Goal: Task Accomplishment & Management: Use online tool/utility

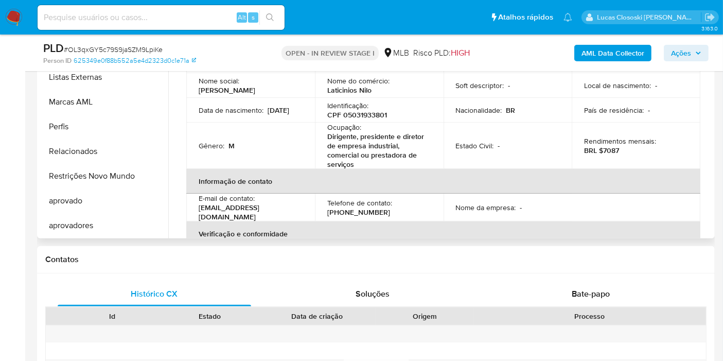
scroll to position [266, 0]
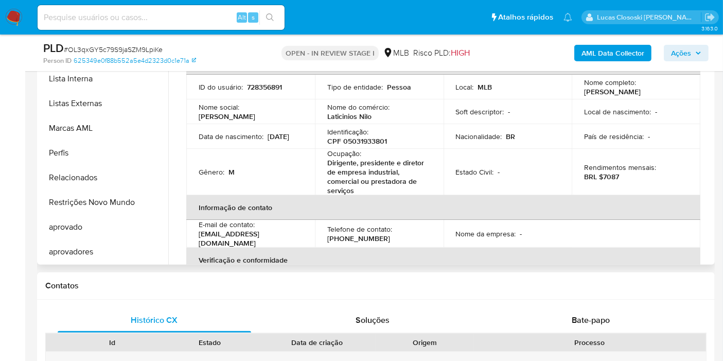
click at [368, 141] on p "CPF 05031933801" at bounding box center [358, 140] width 60 height 9
copy p "05031933801"
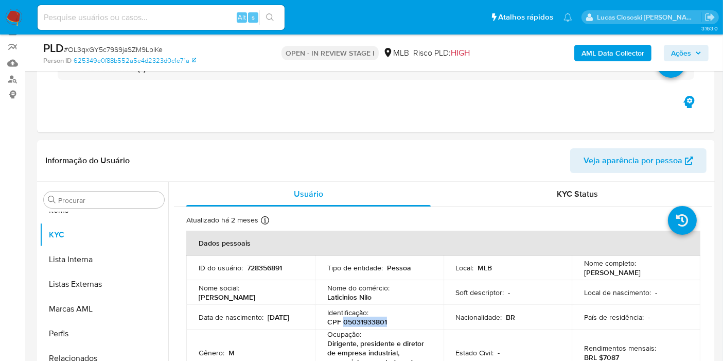
scroll to position [0, 0]
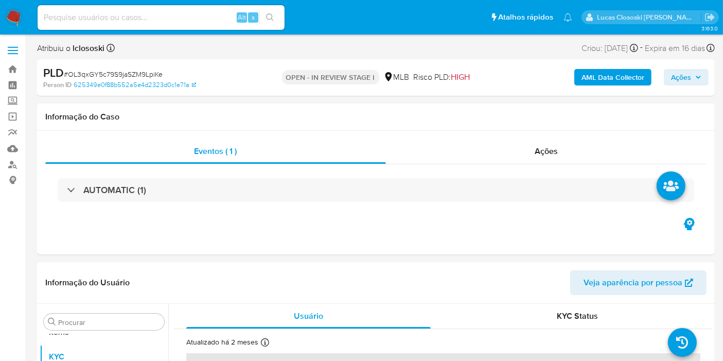
click at [604, 59] on div "PLD # OL3qxGY5c79S9jaSZM9LpiKe Person ID 625349e0f88b552a5e4d2323d0c1e71a OPEN …" at bounding box center [376, 77] width 678 height 37
click at [601, 78] on b "AML Data Collector" at bounding box center [613, 77] width 63 height 16
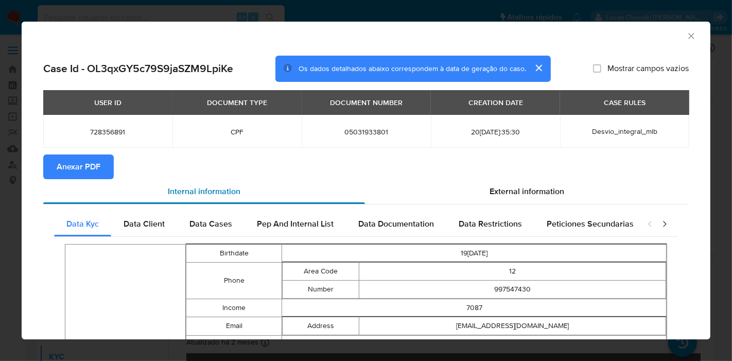
click at [101, 191] on div "Internal information" at bounding box center [204, 191] width 322 height 25
click at [100, 172] on button "Anexar PDF" at bounding box center [78, 166] width 71 height 25
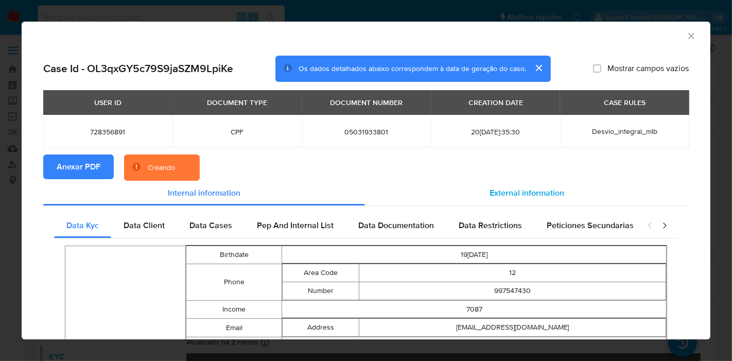
click at [488, 203] on div "External information" at bounding box center [527, 193] width 324 height 25
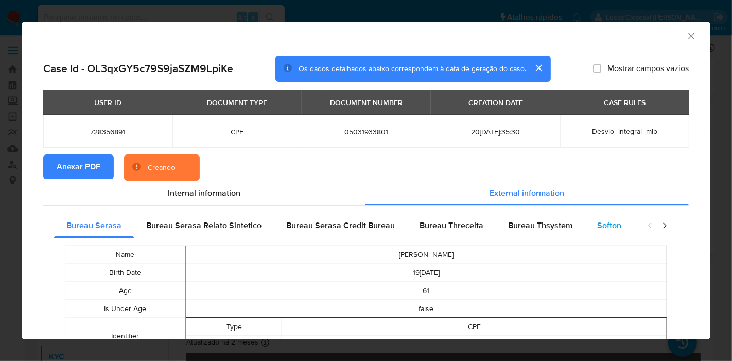
click at [585, 226] on div "Softon" at bounding box center [609, 225] width 49 height 25
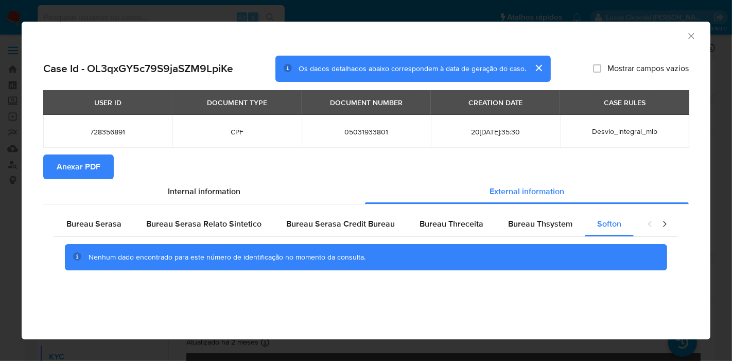
click at [698, 31] on div "AML Data Collector" at bounding box center [366, 35] width 689 height 26
click at [690, 36] on icon "Fechar a janela" at bounding box center [691, 36] width 10 height 10
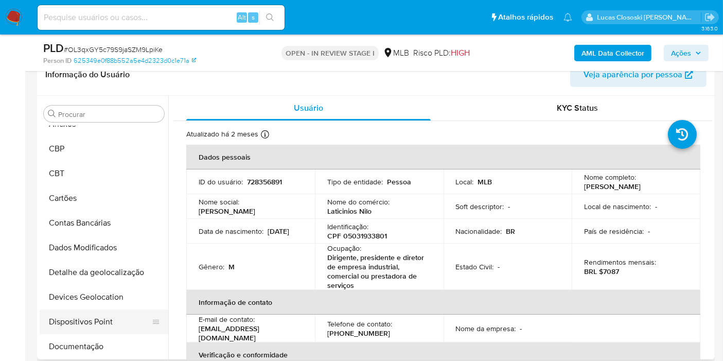
scroll to position [57, 0]
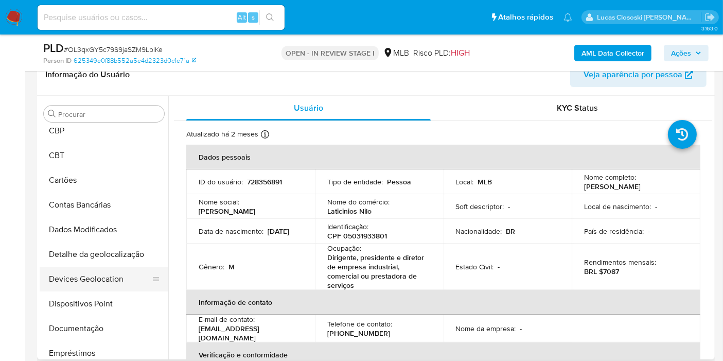
click at [93, 280] on button "Devices Geolocation" at bounding box center [100, 279] width 120 height 25
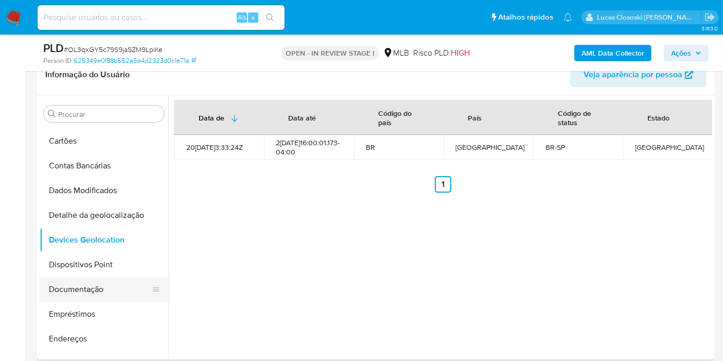
scroll to position [114, 0]
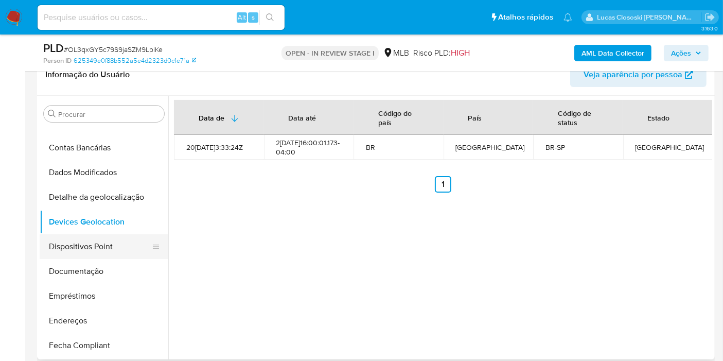
click at [80, 251] on button "Dispositivos Point" at bounding box center [100, 246] width 120 height 25
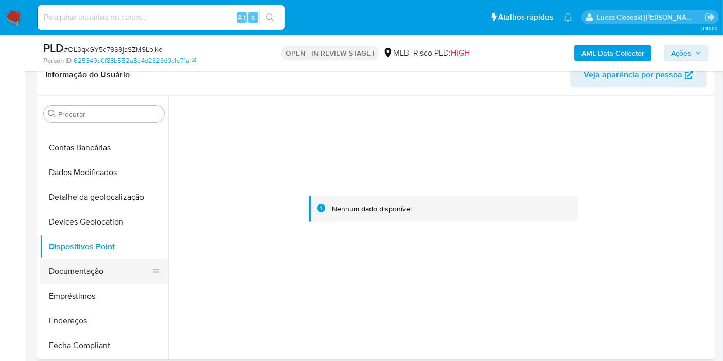
click at [93, 274] on button "Documentação" at bounding box center [100, 271] width 120 height 25
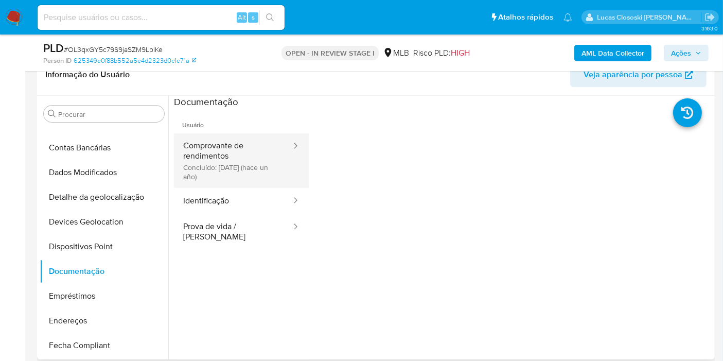
click at [211, 174] on button "Comprovante de rendimentos Concluído: 24/04/2024 (hace un año)" at bounding box center [233, 160] width 118 height 55
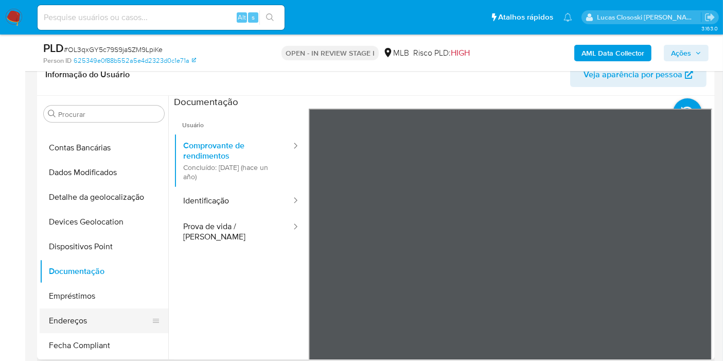
click at [76, 318] on button "Endereços" at bounding box center [100, 320] width 120 height 25
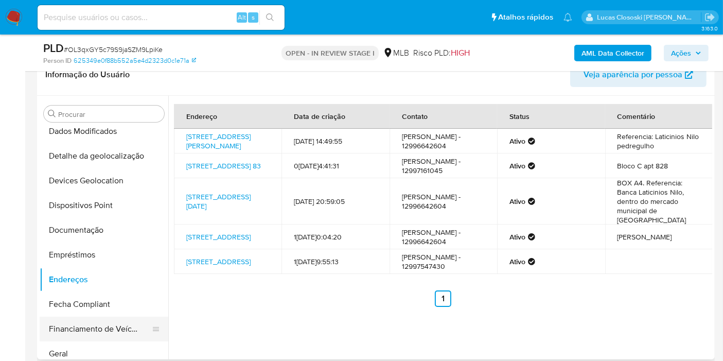
scroll to position [171, 0]
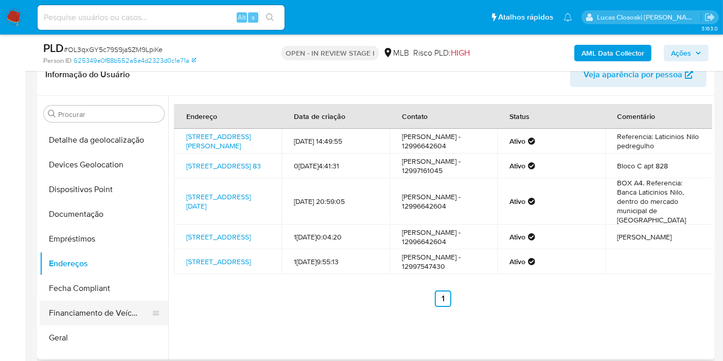
click at [85, 329] on button "Geral" at bounding box center [104, 337] width 129 height 25
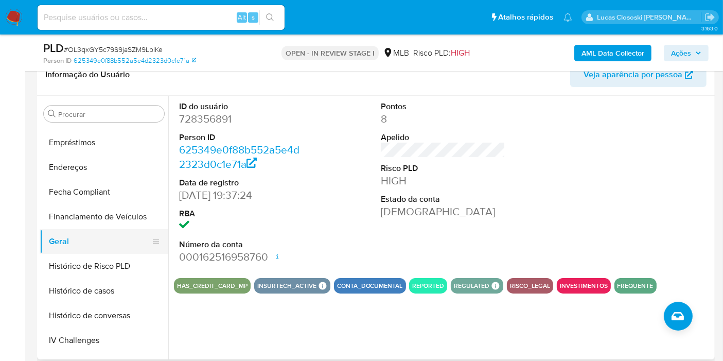
scroll to position [286, 0]
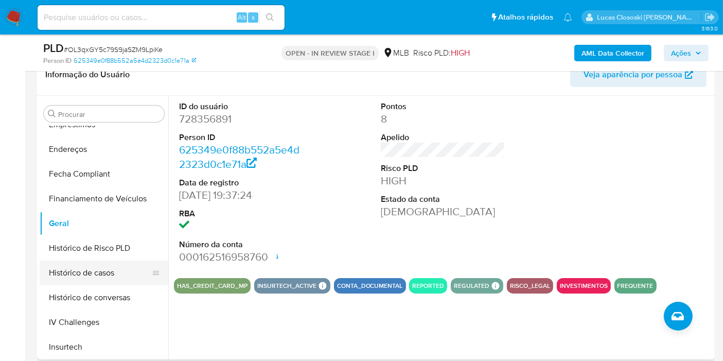
click at [93, 283] on button "Histórico de casos" at bounding box center [100, 273] width 120 height 25
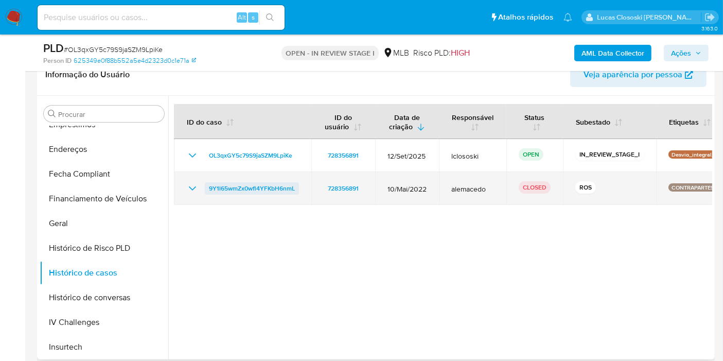
drag, startPoint x: 306, startPoint y: 181, endPoint x: 206, endPoint y: 191, distance: 100.3
click at [206, 191] on td "9Y1l65wmZx0wfl4YFKbH6nmL" at bounding box center [242, 188] width 137 height 33
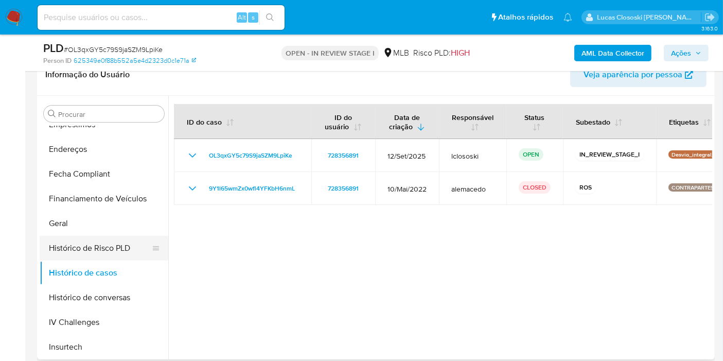
scroll to position [400, 0]
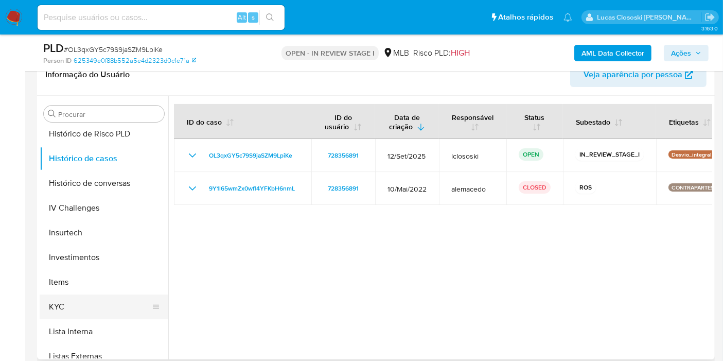
click at [81, 299] on button "KYC" at bounding box center [100, 307] width 120 height 25
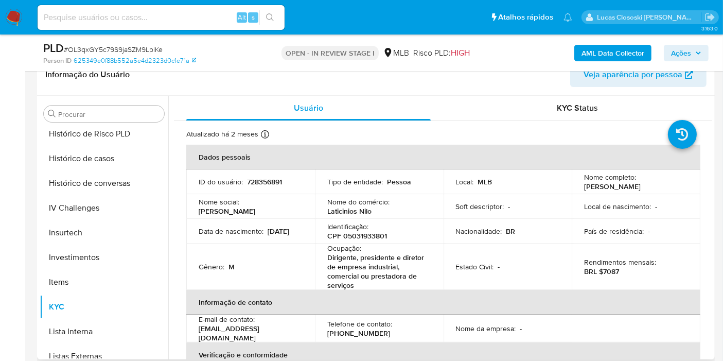
click at [363, 237] on p "CPF 05031933801" at bounding box center [358, 235] width 60 height 9
copy p "05031933801"
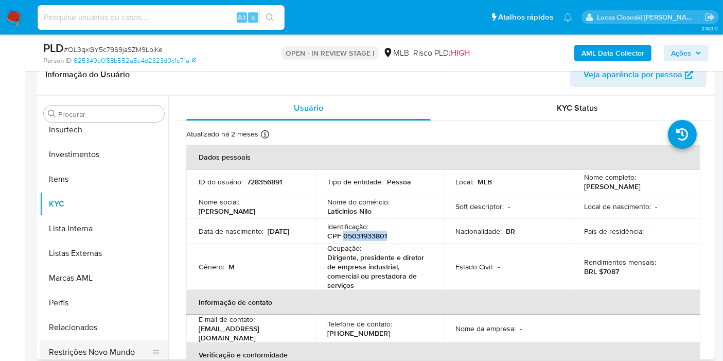
scroll to position [558, 0]
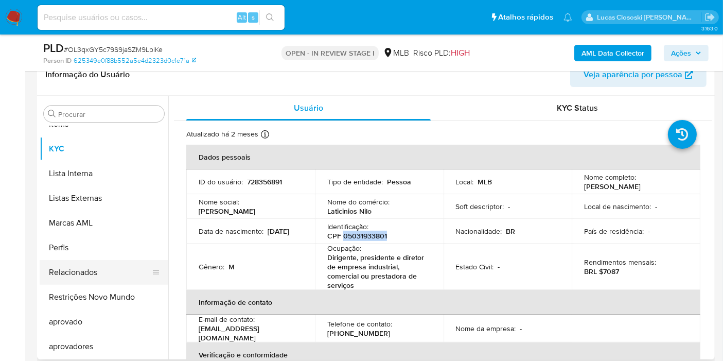
drag, startPoint x: 106, startPoint y: 293, endPoint x: 119, endPoint y: 275, distance: 22.0
click at [106, 293] on button "Restrições Novo Mundo" at bounding box center [104, 297] width 129 height 25
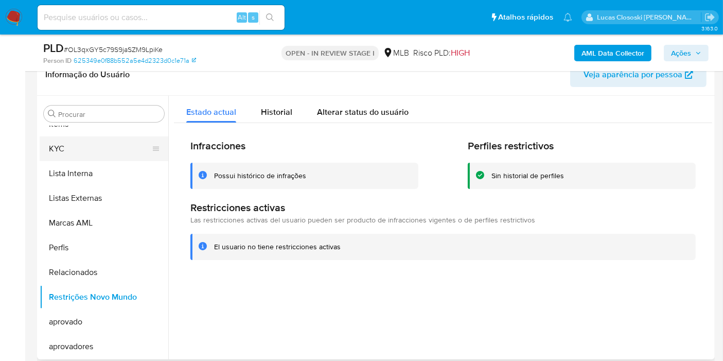
click at [73, 147] on button "KYC" at bounding box center [100, 148] width 120 height 25
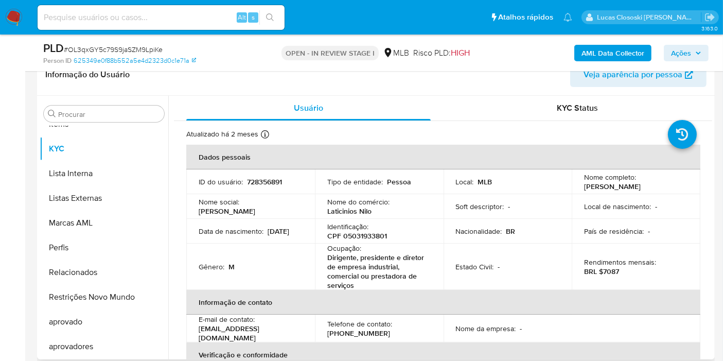
click at [363, 234] on p "CPF 05031933801" at bounding box center [358, 235] width 60 height 9
copy p "05031933801"
click at [133, 51] on span "# OL3qxGY5c79S9jaSZM9LpiKe" at bounding box center [113, 49] width 99 height 10
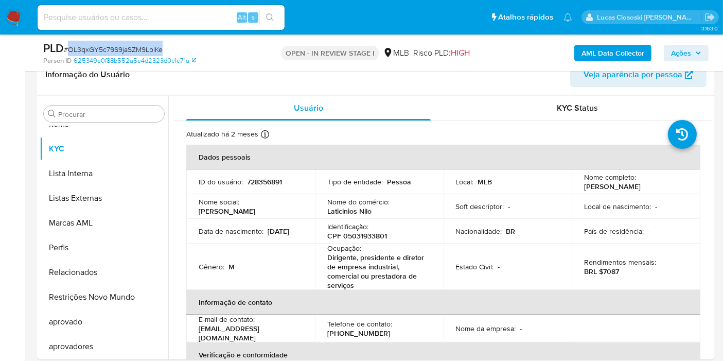
click at [133, 51] on span "# OL3qxGY5c79S9jaSZM9LpiKe" at bounding box center [113, 49] width 99 height 10
copy span "OL3qxGY5c79S9jaSZM9LpiKe"
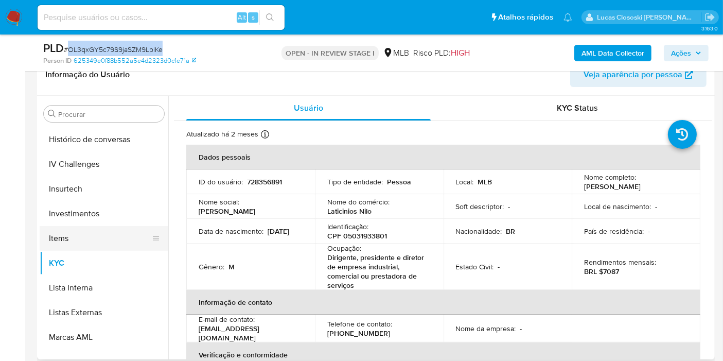
scroll to position [330, 0]
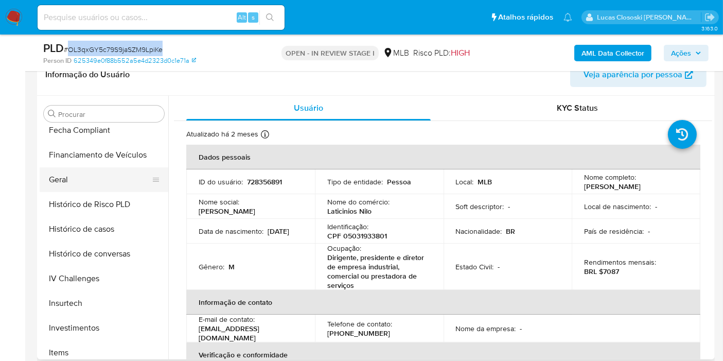
click at [70, 186] on button "Geral" at bounding box center [100, 179] width 120 height 25
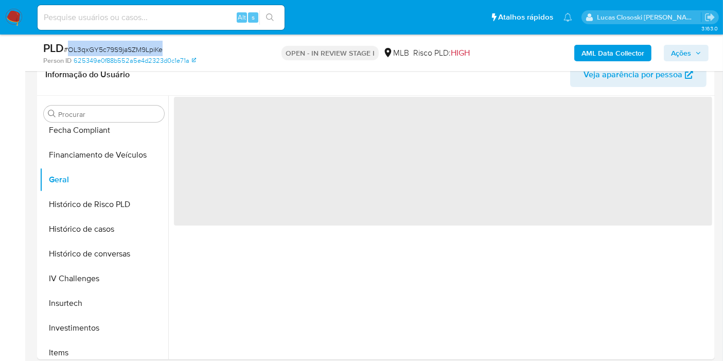
click at [235, 41] on div "PLD # OL3qxGY5c79S9jaSZM9LpiKe" at bounding box center [152, 48] width 218 height 15
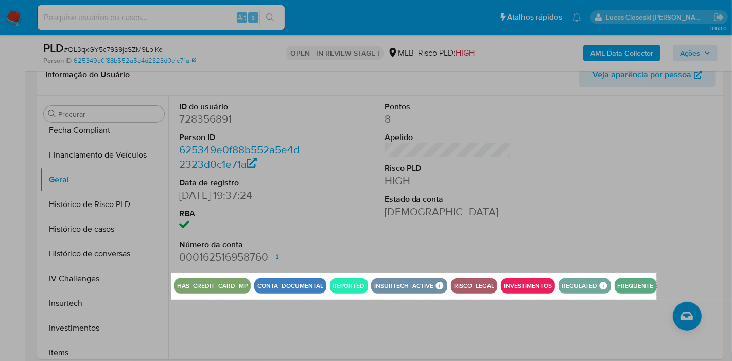
drag, startPoint x: 171, startPoint y: 273, endPoint x: 657, endPoint y: 299, distance: 485.8
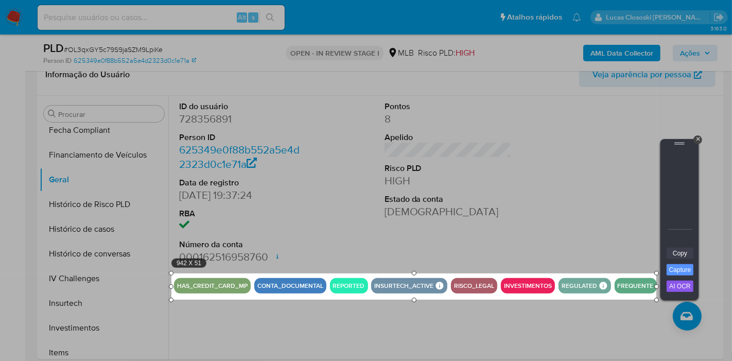
click at [688, 255] on link "Copy" at bounding box center [680, 253] width 27 height 11
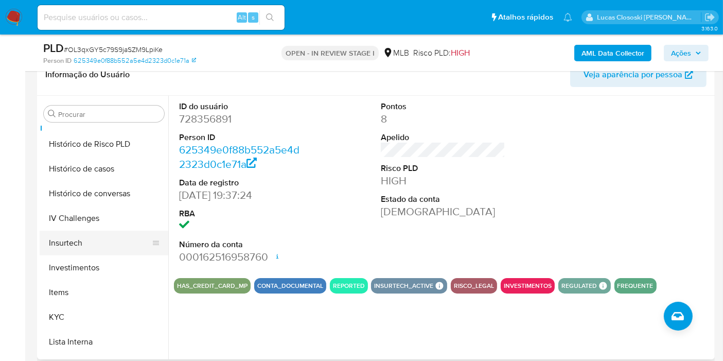
scroll to position [444, 0]
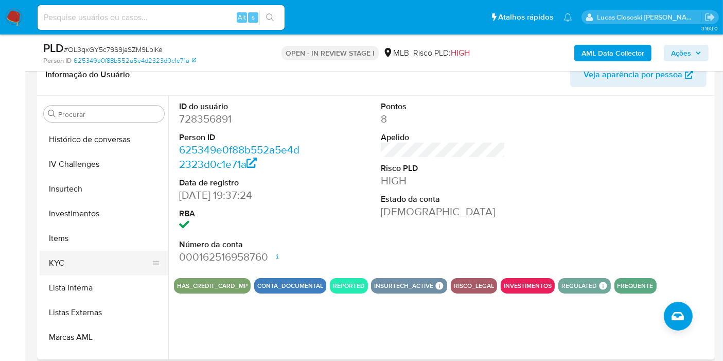
click at [73, 260] on button "KYC" at bounding box center [100, 263] width 120 height 25
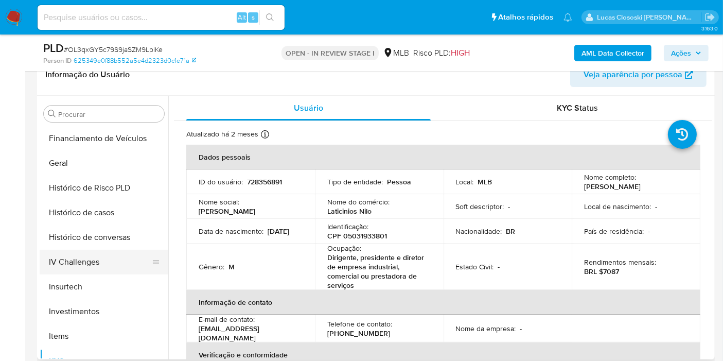
scroll to position [215, 0]
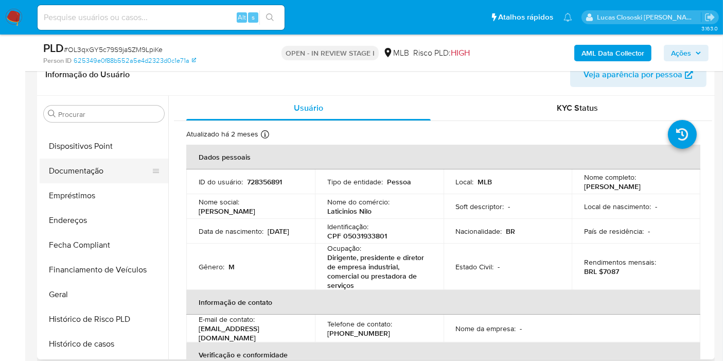
click at [104, 170] on button "Documentação" at bounding box center [100, 171] width 120 height 25
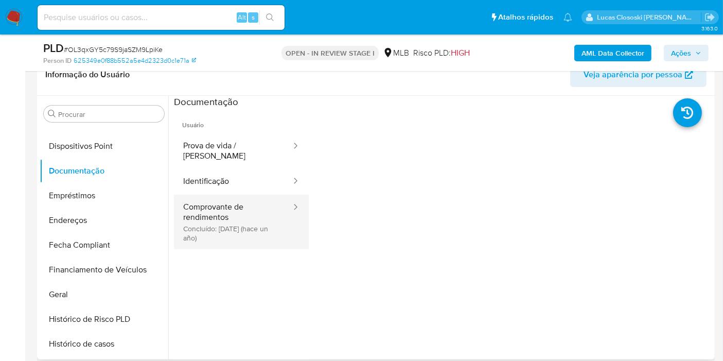
click at [244, 200] on button "Comprovante de rendimentos Concluído: 24/04/2024 (hace un año)" at bounding box center [233, 222] width 118 height 55
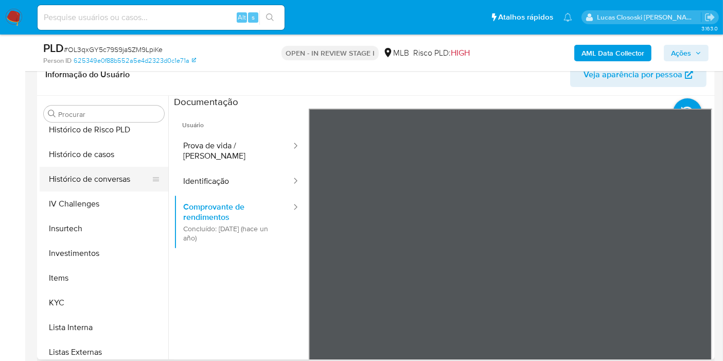
scroll to position [387, 0]
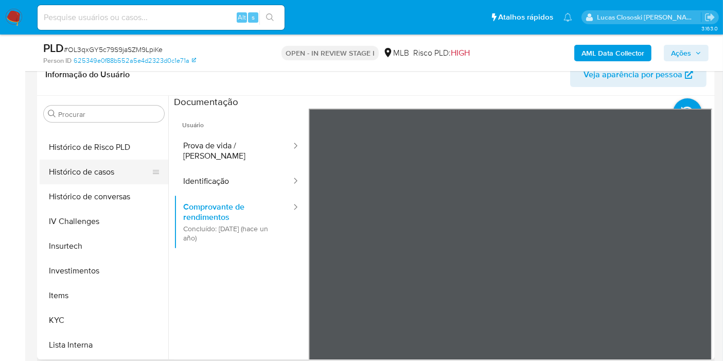
click at [104, 173] on button "Histórico de casos" at bounding box center [100, 172] width 120 height 25
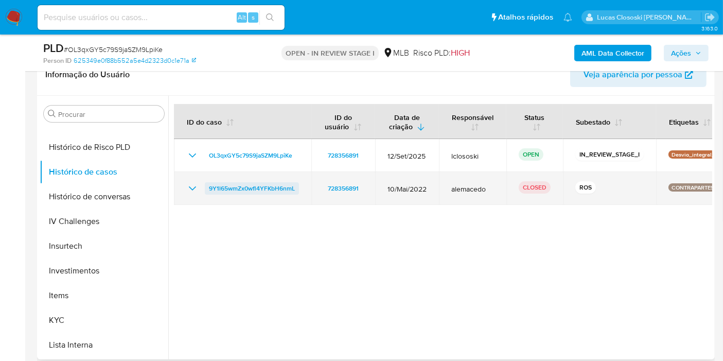
click at [242, 192] on span "9Y1l65wmZx0wfl4YFKbH6nmL" at bounding box center [252, 188] width 86 height 12
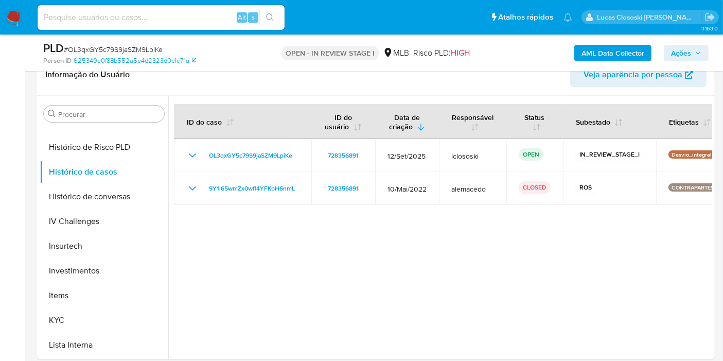
click at [675, 47] on span "Ações" at bounding box center [681, 53] width 20 height 16
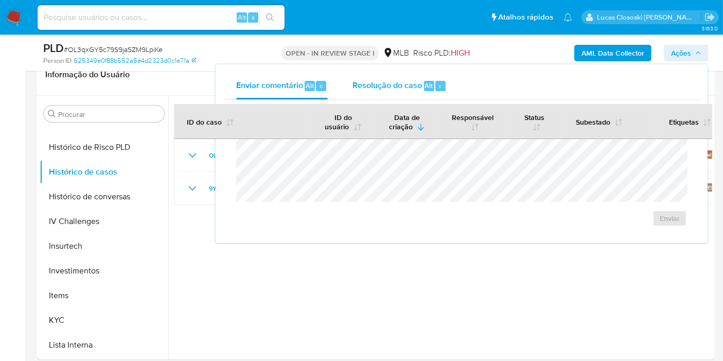
click at [365, 89] on span "Resolução do caso" at bounding box center [388, 85] width 70 height 12
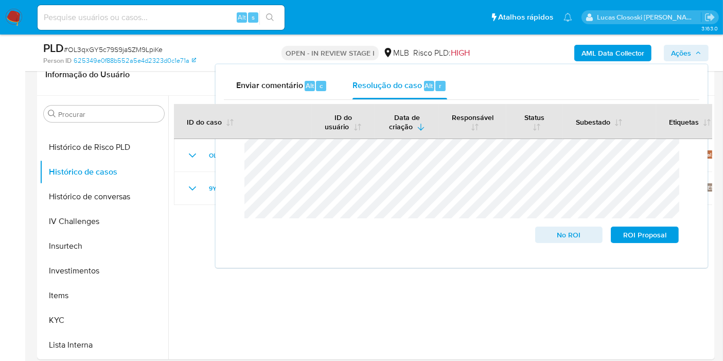
click at [691, 53] on span "Ações" at bounding box center [681, 53] width 20 height 16
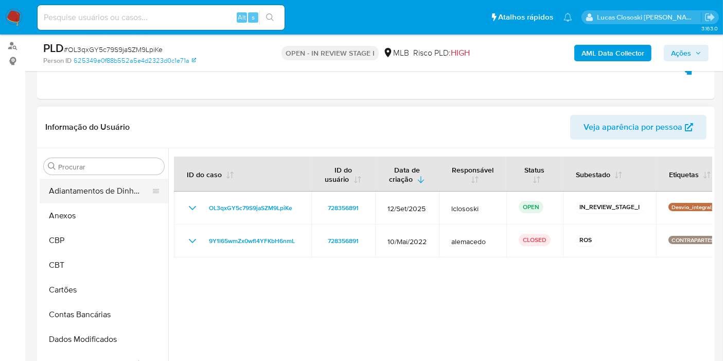
scroll to position [114, 0]
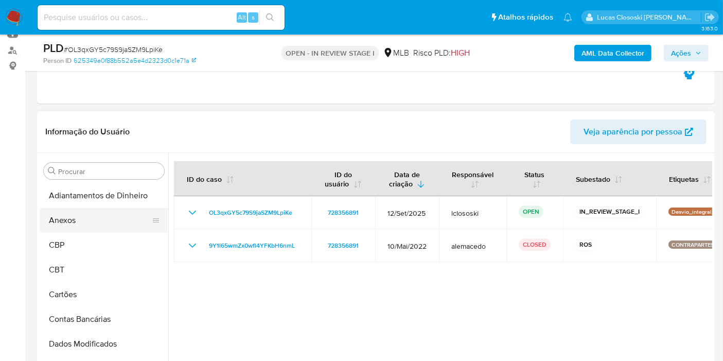
click at [81, 220] on button "Anexos" at bounding box center [100, 220] width 120 height 25
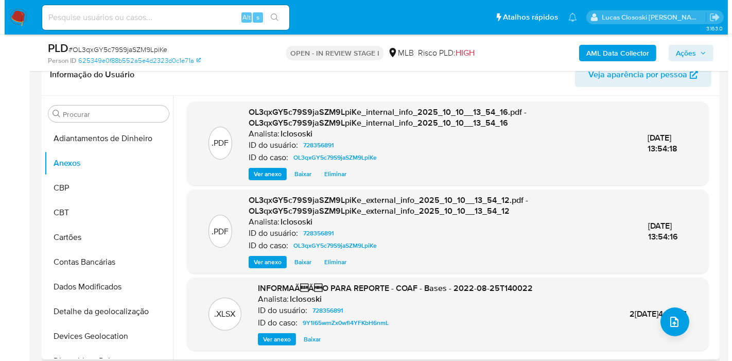
scroll to position [3, 0]
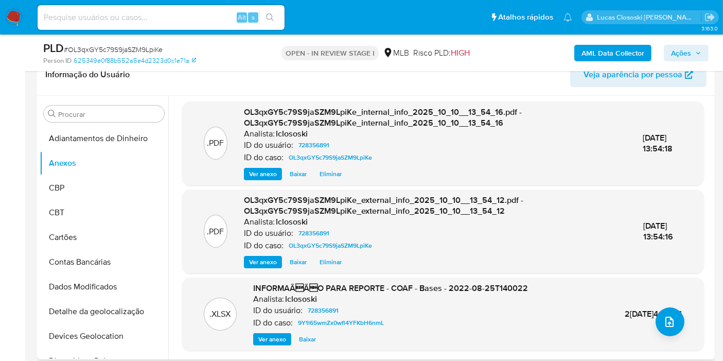
click at [675, 304] on div ".XLSX INFORMAÃÃO PARA REPORTE - COAF - Bases - 2022-08-25T140022 Analista: lc…" at bounding box center [443, 314] width 512 height 63
click at [666, 318] on icon "upload-file" at bounding box center [670, 322] width 12 height 12
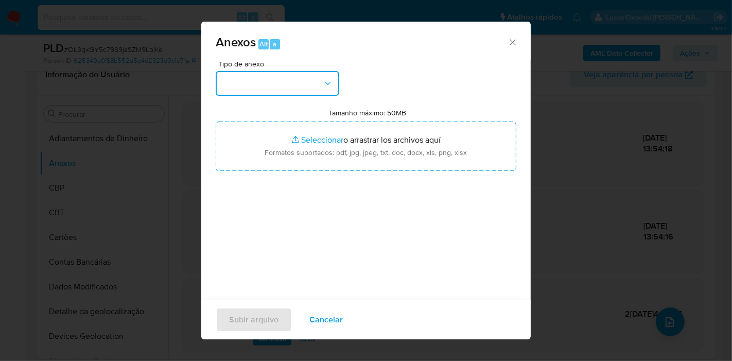
click at [270, 93] on button "button" at bounding box center [278, 83] width 124 height 25
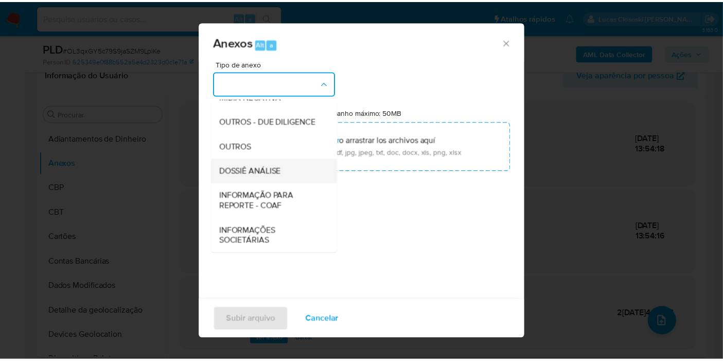
scroll to position [158, 0]
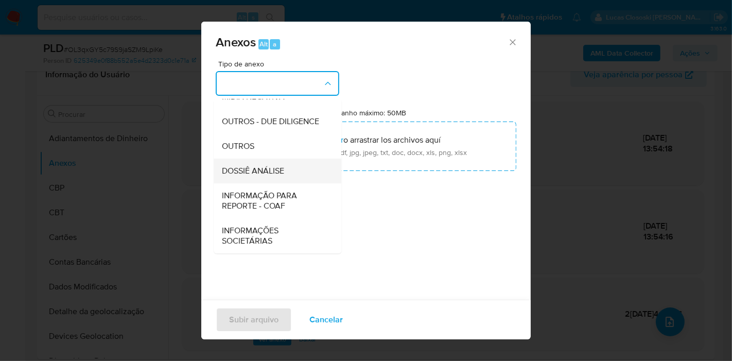
click at [272, 179] on div "DOSSIÊ ANÁLISE" at bounding box center [274, 171] width 105 height 25
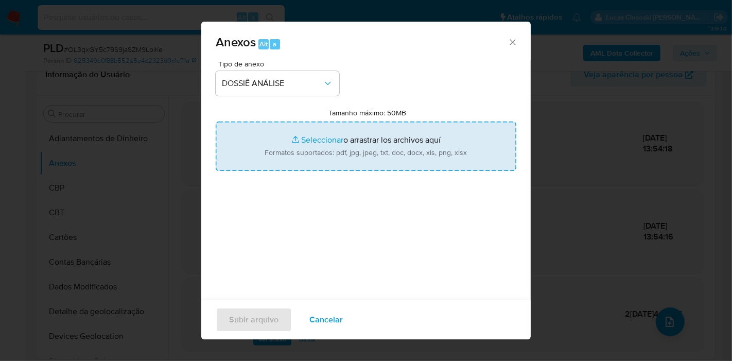
click at [279, 152] on input "Tamanho máximo: 50MB Seleccionar archivos" at bounding box center [366, 146] width 301 height 49
type input "C:\fakepath\Mulan 728356891_2025_10_10_10_46_57.xlsx"
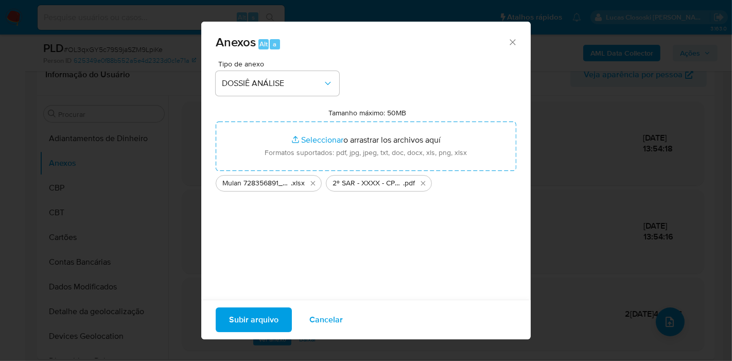
click at [235, 325] on span "Subir arquivo" at bounding box center [253, 319] width 49 height 23
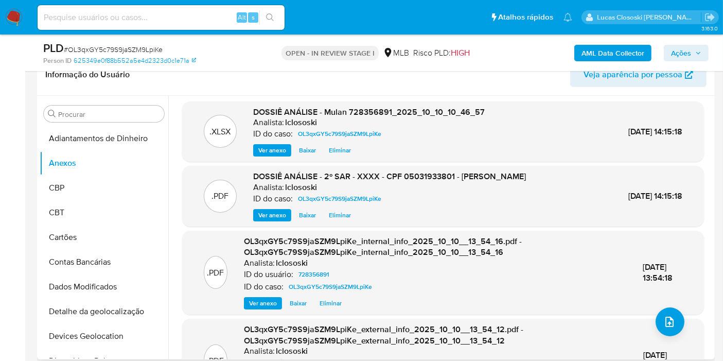
click at [614, 174] on div ".PDF DOSSIÊ ANÁLISE - 2º SAR - XXXX - CPF 05031933801 - FLAVIO HENRIQUE ANTUNES…" at bounding box center [443, 196] width 512 height 50
click at [701, 46] on span "Ações" at bounding box center [686, 53] width 30 height 14
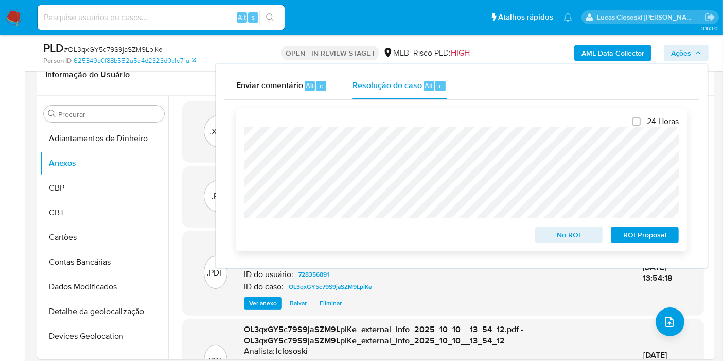
click at [663, 236] on span "ROI Proposal" at bounding box center [645, 235] width 54 height 14
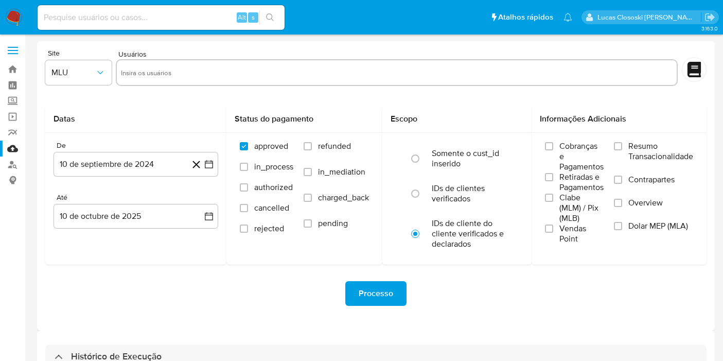
select select "10"
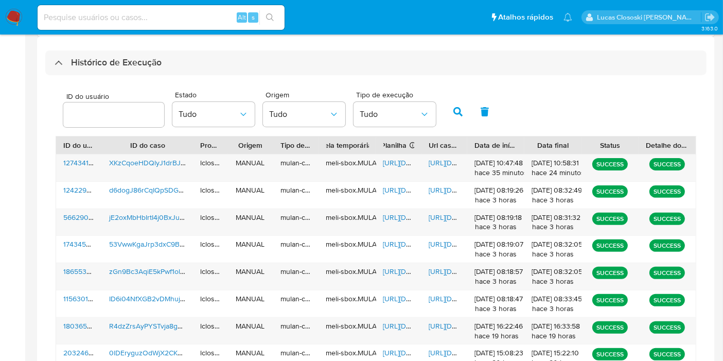
click at [268, 48] on div "Histórico de Execução ID do usuário Estado Tudo Origem Tudo Tipo de execução Tu…" at bounding box center [376, 258] width 678 height 442
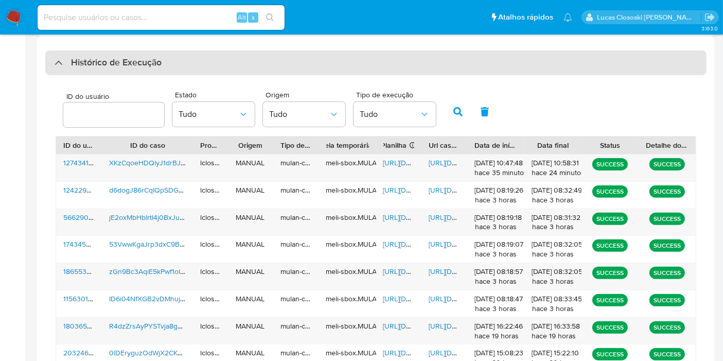
click at [257, 73] on div "Histórico de Execução" at bounding box center [376, 62] width 662 height 25
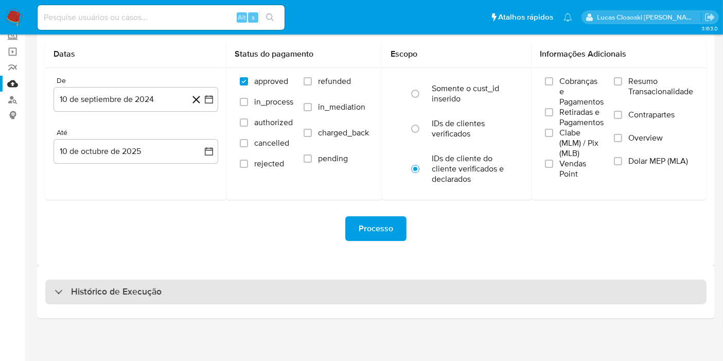
click at [209, 286] on div "Histórico de Execução" at bounding box center [376, 292] width 662 height 25
select select "10"
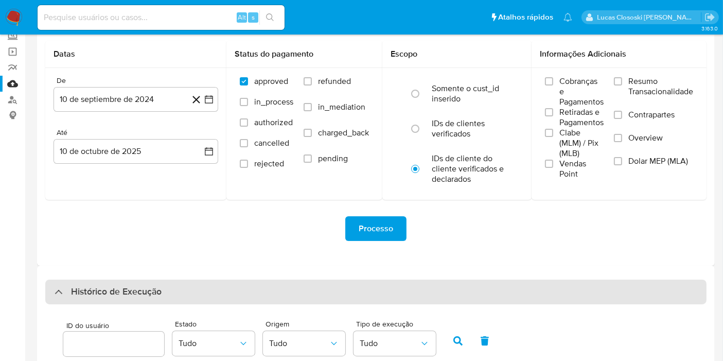
scroll to position [294, 0]
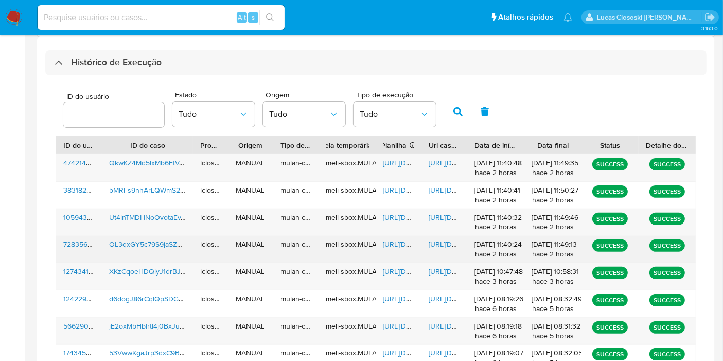
click at [389, 243] on span "https://docs.google.com/spreadsheets/d/1Ccaah-_bmoVmgA3Tg6dQfkJcFp26DVKVOmfLpn_…" at bounding box center [419, 244] width 71 height 10
click at [440, 245] on span "https://docs.google.com/document/d/1sf2_qXng8lWJbwdHxqfhfQvTXT0jOfDjjw8ZpXAckE0…" at bounding box center [464, 244] width 71 height 10
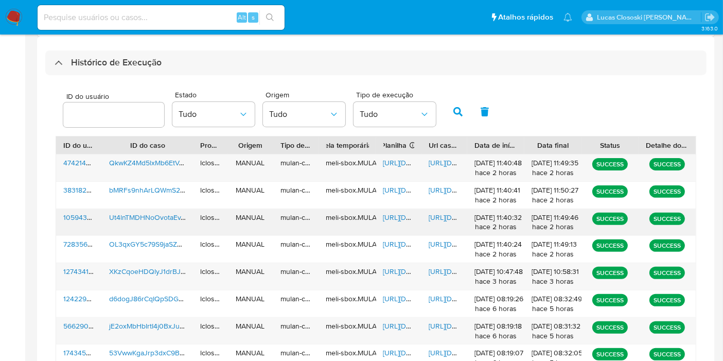
click at [395, 215] on span "https://docs.google.com/spreadsheets/d/1zMuWydG2CJtVdguj3aTAheazsYZoX2e9TrWPkU-…" at bounding box center [419, 217] width 71 height 10
click at [449, 214] on span "https://docs.google.com/document/d/1eb0TBAq9SIqa2gtVDTB5hY_Bw9AYLikI6H4sXckR5cQ…" at bounding box center [464, 217] width 71 height 10
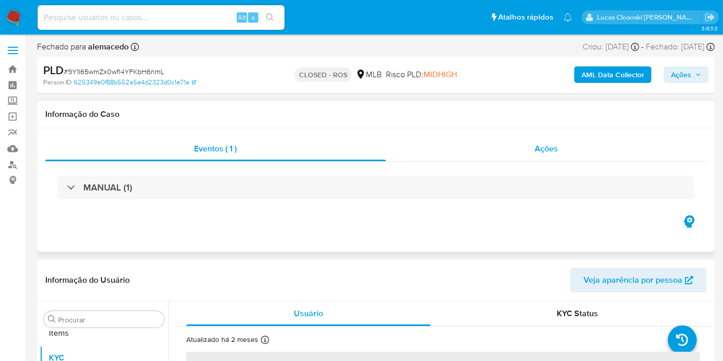
scroll to position [558, 0]
click at [527, 152] on div "Ações" at bounding box center [546, 148] width 321 height 25
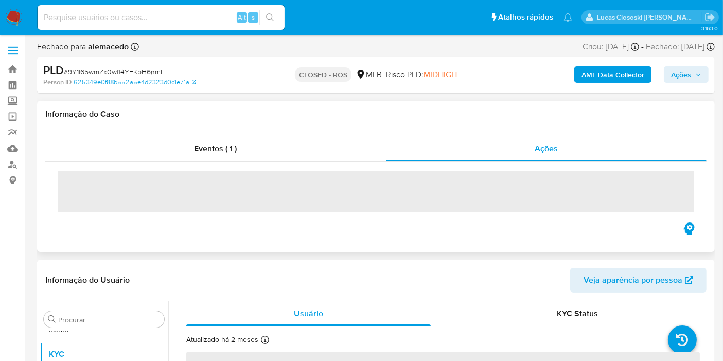
select select "10"
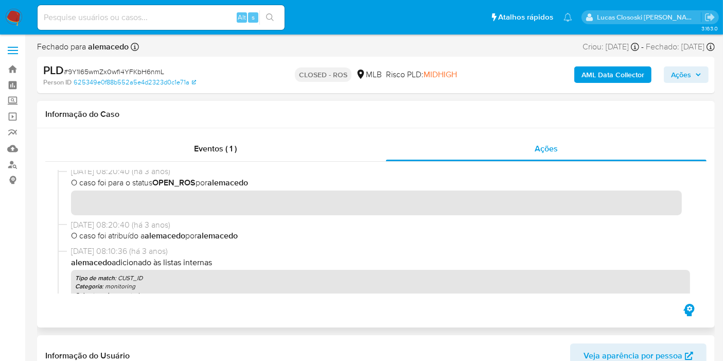
scroll to position [0, 0]
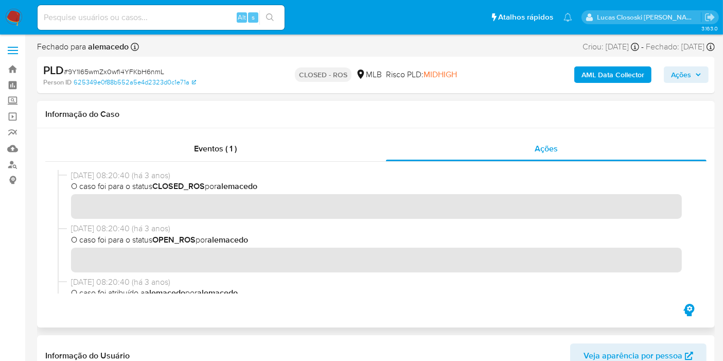
click at [126, 68] on span "# 9Y1l65wmZx0wfl4YFKbH6nmL" at bounding box center [114, 71] width 100 height 10
copy span "9Y1l65wmZx0wfl4YFKbH6nmL"
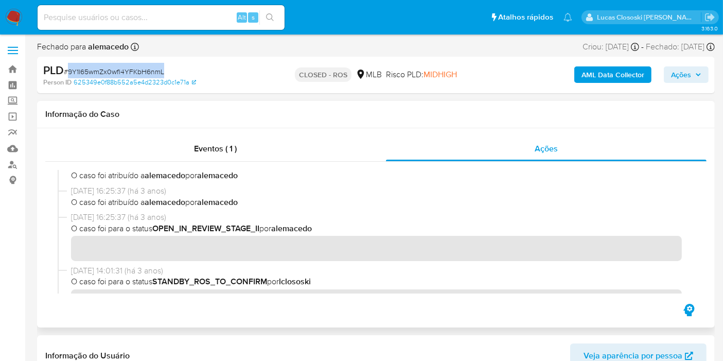
scroll to position [744, 0]
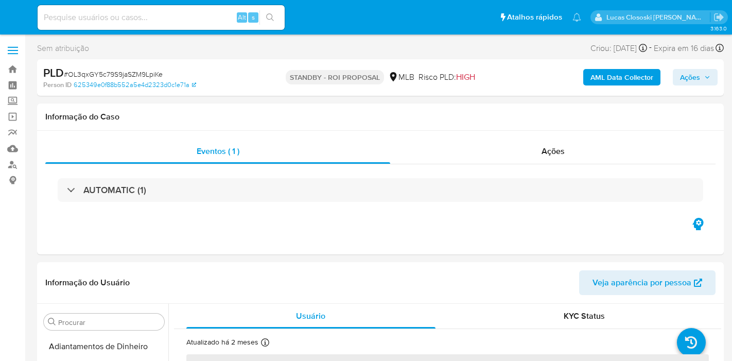
select select "10"
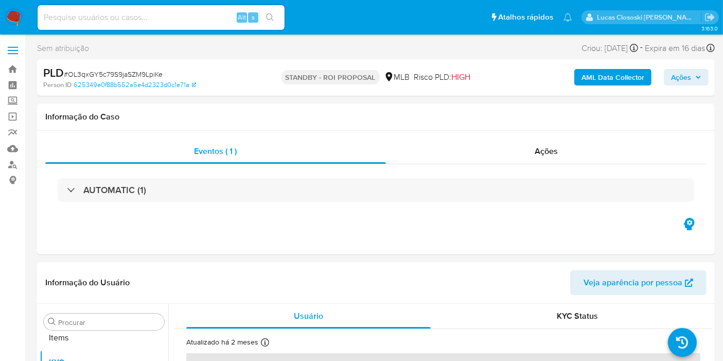
scroll to position [558, 0]
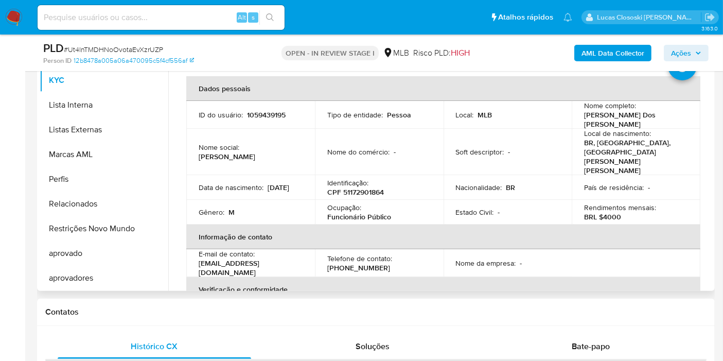
scroll to position [204, 0]
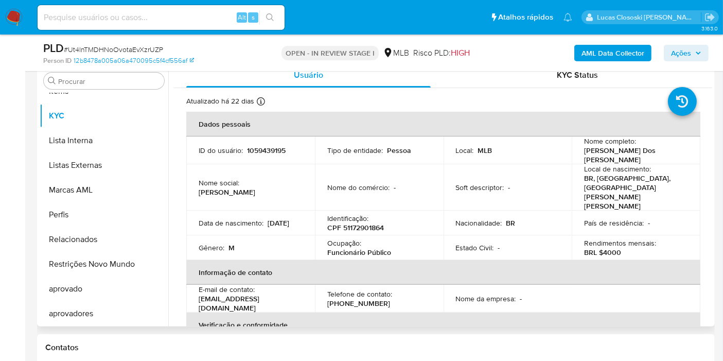
click at [369, 223] on p "CPF 51172901864" at bounding box center [356, 227] width 57 height 9
copy p "51172901864"
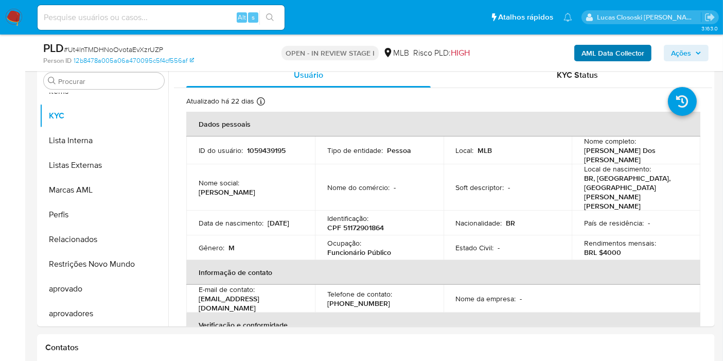
click at [607, 43] on div "AML Data Collector Ações" at bounding box center [599, 53] width 219 height 24
click at [607, 48] on b "AML Data Collector" at bounding box center [613, 53] width 63 height 16
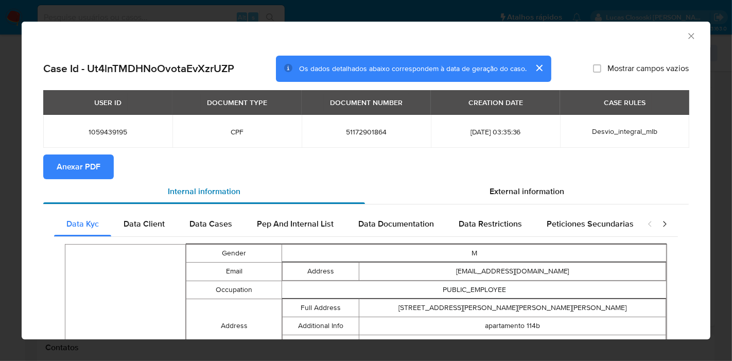
click at [82, 187] on div "Internal information" at bounding box center [204, 191] width 322 height 25
click at [80, 170] on span "Anexar PDF" at bounding box center [79, 167] width 44 height 23
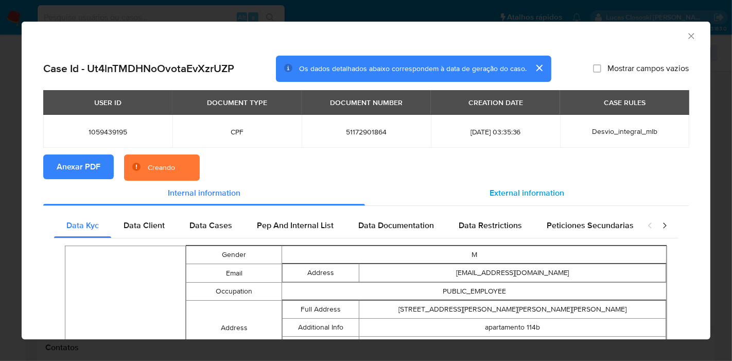
click at [513, 192] on span "External information" at bounding box center [527, 193] width 75 height 12
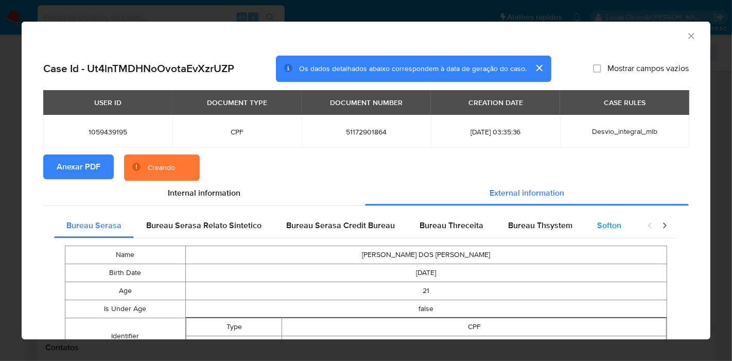
click at [599, 223] on span "Softon" at bounding box center [609, 225] width 24 height 12
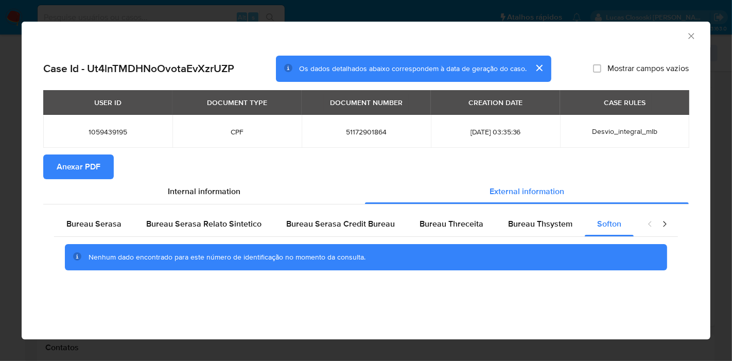
click at [690, 33] on icon "Fechar a janela" at bounding box center [691, 36] width 10 height 10
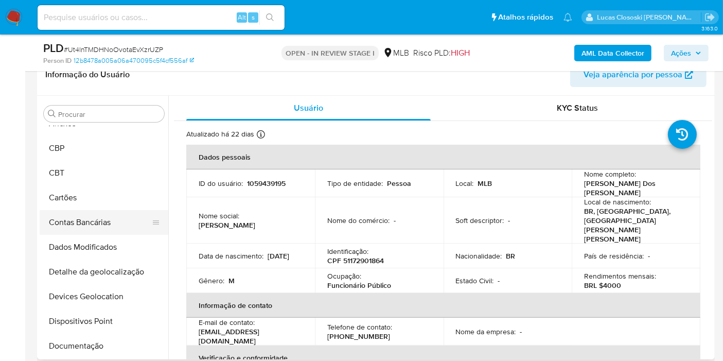
scroll to position [0, 0]
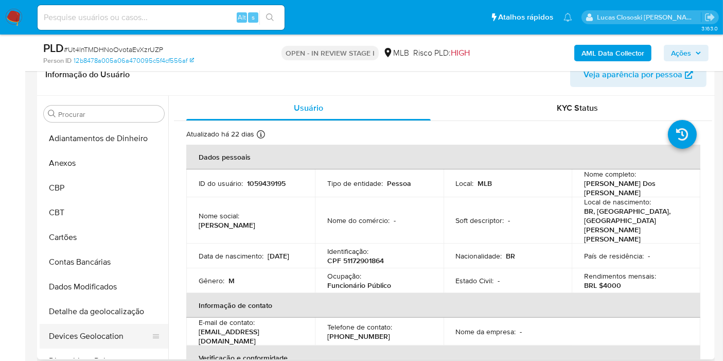
click at [102, 328] on button "Devices Geolocation" at bounding box center [100, 336] width 120 height 25
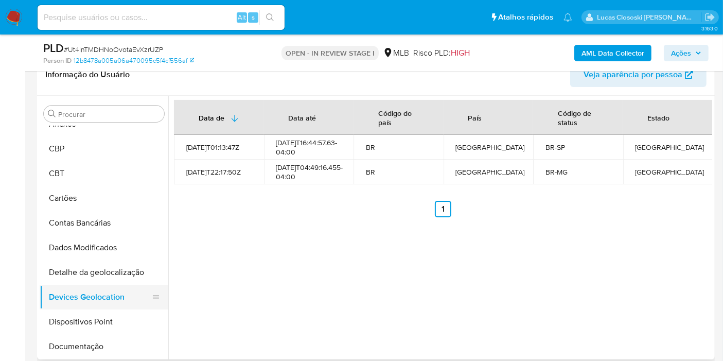
scroll to position [57, 0]
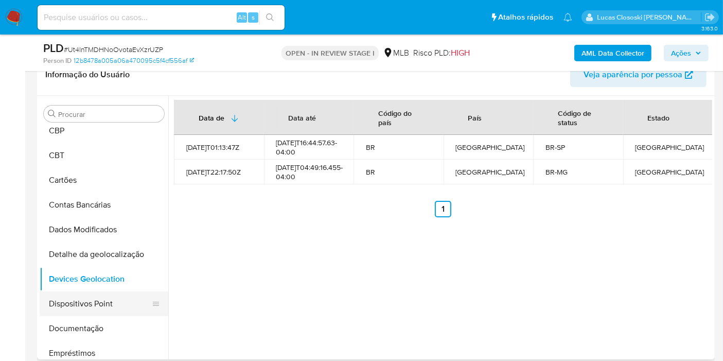
click at [102, 307] on button "Dispositivos Point" at bounding box center [100, 303] width 120 height 25
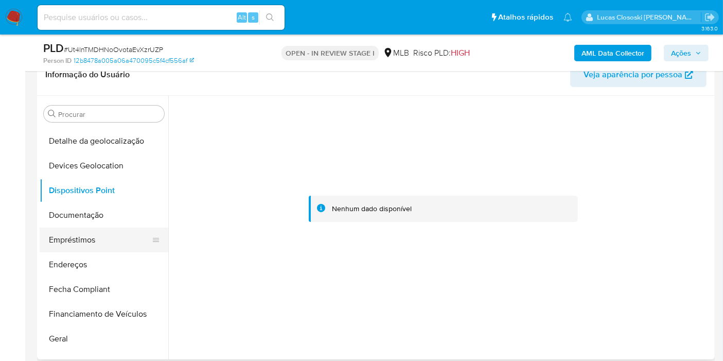
scroll to position [171, 0]
click at [89, 229] on button "Empréstimos" at bounding box center [100, 239] width 120 height 25
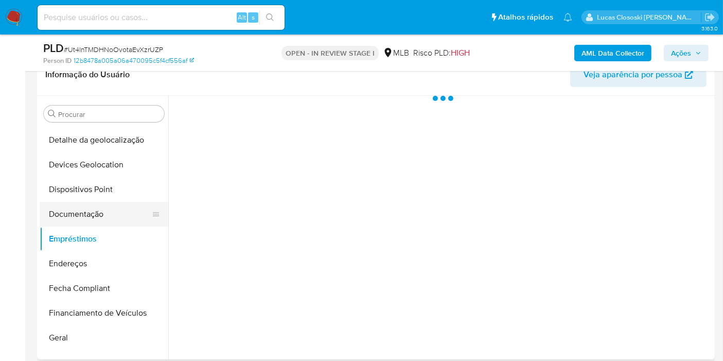
click at [87, 205] on button "Documentação" at bounding box center [100, 214] width 120 height 25
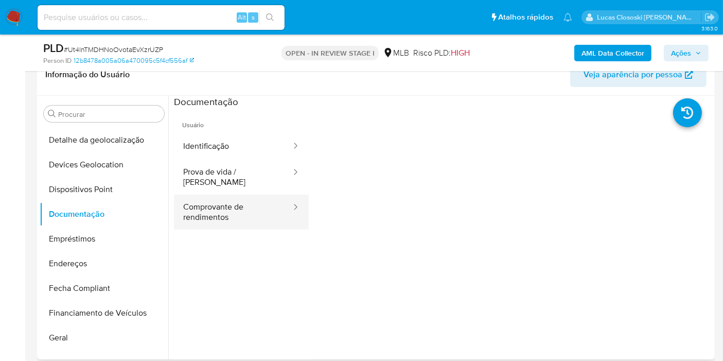
click at [197, 205] on button "Comprovante de rendimentos" at bounding box center [233, 212] width 118 height 35
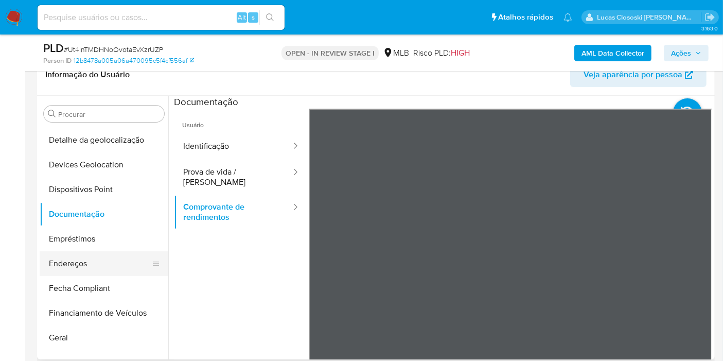
click at [81, 266] on button "Endereços" at bounding box center [100, 263] width 120 height 25
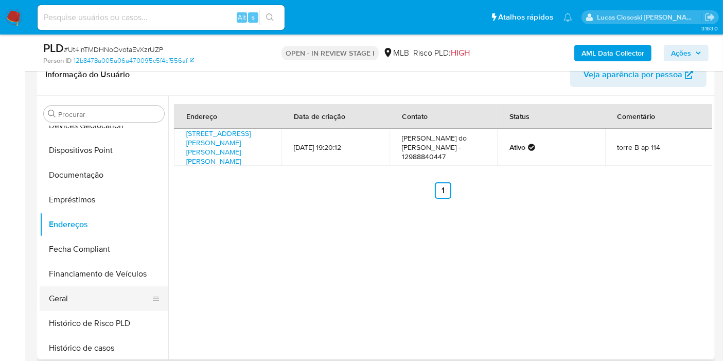
scroll to position [229, 0]
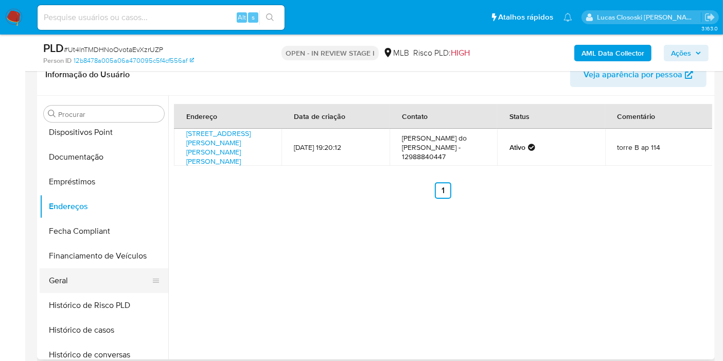
click at [77, 287] on button "Geral" at bounding box center [100, 280] width 120 height 25
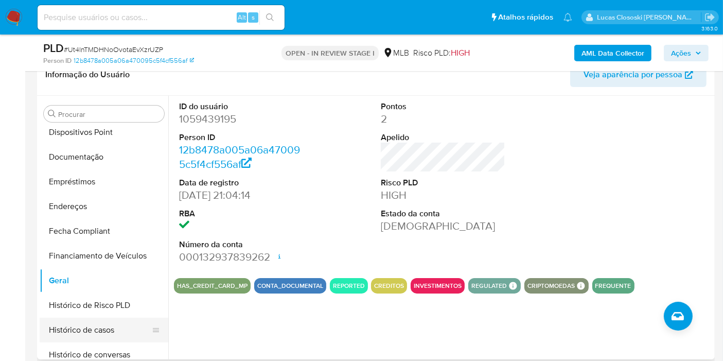
click at [102, 321] on button "Histórico de casos" at bounding box center [100, 330] width 120 height 25
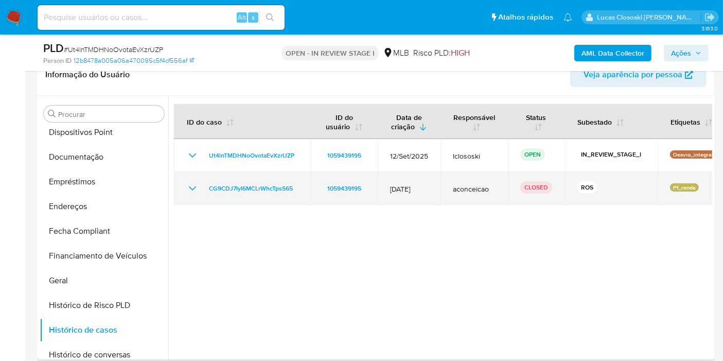
drag, startPoint x: 312, startPoint y: 184, endPoint x: 200, endPoint y: 187, distance: 112.3
click at [200, 187] on tr "CG9CDJ7IyI6MCLrWhcTpsS65 1059439195 12/Jan/2025 aconceicao CLOSED ROS Pf_renda" at bounding box center [457, 188] width 567 height 33
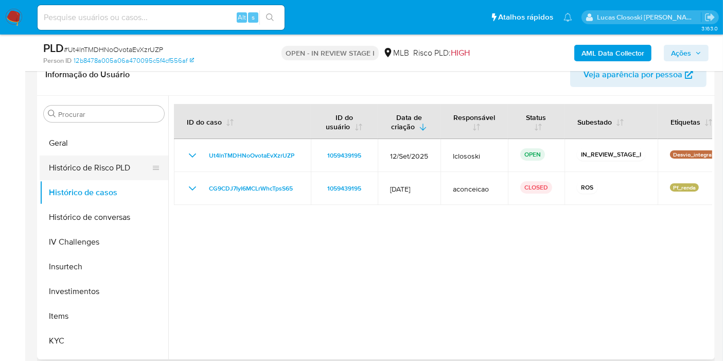
scroll to position [400, 0]
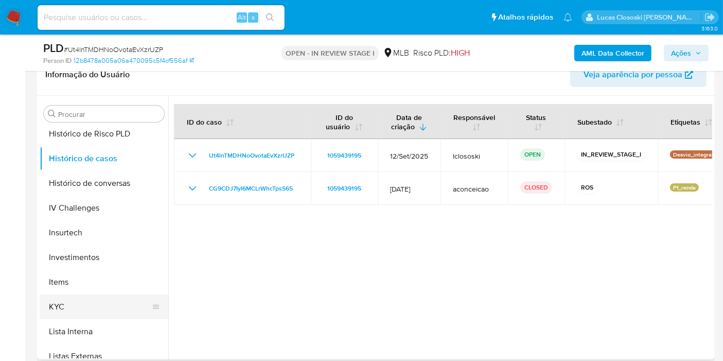
click at [87, 295] on button "KYC" at bounding box center [100, 307] width 120 height 25
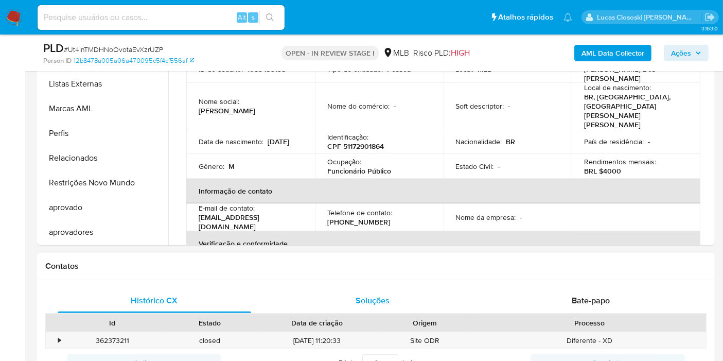
scroll to position [171, 0]
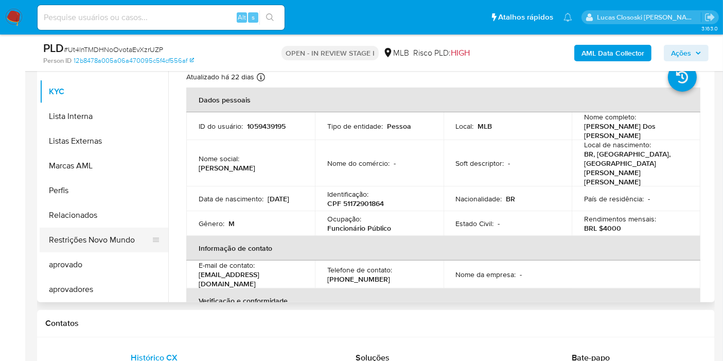
click at [128, 240] on button "Restrições Novo Mundo" at bounding box center [100, 240] width 120 height 25
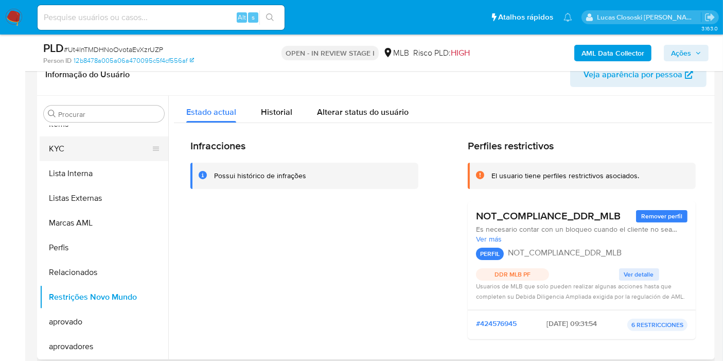
click at [98, 146] on button "KYC" at bounding box center [100, 148] width 120 height 25
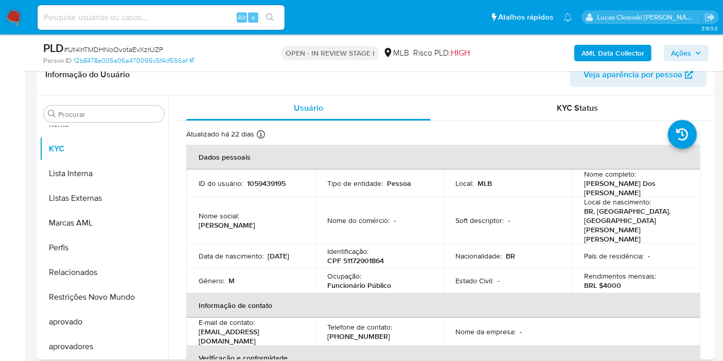
click at [372, 256] on p "CPF 51172901864" at bounding box center [356, 260] width 57 height 9
click at [151, 46] on span "# Ut4lnTMDHNoOvotaEvXzrUZP" at bounding box center [113, 49] width 99 height 10
copy span "Ut4lnTMDHNoOvotaEvXzrUZP"
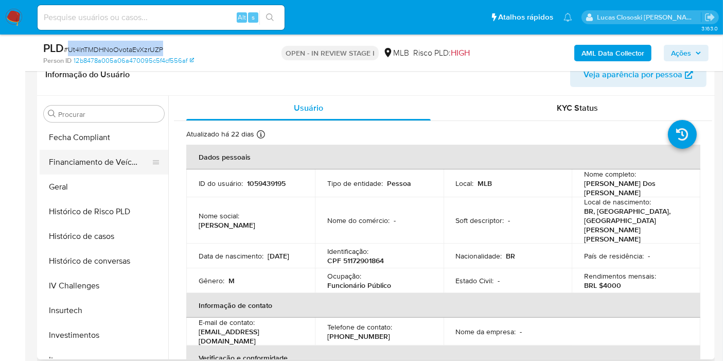
scroll to position [272, 0]
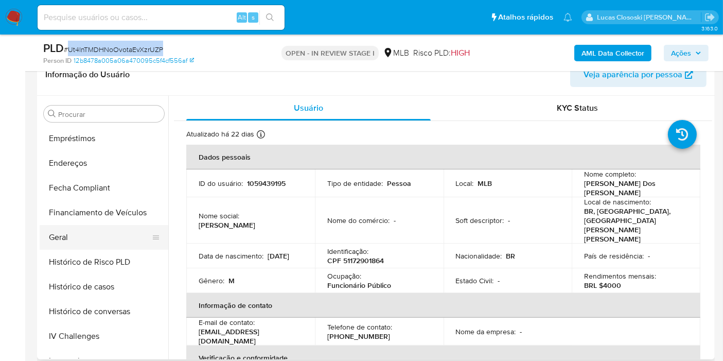
click at [80, 234] on button "Geral" at bounding box center [100, 237] width 120 height 25
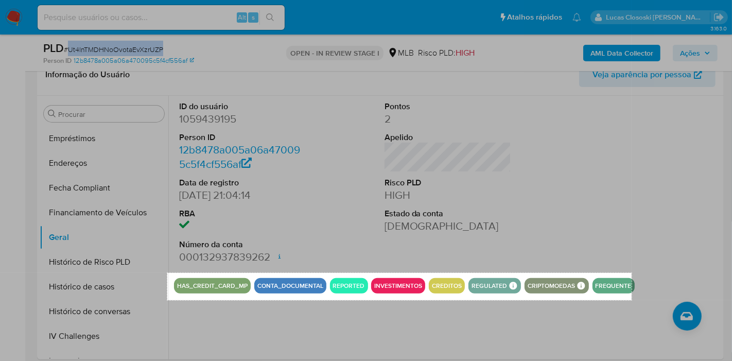
drag, startPoint x: 167, startPoint y: 273, endPoint x: 632, endPoint y: 300, distance: 465.3
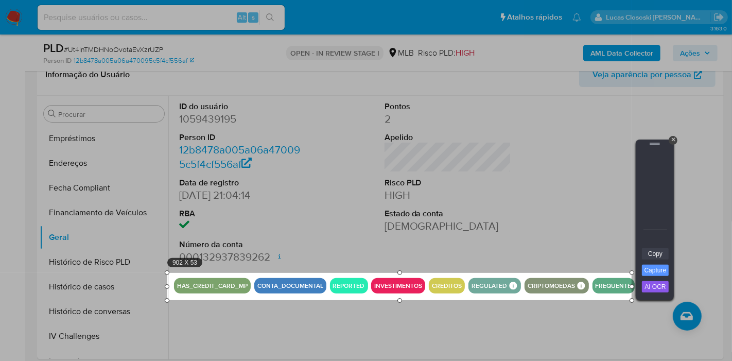
click at [652, 255] on link "Copy" at bounding box center [655, 253] width 27 height 11
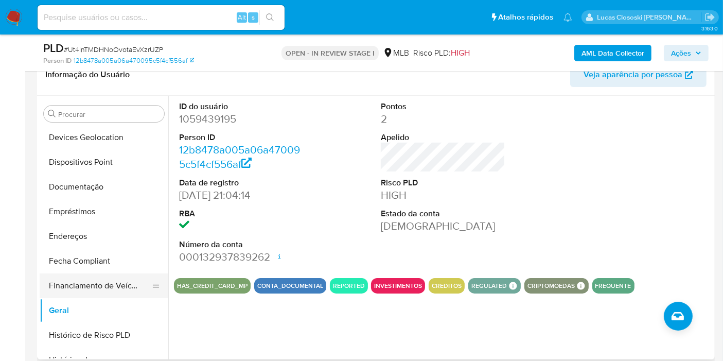
scroll to position [158, 0]
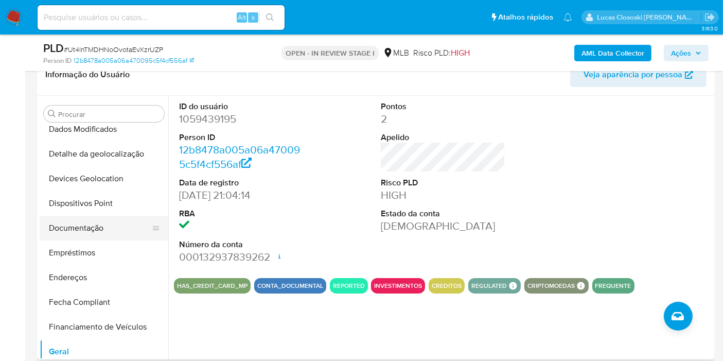
click at [91, 226] on button "Documentação" at bounding box center [100, 228] width 120 height 25
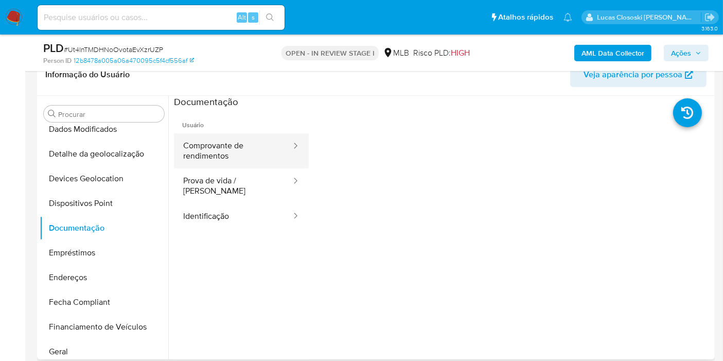
click at [220, 155] on button "Comprovante de rendimentos" at bounding box center [233, 150] width 118 height 35
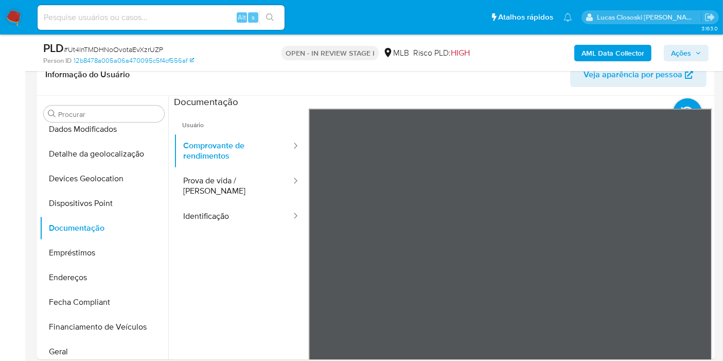
click at [205, 203] on button "Identificação" at bounding box center [233, 216] width 118 height 26
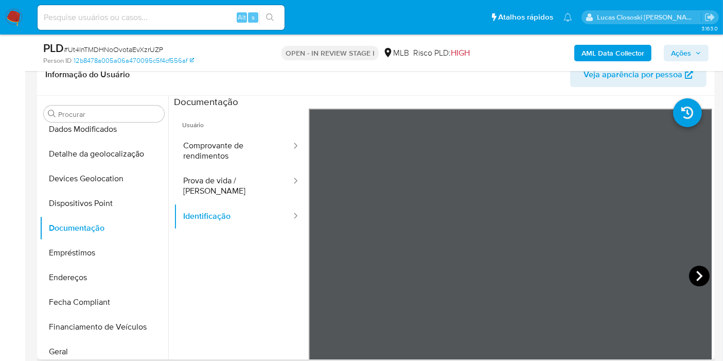
click at [690, 273] on icon at bounding box center [700, 276] width 21 height 21
click at [670, 58] on button "Ações" at bounding box center [686, 53] width 45 height 16
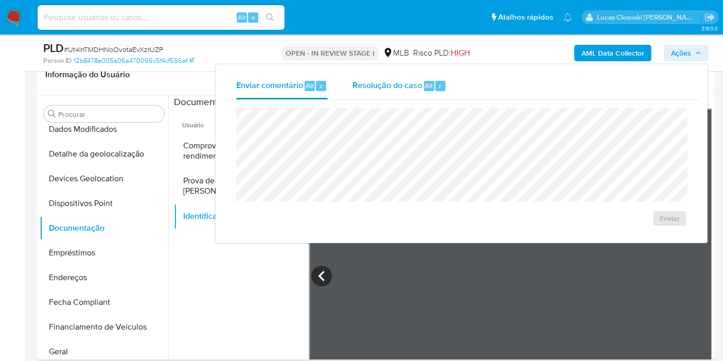
drag, startPoint x: 468, startPoint y: 75, endPoint x: 451, endPoint y: 82, distance: 18.7
click at [466, 75] on div "Enviar comentário Alt c Resolução do caso Alt r" at bounding box center [462, 86] width 476 height 27
click at [424, 86] on div "Alt" at bounding box center [429, 86] width 10 height 10
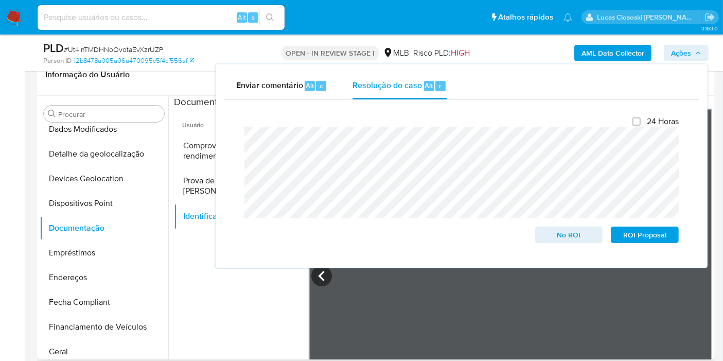
click at [716, 49] on div "PLD # Ut4lnTMDHNoOvotaEvXzrUZP Person ID 12b8478a005a06a470095c5f4cf556af OPEN …" at bounding box center [361, 53] width 723 height 37
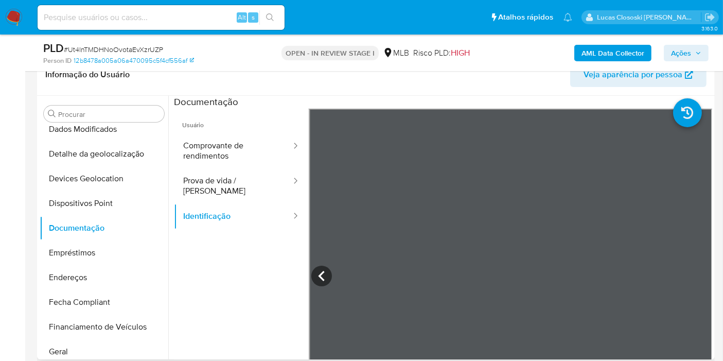
click at [696, 49] on span "Ações" at bounding box center [686, 53] width 30 height 14
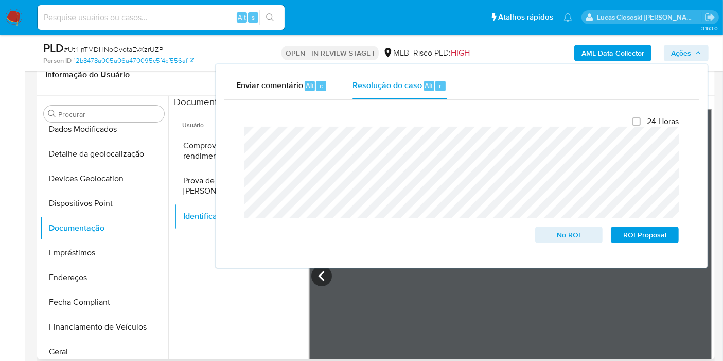
click at [693, 58] on span "Ações" at bounding box center [686, 53] width 30 height 14
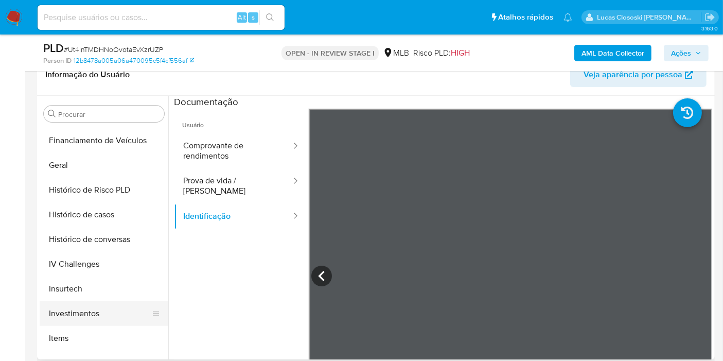
scroll to position [272, 0]
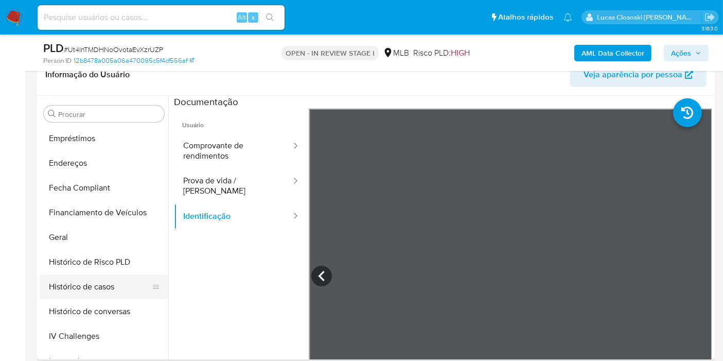
click at [91, 283] on button "Histórico de casos" at bounding box center [100, 286] width 120 height 25
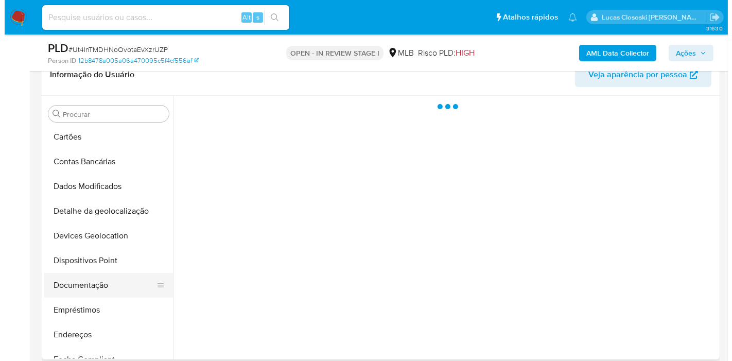
scroll to position [0, 0]
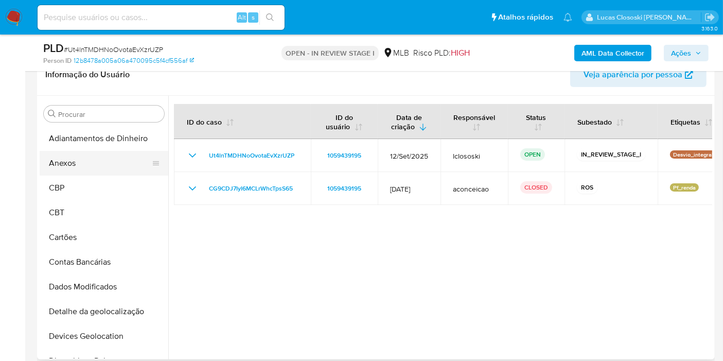
click at [87, 158] on button "Anexos" at bounding box center [100, 163] width 120 height 25
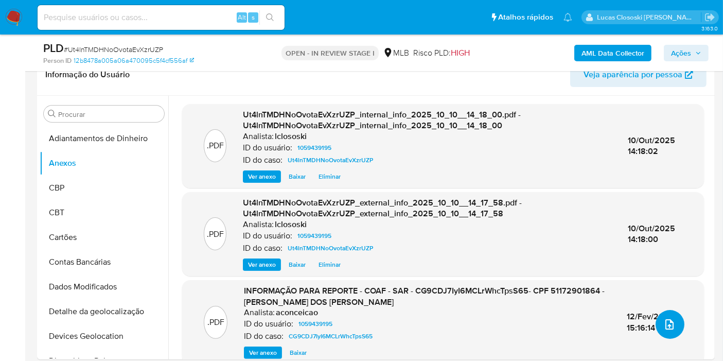
click at [656, 325] on button "upload-file" at bounding box center [670, 324] width 29 height 29
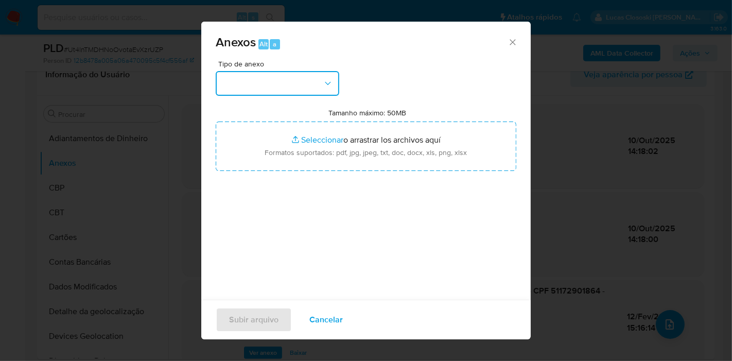
click at [220, 81] on button "button" at bounding box center [278, 83] width 124 height 25
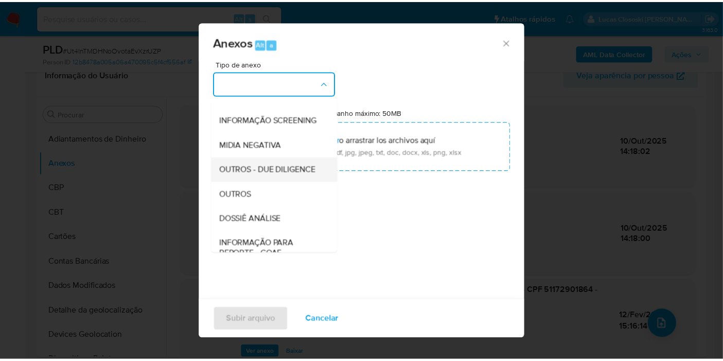
scroll to position [114, 0]
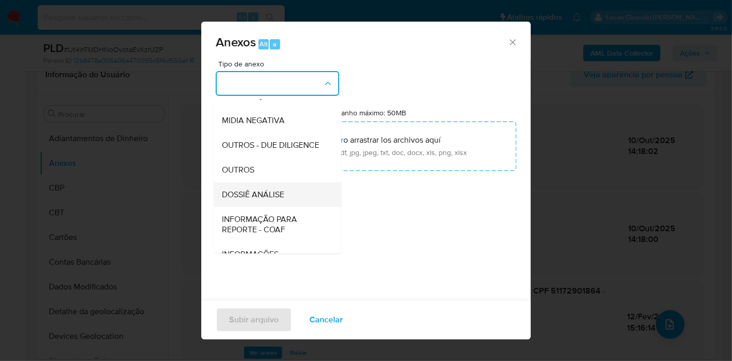
click at [264, 207] on div "DOSSIÊ ANÁLISE" at bounding box center [274, 194] width 105 height 25
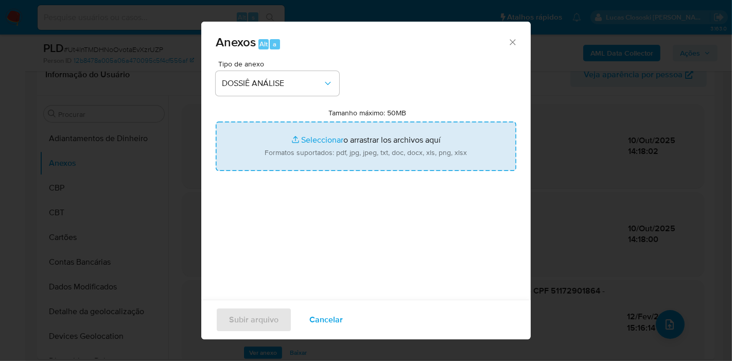
click at [299, 141] on input "Tamanho máximo: 50MB Seleccionar archivos" at bounding box center [366, 146] width 301 height 49
type input "C:\fakepath\Mulan 1059439195_2025_10_10_10_46_27.xlsx"
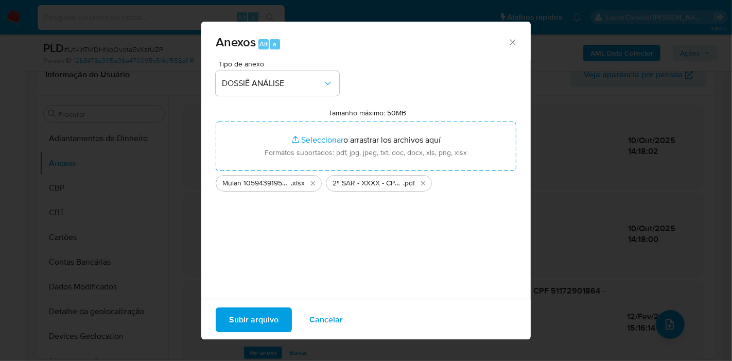
click at [256, 322] on span "Subir arquivo" at bounding box center [253, 319] width 49 height 23
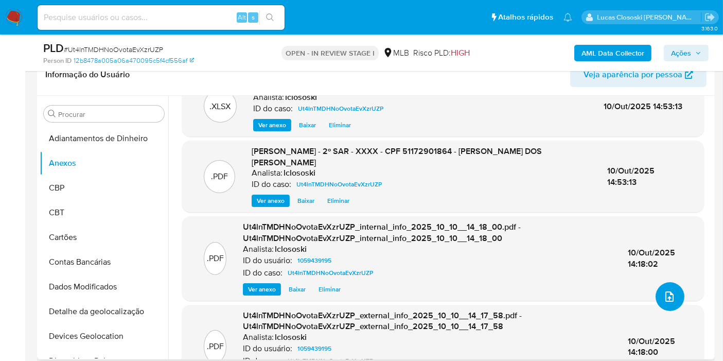
scroll to position [0, 0]
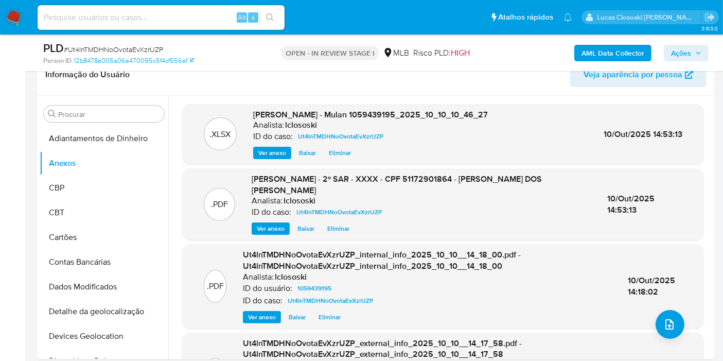
click at [695, 55] on span "Ações" at bounding box center [686, 53] width 30 height 14
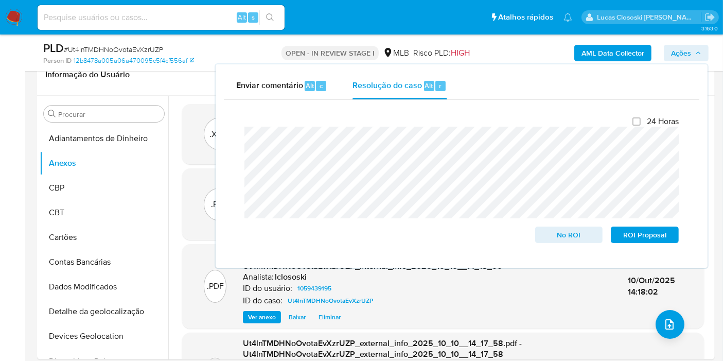
click at [692, 42] on div "AML Data Collector Ações Enviar comentário Alt c Resolução do caso Alt r Fecham…" at bounding box center [599, 53] width 219 height 24
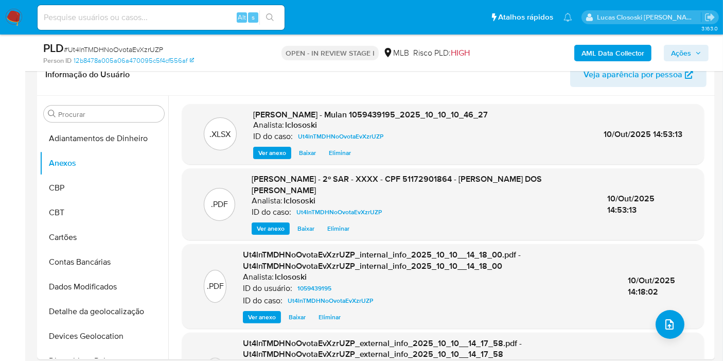
click at [684, 53] on span "Ações" at bounding box center [681, 53] width 20 height 16
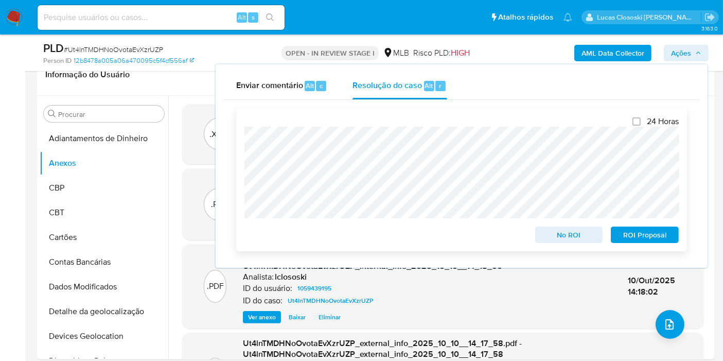
click at [648, 233] on span "ROI Proposal" at bounding box center [645, 235] width 54 height 14
click at [662, 228] on span "ROI Proposal" at bounding box center [645, 235] width 54 height 14
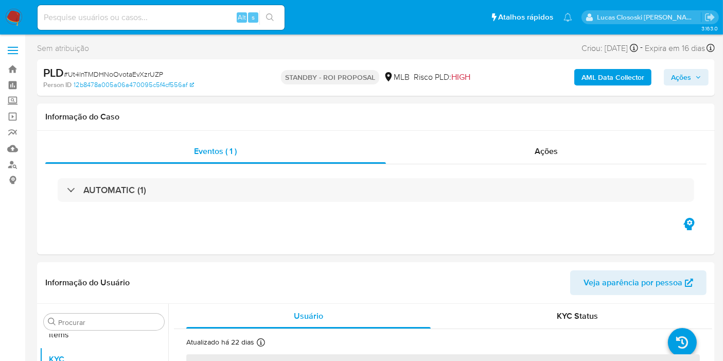
scroll to position [558, 0]
click at [126, 70] on span "# Ut4lnTMDHNoOvotaEvXzrUZP" at bounding box center [113, 74] width 99 height 10
copy span "Ut4lnTMDHNoOvotaEvXzrUZP"
select select "10"
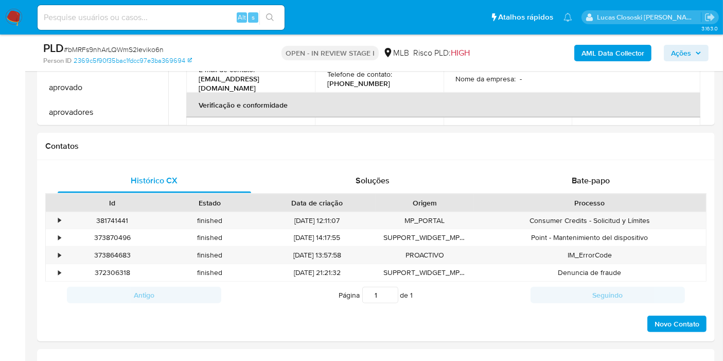
scroll to position [234, 0]
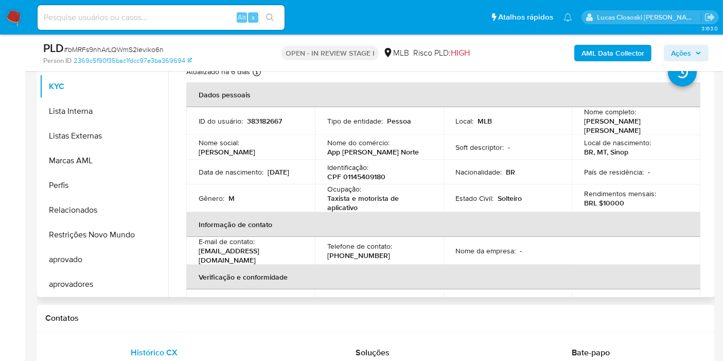
click at [343, 163] on p "Identificação :" at bounding box center [348, 167] width 41 height 9
click at [355, 172] on p "CPF 01145409180" at bounding box center [357, 176] width 58 height 9
copy p "01145409180"
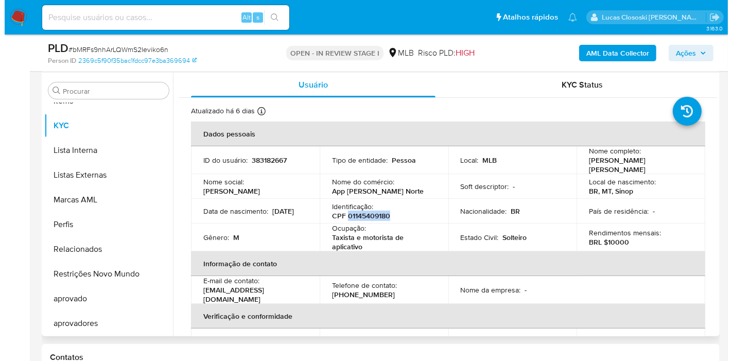
scroll to position [177, 0]
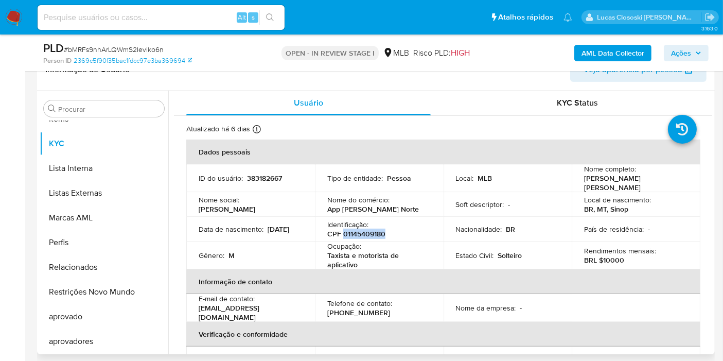
copy p "01145409180"
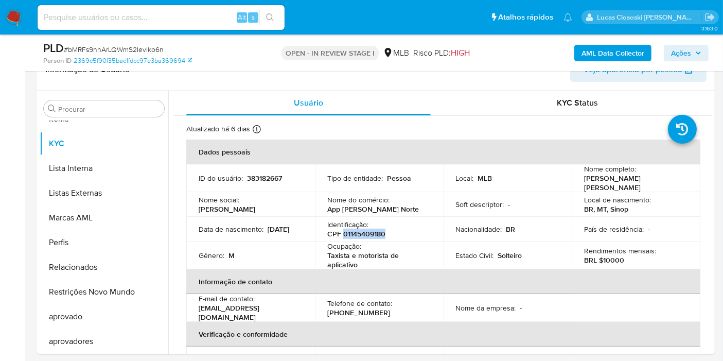
click at [582, 48] on button "AML Data Collector" at bounding box center [613, 53] width 77 height 16
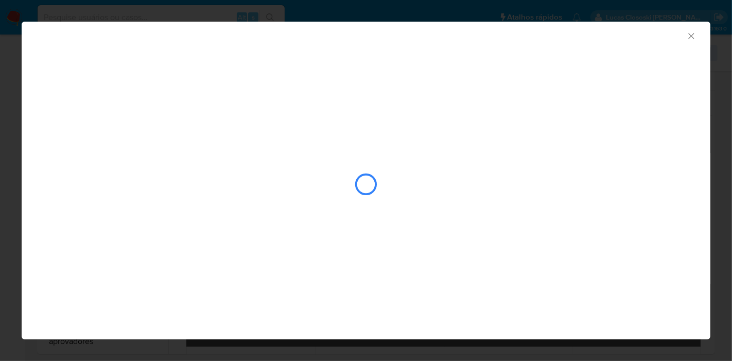
click at [531, 319] on div "AML Data Collector" at bounding box center [366, 181] width 689 height 318
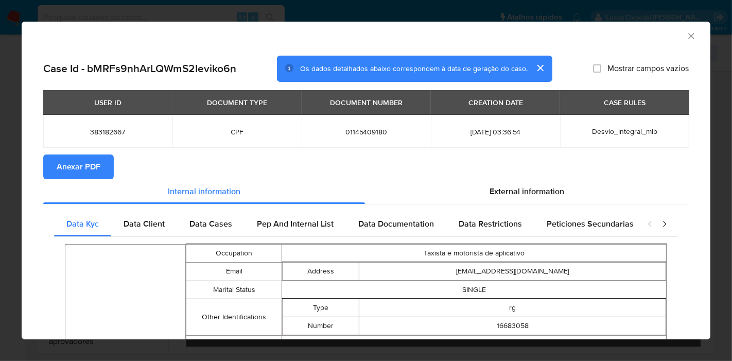
click at [116, 146] on td "383182667" at bounding box center [107, 131] width 129 height 33
click at [105, 173] on button "Anexar PDF" at bounding box center [78, 166] width 71 height 25
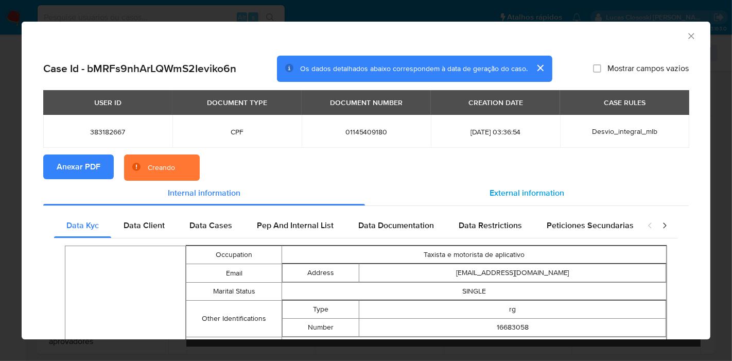
click at [546, 183] on div "External information" at bounding box center [527, 193] width 324 height 25
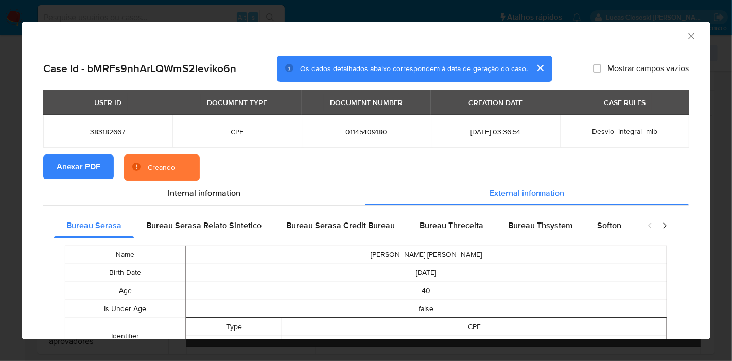
click at [634, 229] on div "Google" at bounding box center [659, 225] width 51 height 25
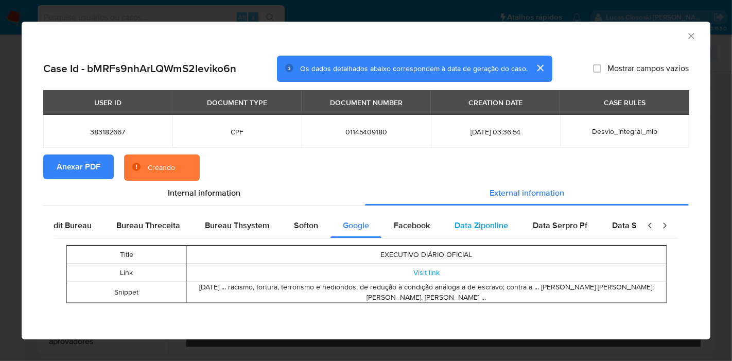
click at [334, 227] on div "Bureau Serasa Bureau Serasa Relato Sintetico Bureau Serasa Credit Bureau Bureau…" at bounding box center [42, 225] width 583 height 25
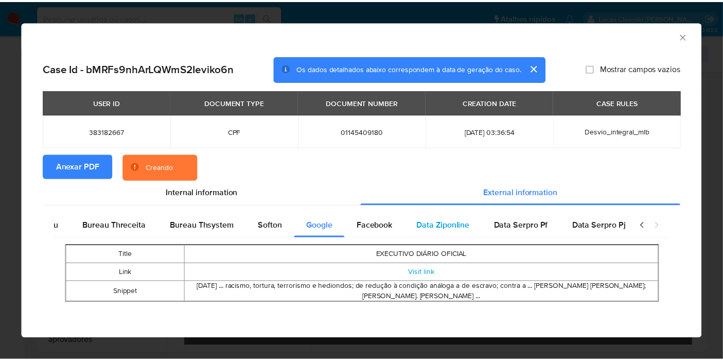
scroll to position [0, 337]
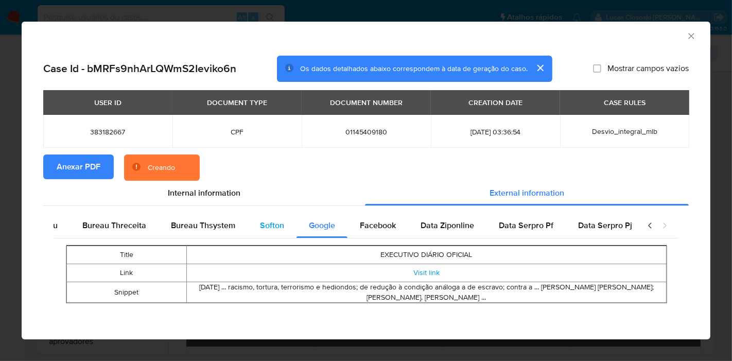
click at [283, 225] on div "Softon" at bounding box center [272, 225] width 49 height 25
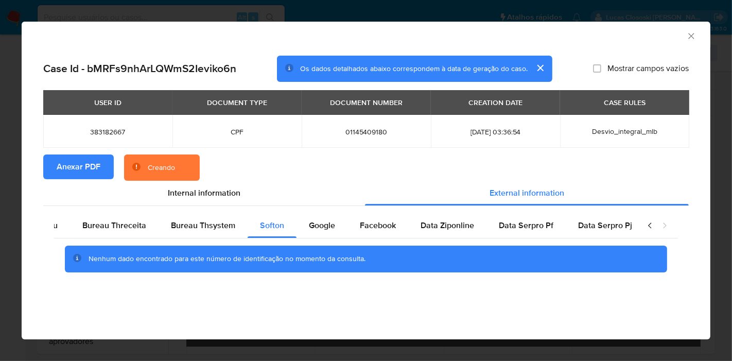
click at [690, 36] on icon "Fechar a janela" at bounding box center [691, 36] width 10 height 10
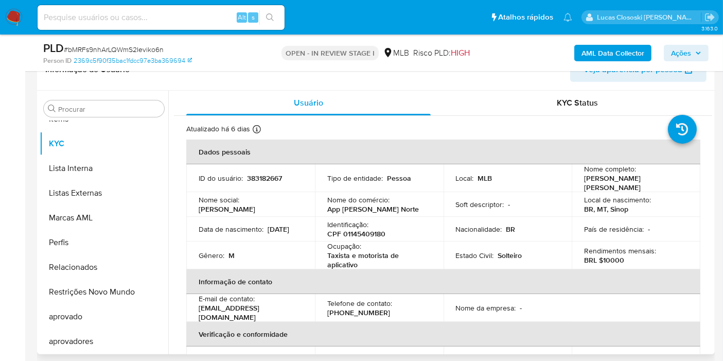
click at [380, 231] on p "CPF 01145409180" at bounding box center [357, 233] width 58 height 9
copy p "01145409180"
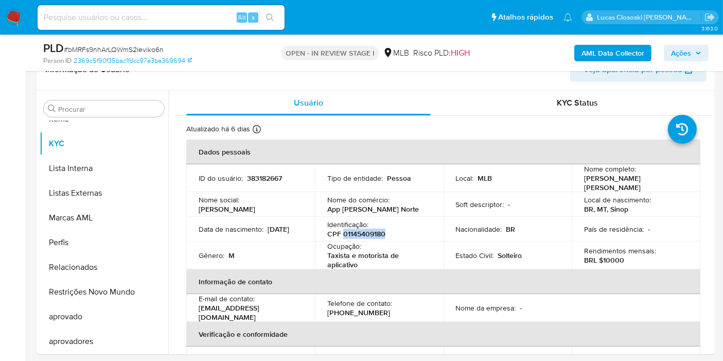
copy p "01145409180"
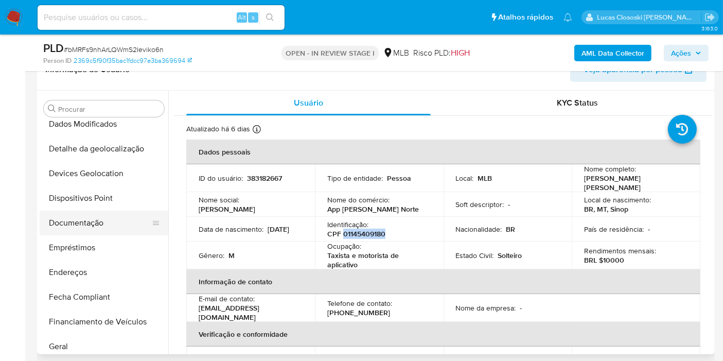
scroll to position [0, 0]
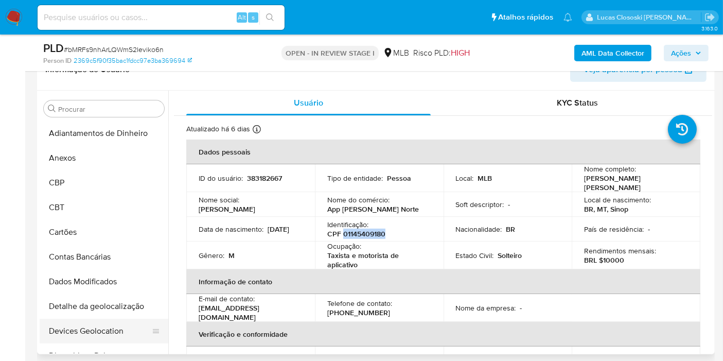
click at [109, 321] on button "Devices Geolocation" at bounding box center [100, 331] width 120 height 25
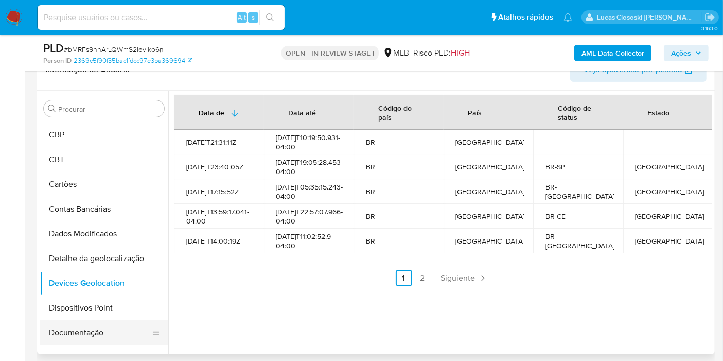
scroll to position [114, 0]
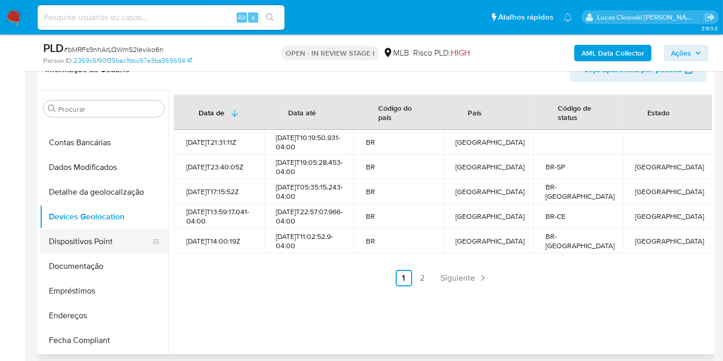
click at [81, 238] on button "Dispositivos Point" at bounding box center [100, 241] width 120 height 25
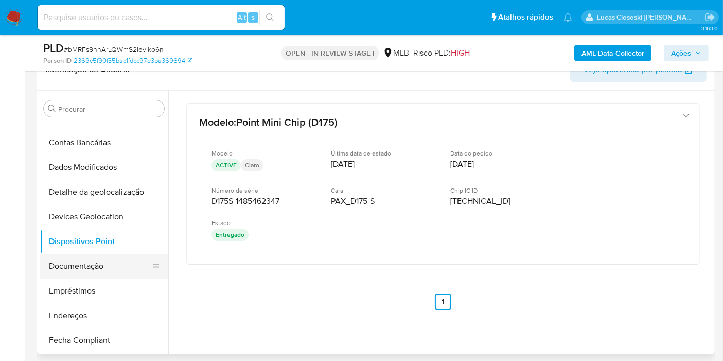
click at [95, 270] on button "Documentação" at bounding box center [100, 266] width 120 height 25
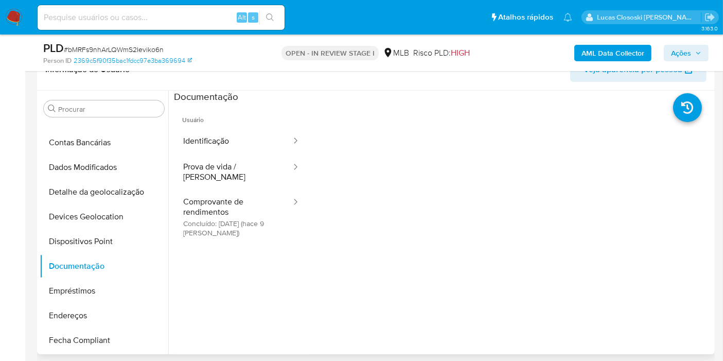
scroll to position [318, 0]
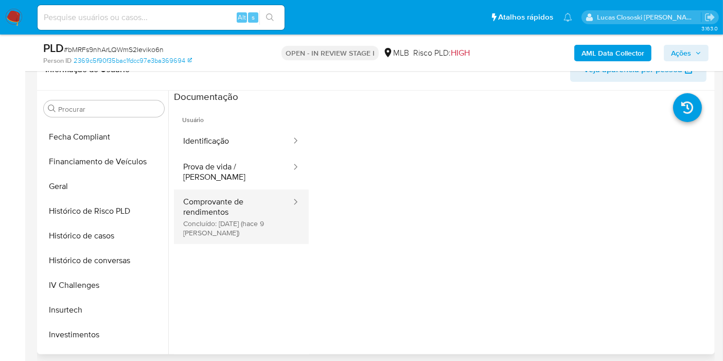
click at [215, 213] on button "Comprovante de rendimentos Concluído: 01/10/2025 (hace 9 días)" at bounding box center [233, 216] width 118 height 55
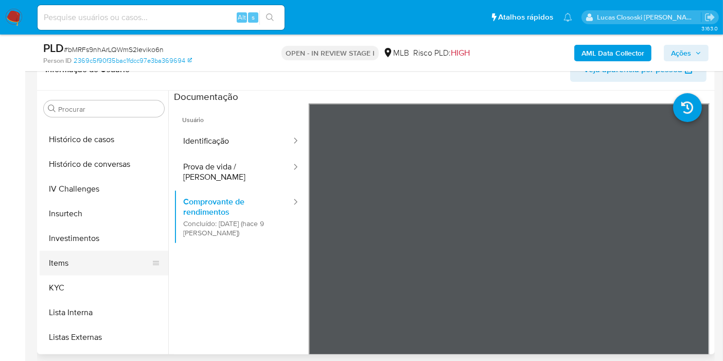
scroll to position [432, 0]
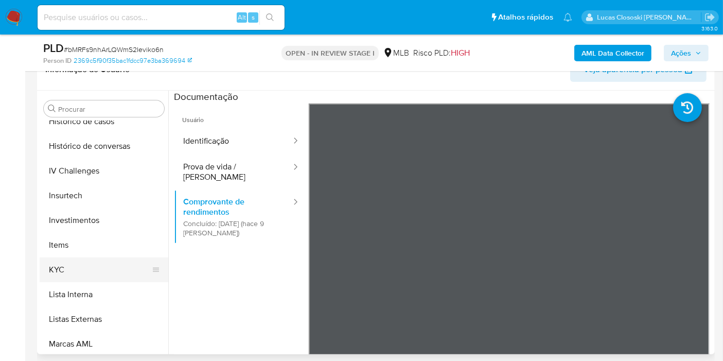
click at [71, 265] on button "KYC" at bounding box center [100, 269] width 120 height 25
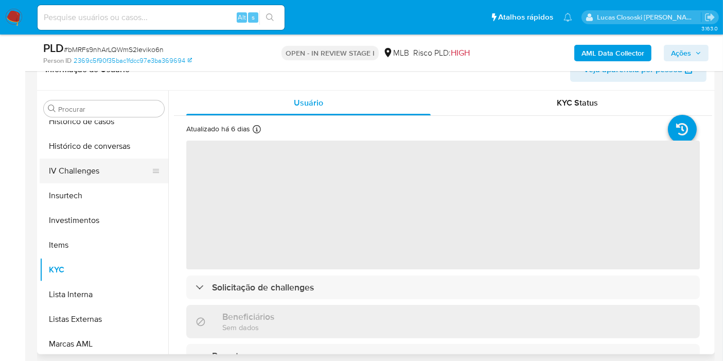
scroll to position [318, 0]
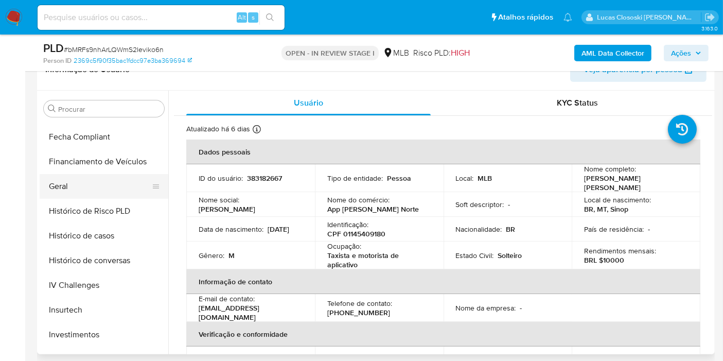
click at [85, 189] on button "Geral" at bounding box center [100, 186] width 120 height 25
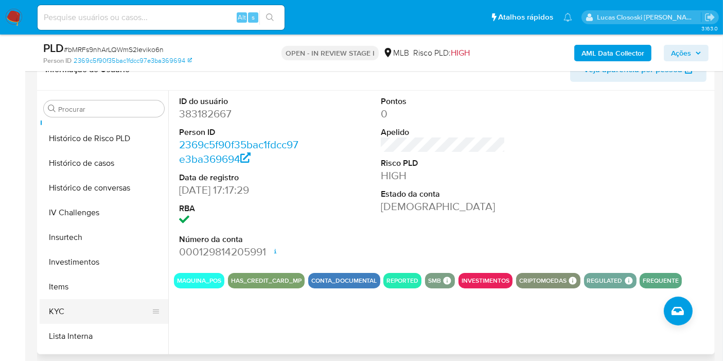
scroll to position [432, 0]
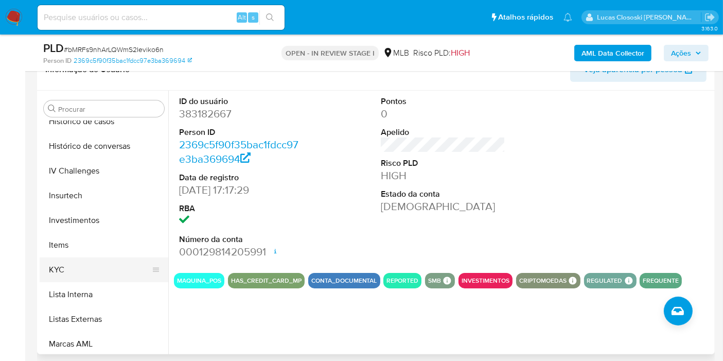
click at [97, 270] on button "KYC" at bounding box center [100, 269] width 120 height 25
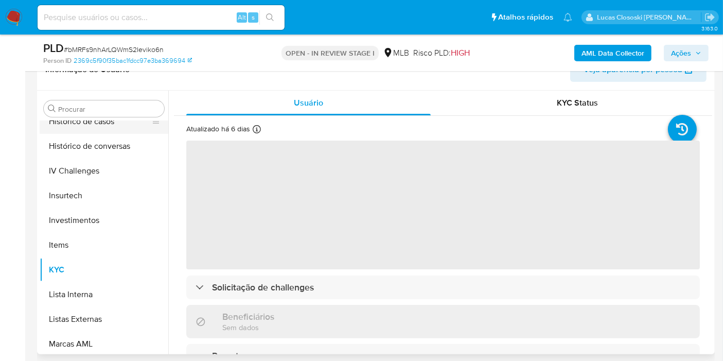
click at [98, 130] on button "Histórico de casos" at bounding box center [100, 121] width 120 height 25
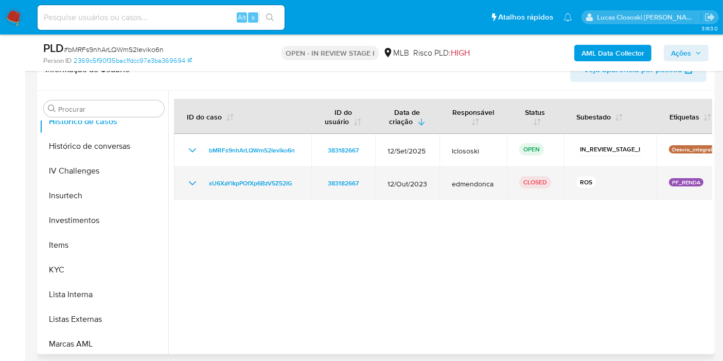
drag, startPoint x: 308, startPoint y: 182, endPoint x: 202, endPoint y: 182, distance: 106.1
click at [202, 182] on td "xU6XaYIkpPOfXp6BzV5Z52IG" at bounding box center [242, 183] width 137 height 33
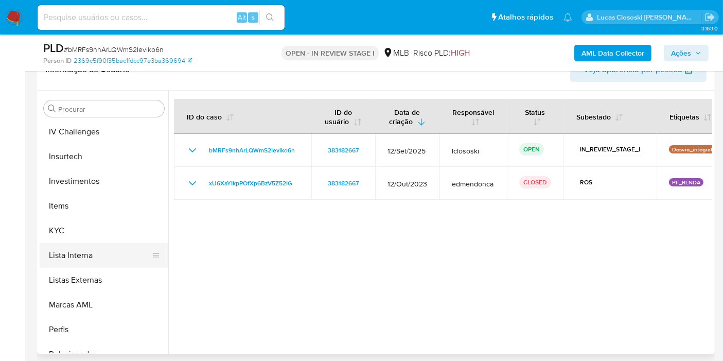
scroll to position [489, 0]
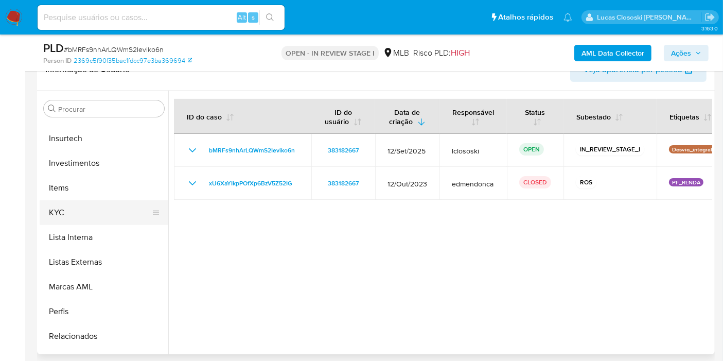
click at [84, 200] on button "KYC" at bounding box center [100, 212] width 120 height 25
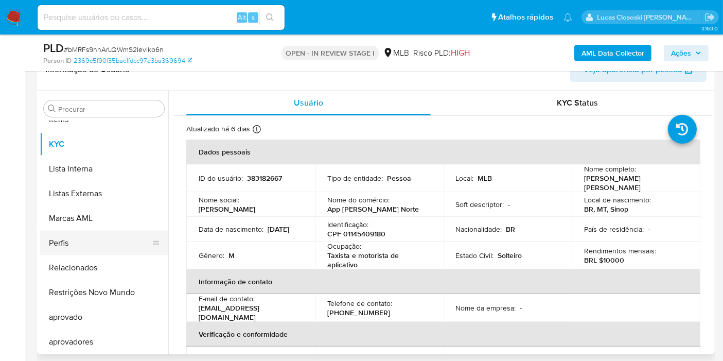
scroll to position [558, 0]
drag, startPoint x: 82, startPoint y: 279, endPoint x: 125, endPoint y: 245, distance: 54.2
click at [82, 280] on button "Restrições Novo Mundo" at bounding box center [104, 292] width 129 height 25
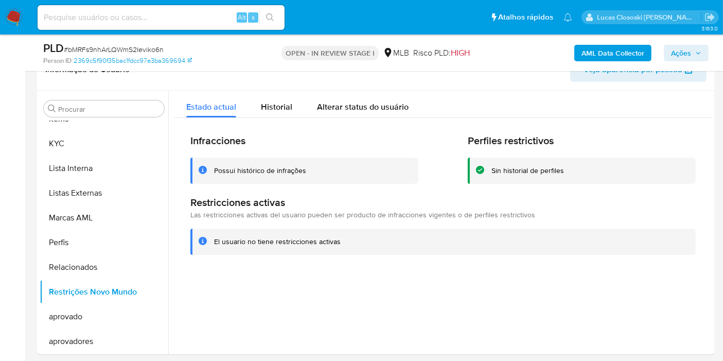
click at [71, 51] on span "# bMRFs9nhArLQWmS2Ieviko6n" at bounding box center [114, 49] width 100 height 10
copy span "bMRFs9nhArLQWmS2Ieviko6n"
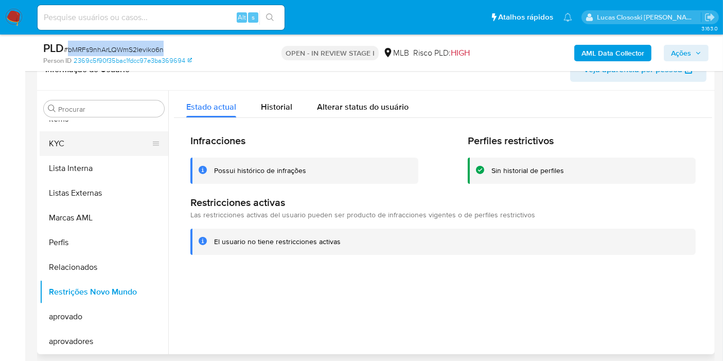
click at [83, 151] on button "KYC" at bounding box center [100, 143] width 120 height 25
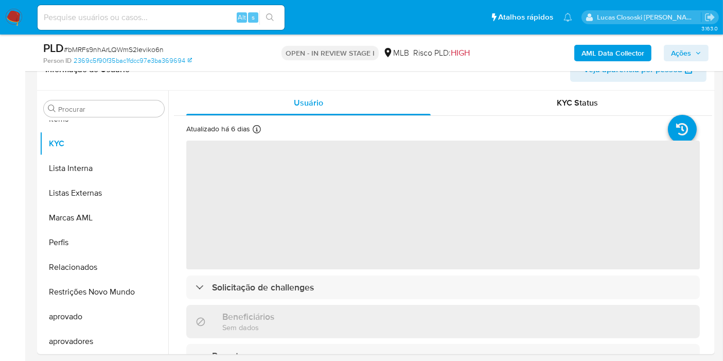
click at [227, 61] on div "Person ID 2369c5f90f35bac1fdcc97e3ba369694" at bounding box center [152, 60] width 219 height 9
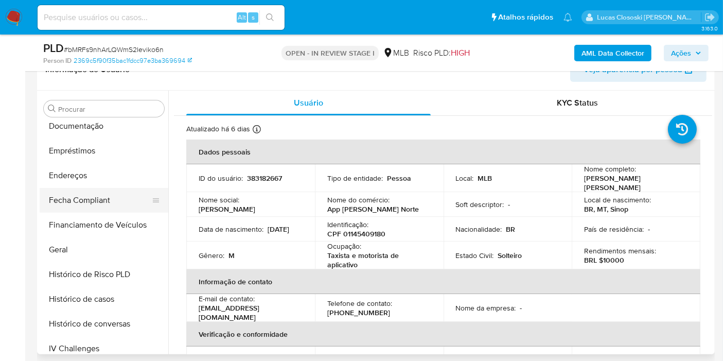
scroll to position [215, 0]
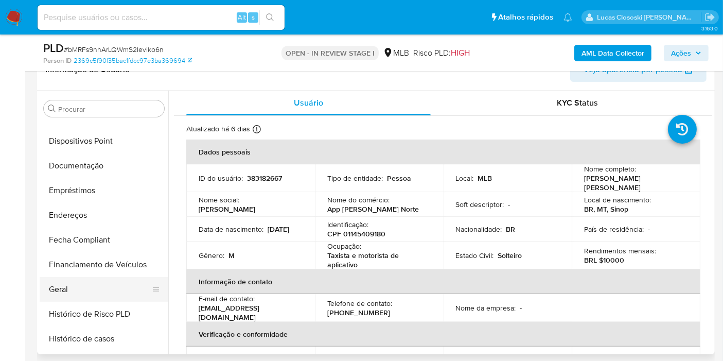
click at [61, 292] on button "Geral" at bounding box center [100, 289] width 120 height 25
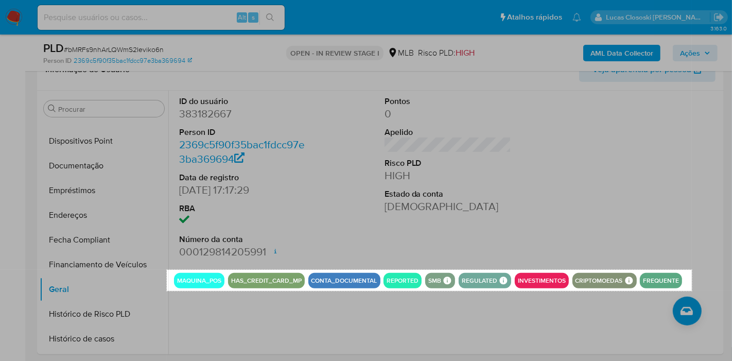
drag, startPoint x: 167, startPoint y: 270, endPoint x: 692, endPoint y: 290, distance: 525.6
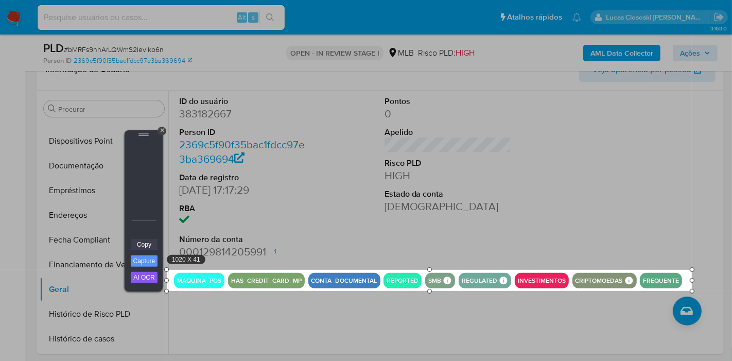
click at [151, 242] on link "Copy" at bounding box center [144, 244] width 27 height 11
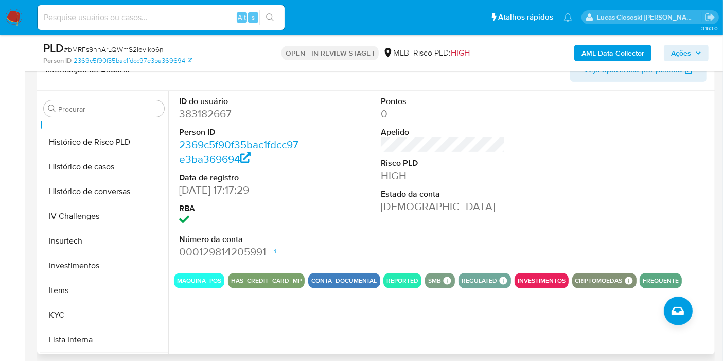
scroll to position [444, 0]
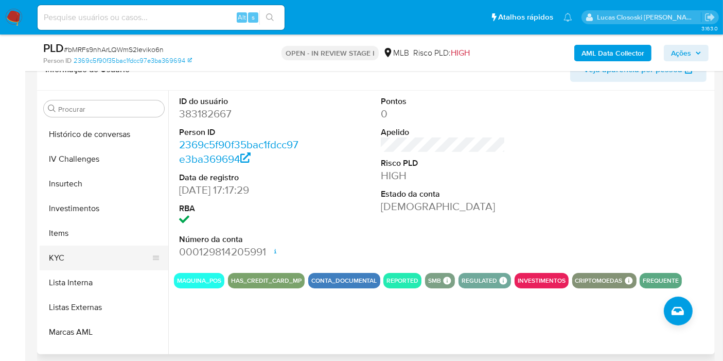
click at [76, 263] on button "KYC" at bounding box center [100, 258] width 120 height 25
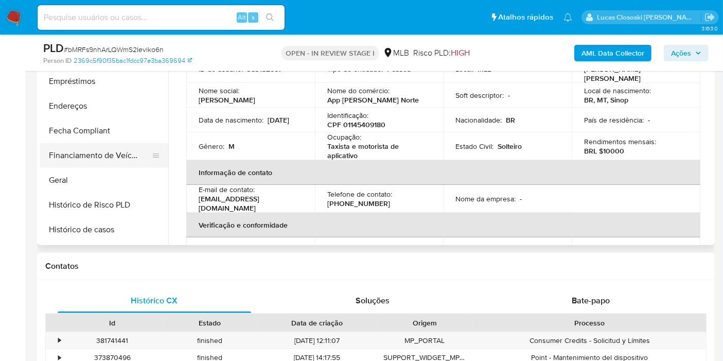
scroll to position [100, 0]
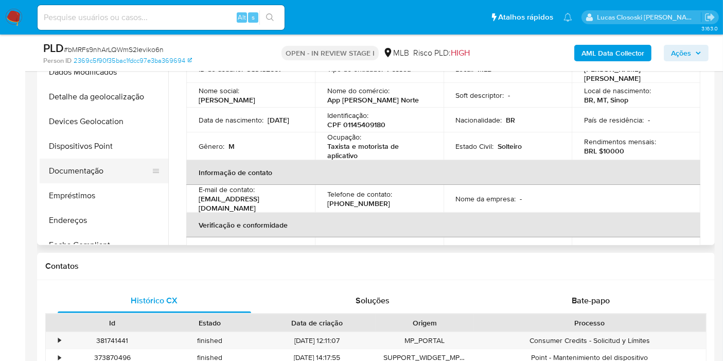
click at [97, 168] on button "Documentação" at bounding box center [100, 171] width 120 height 25
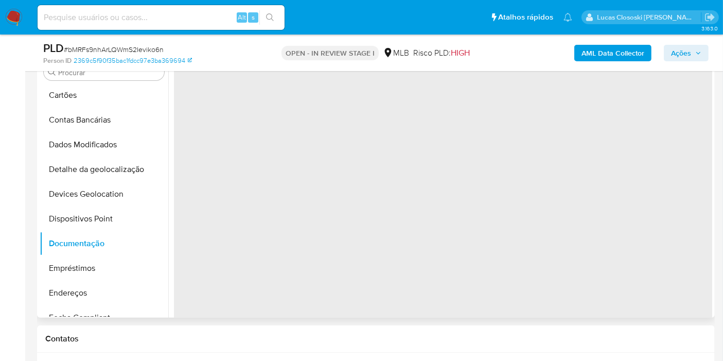
scroll to position [171, 0]
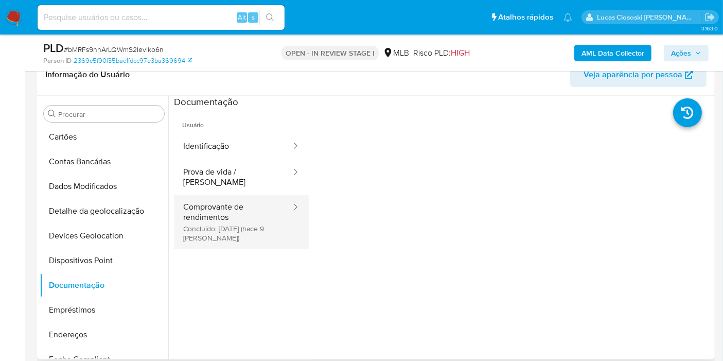
click at [249, 212] on button "Comprovante de rendimentos Concluído: 01/10/2025 (hace 9 días)" at bounding box center [233, 222] width 118 height 55
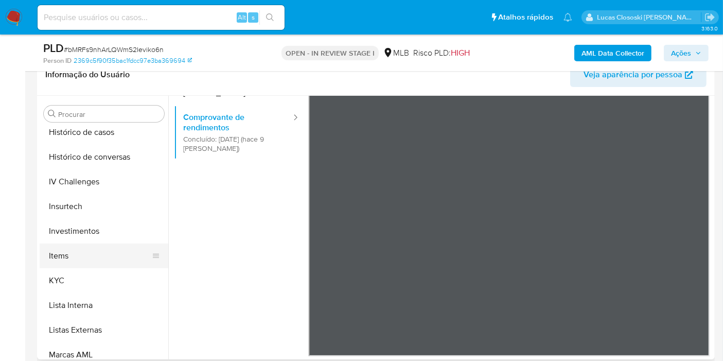
scroll to position [444, 0]
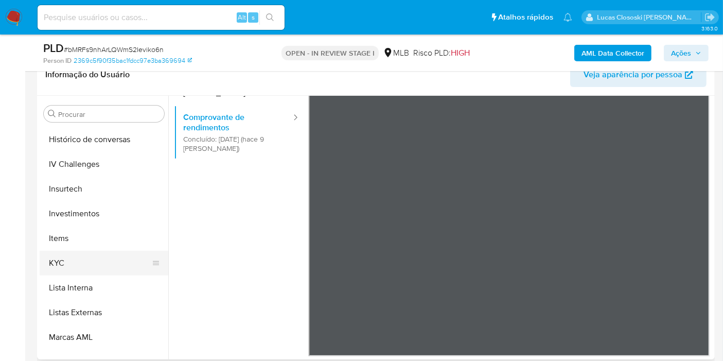
click at [72, 253] on button "KYC" at bounding box center [100, 263] width 120 height 25
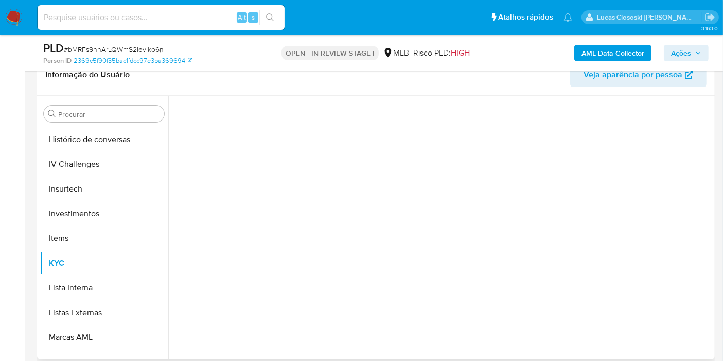
scroll to position [0, 0]
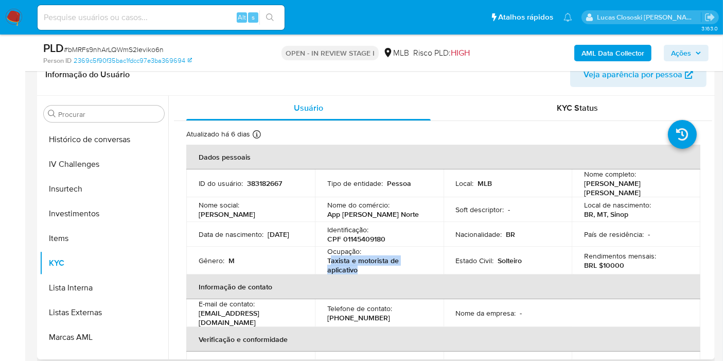
copy p "axista e motorista de aplicativo"
drag, startPoint x: 373, startPoint y: 266, endPoint x: 329, endPoint y: 259, distance: 44.9
click at [329, 259] on p "Taxista e motorista de aplicativo" at bounding box center [378, 265] width 100 height 19
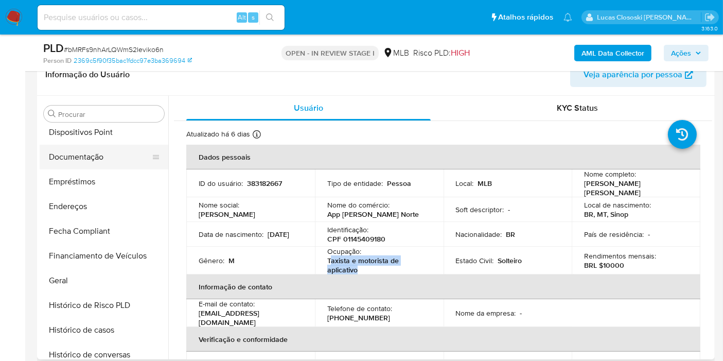
click at [79, 159] on button "Documentação" at bounding box center [100, 157] width 120 height 25
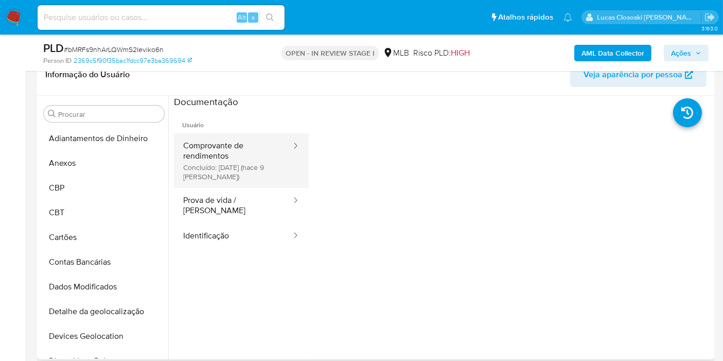
click at [238, 171] on button "Comprovante de rendimentos Concluído: 01/10/2025 (hace 9 días)" at bounding box center [233, 160] width 118 height 55
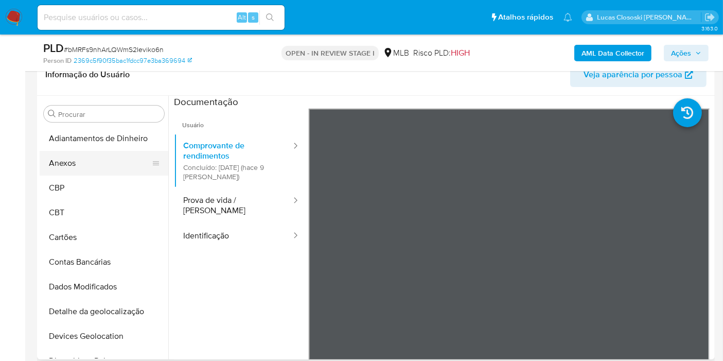
click at [78, 164] on button "Anexos" at bounding box center [100, 163] width 120 height 25
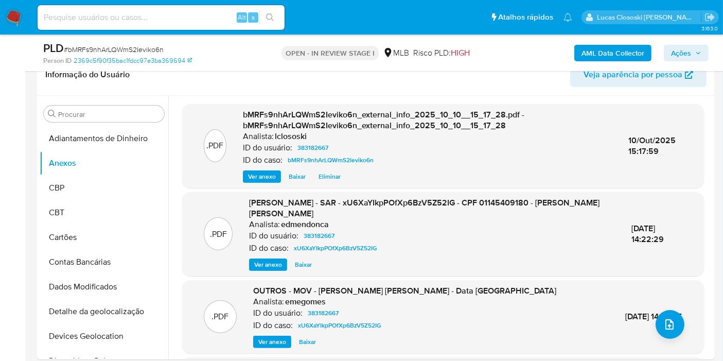
click at [685, 50] on span "Ações" at bounding box center [681, 53] width 20 height 16
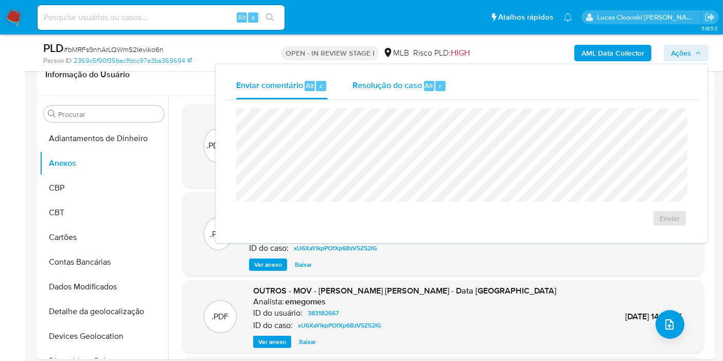
click at [445, 85] on div "Resolução do caso Alt r" at bounding box center [400, 86] width 94 height 27
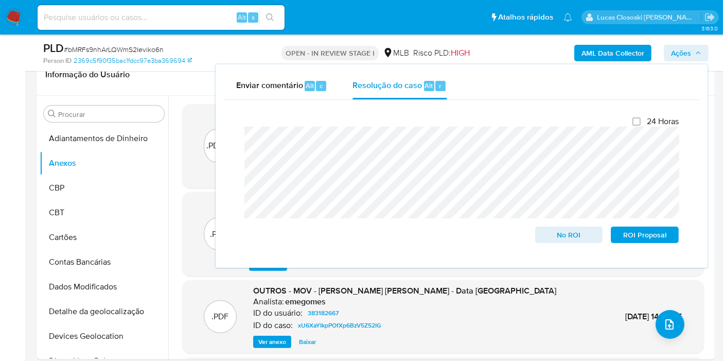
click at [695, 43] on div "AML Data Collector Ações Enviar comentário Alt c Resolução do caso Alt r Fecham…" at bounding box center [599, 53] width 219 height 24
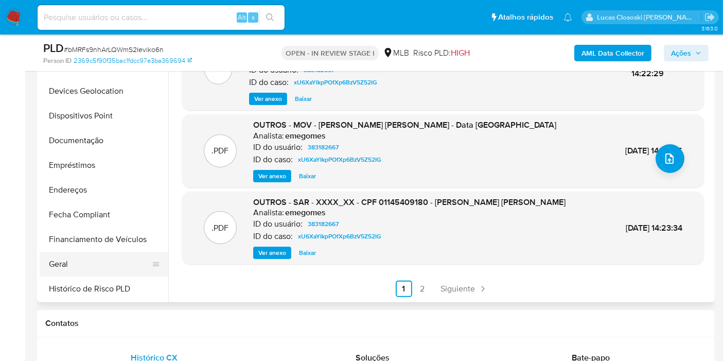
scroll to position [229, 0]
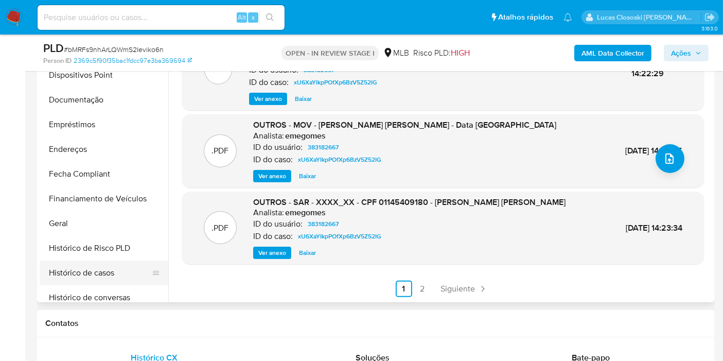
click at [106, 268] on button "Histórico de casos" at bounding box center [100, 273] width 120 height 25
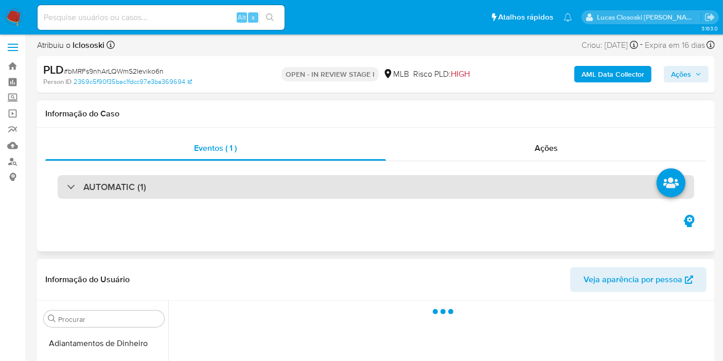
scroll to position [171, 0]
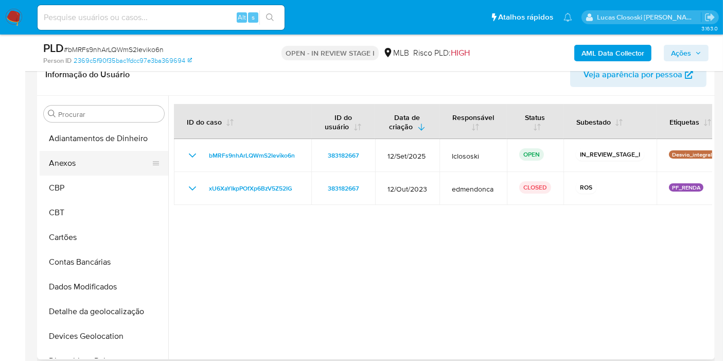
click at [88, 167] on button "Anexos" at bounding box center [100, 163] width 120 height 25
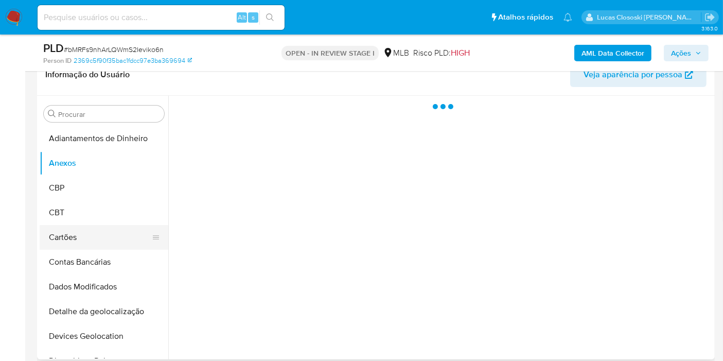
drag, startPoint x: 88, startPoint y: 168, endPoint x: 112, endPoint y: 237, distance: 73.4
click at [97, 189] on ul "Adiantamentos de Dinheiro Anexos CBP CBT Cartões Contas Bancárias Dados Modific…" at bounding box center [104, 242] width 129 height 232
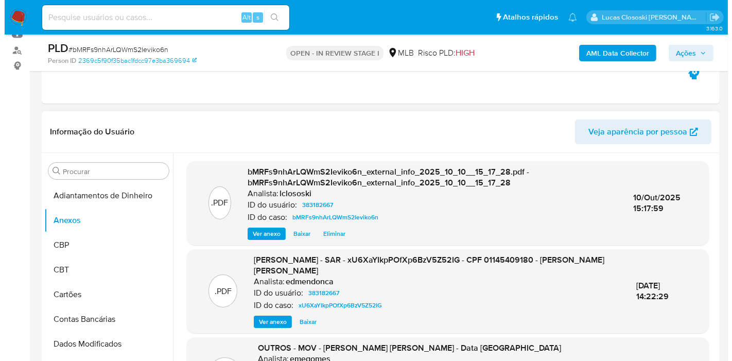
scroll to position [57, 0]
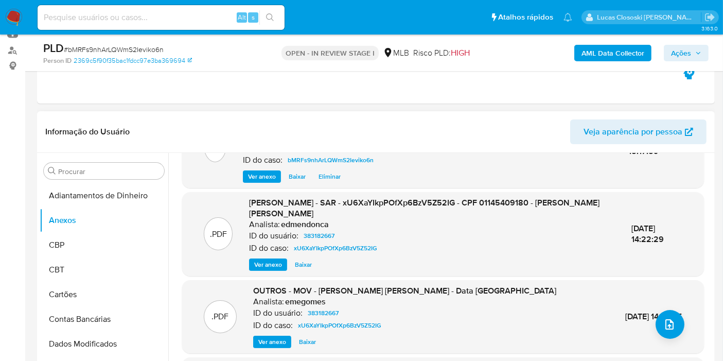
click at [642, 328] on div ".PDF OUTROS - MOV - Anderson Domingues da Silva - Data TX Analista: emegomes ID…" at bounding box center [443, 316] width 512 height 63
click at [673, 323] on button "upload-file" at bounding box center [670, 324] width 29 height 29
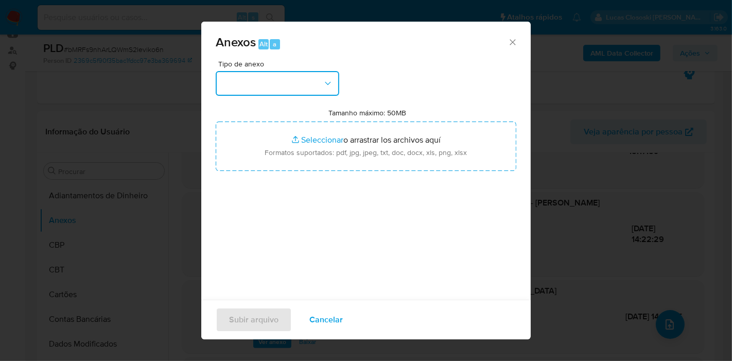
click at [274, 89] on button "button" at bounding box center [278, 83] width 124 height 25
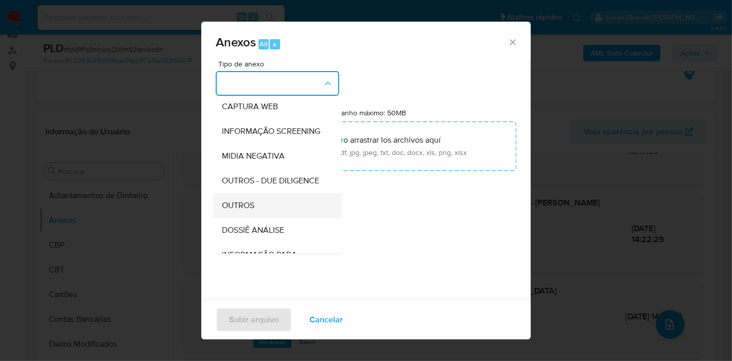
scroll to position [158, 0]
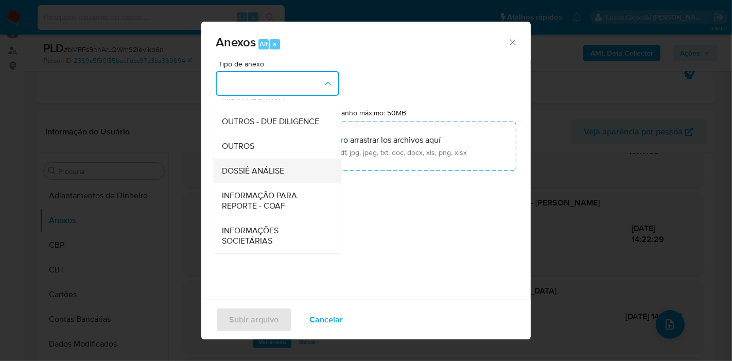
click at [272, 171] on span "DOSSIÊ ANÁLISE" at bounding box center [253, 171] width 62 height 10
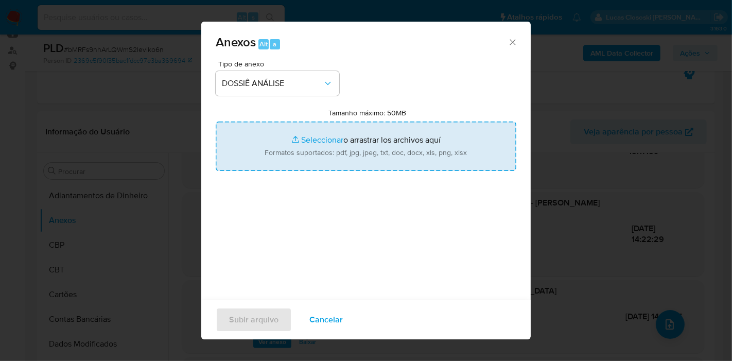
click at [282, 150] on input "Tamanho máximo: 50MB Seleccionar archivos" at bounding box center [366, 146] width 301 height 49
type input "C:\fakepath\Mulan 383182667_2025_10_10_10_47_32.xlsx"
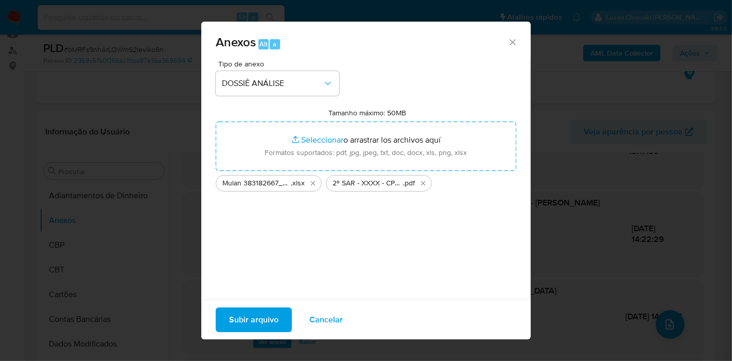
click at [274, 311] on span "Subir arquivo" at bounding box center [253, 319] width 49 height 23
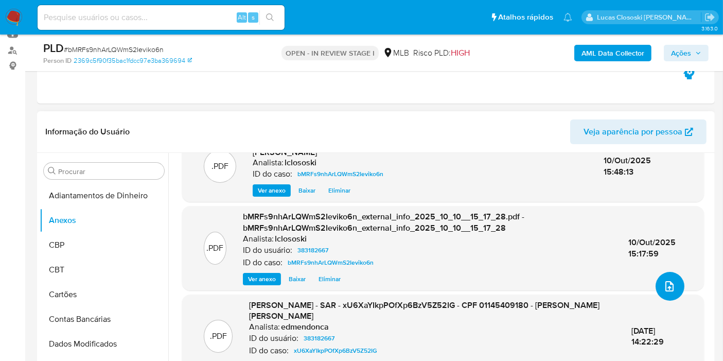
scroll to position [0, 0]
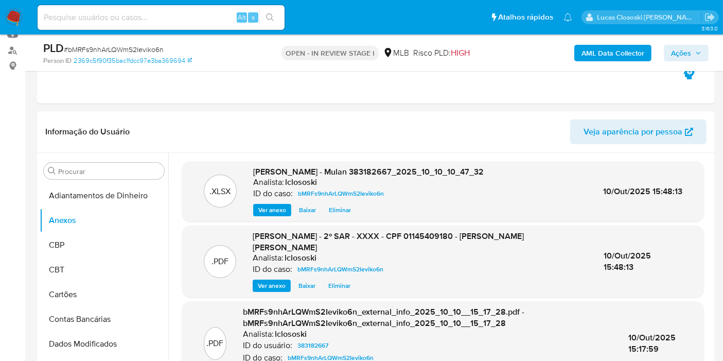
click at [692, 50] on span "Ações" at bounding box center [686, 53] width 30 height 14
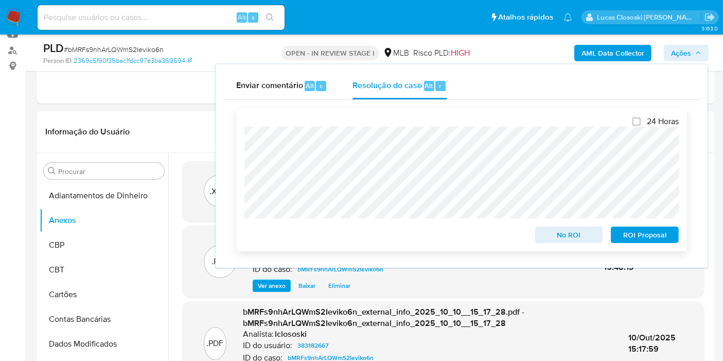
click at [656, 233] on span "ROI Proposal" at bounding box center [645, 235] width 54 height 14
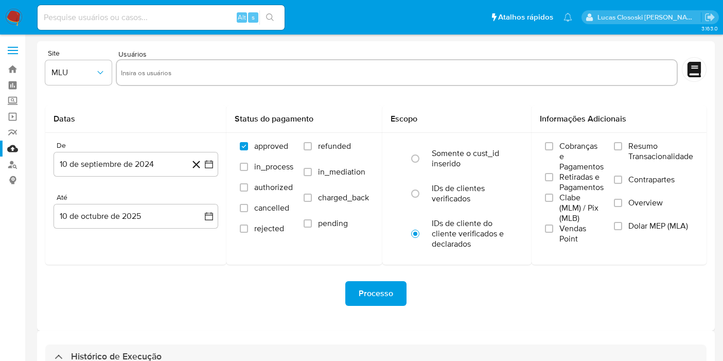
select select "10"
click at [15, 93] on label "Screening" at bounding box center [61, 101] width 123 height 16
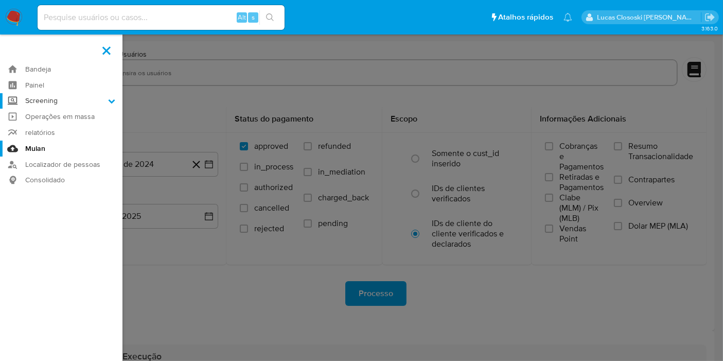
click at [0, 0] on input "Screening" at bounding box center [0, 0] width 0 height 0
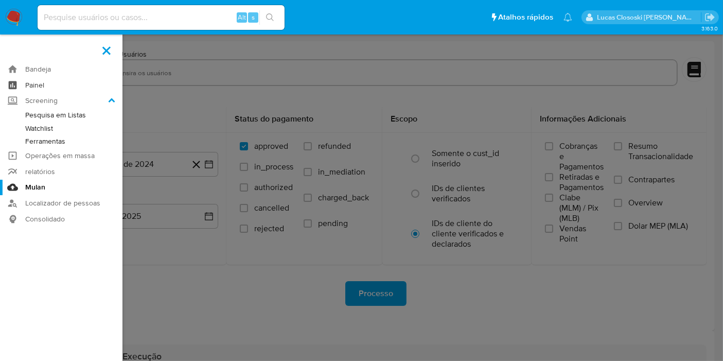
click at [14, 83] on link "Painel" at bounding box center [61, 85] width 123 height 16
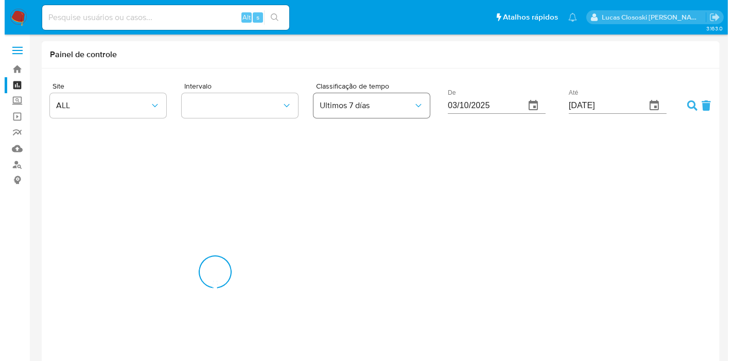
scroll to position [513483, 514216]
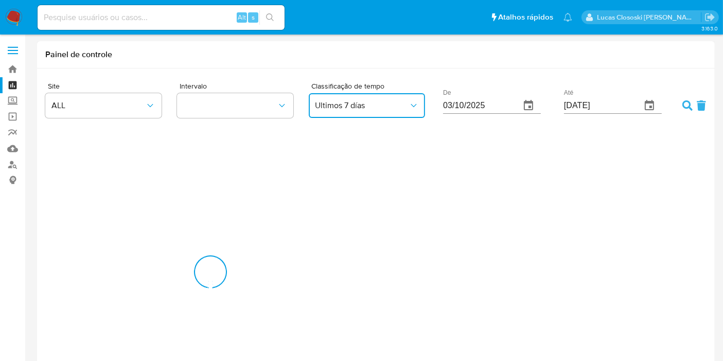
click at [331, 110] on span "Ultimos 7 días" at bounding box center [362, 105] width 94 height 10
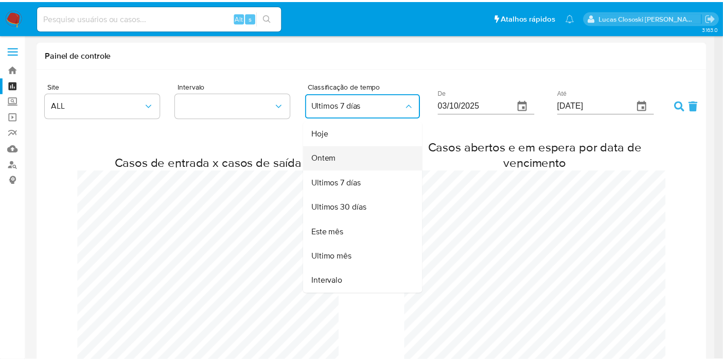
scroll to position [0, 0]
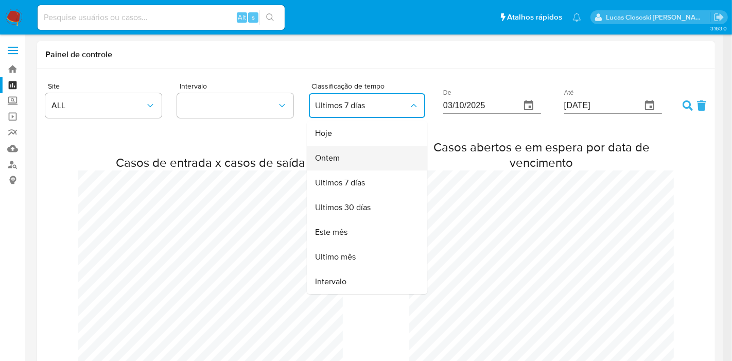
click at [334, 156] on span "Ontem" at bounding box center [327, 158] width 25 height 10
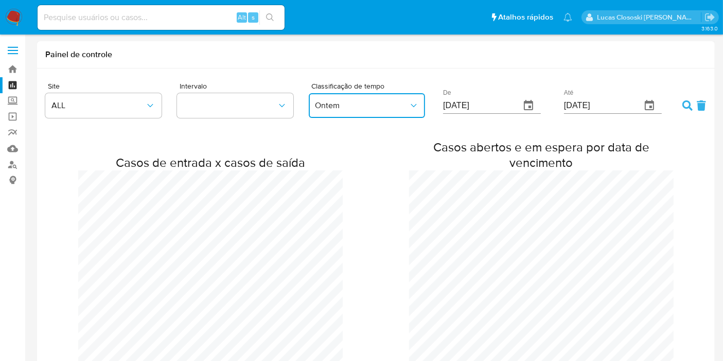
click at [357, 111] on button "Ontem" at bounding box center [367, 105] width 116 height 25
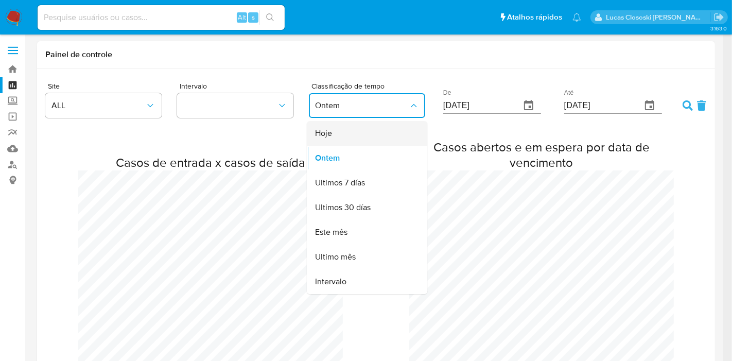
click at [342, 134] on div "Hoje" at bounding box center [364, 133] width 98 height 25
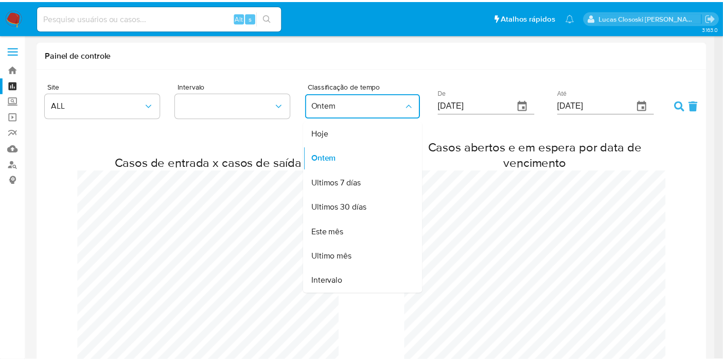
scroll to position [513483, 514216]
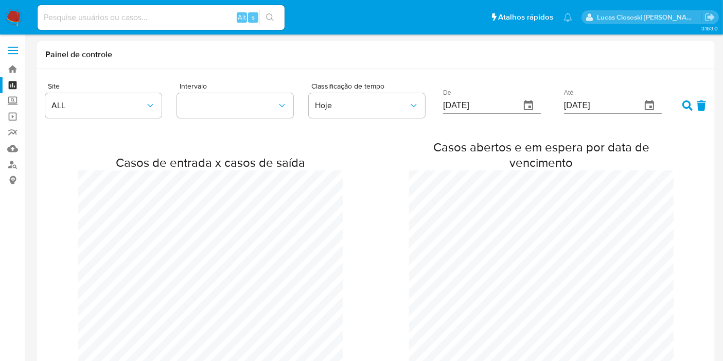
click at [688, 106] on icon at bounding box center [688, 105] width 10 height 10
drag, startPoint x: 688, startPoint y: 106, endPoint x: 665, endPoint y: 121, distance: 27.8
click at [688, 106] on icon at bounding box center [688, 105] width 10 height 10
click at [13, 145] on link "Mulan" at bounding box center [61, 149] width 123 height 16
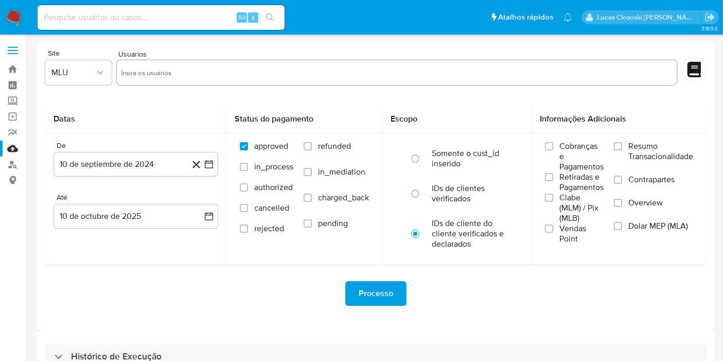
click at [237, 339] on div "Histórico de Execução" at bounding box center [376, 357] width 678 height 53
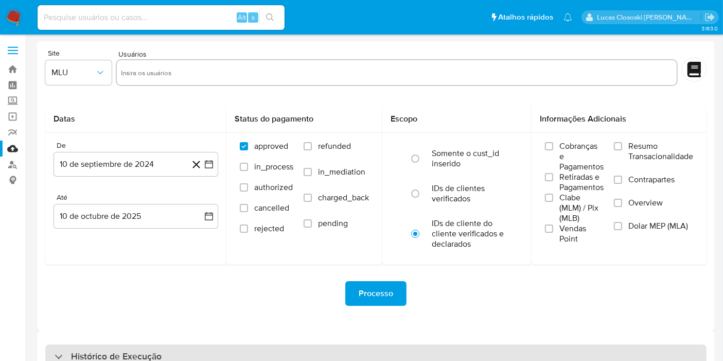
click at [238, 346] on div "Histórico de Execução" at bounding box center [376, 356] width 662 height 25
select select "10"
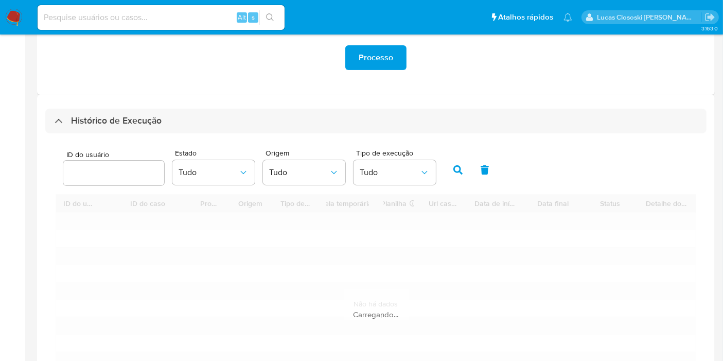
scroll to position [286, 0]
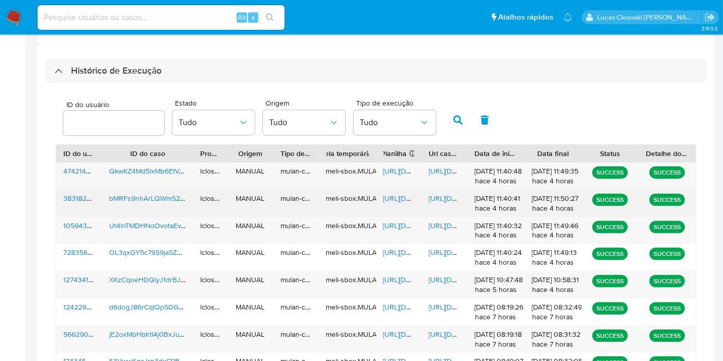
click at [392, 199] on span "[URL][DOMAIN_NAME]" at bounding box center [419, 198] width 71 height 10
click at [446, 198] on span "[URL][DOMAIN_NAME]" at bounding box center [464, 198] width 71 height 10
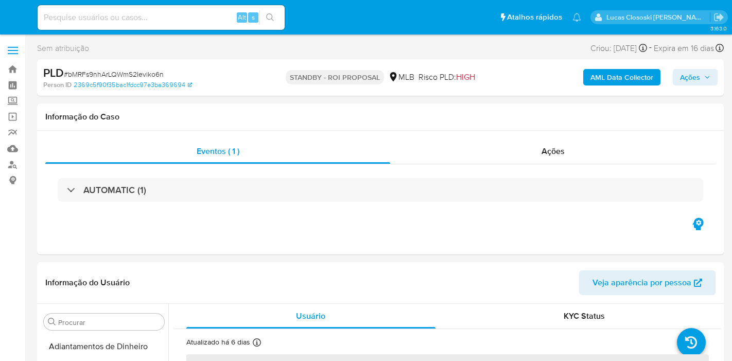
select select "10"
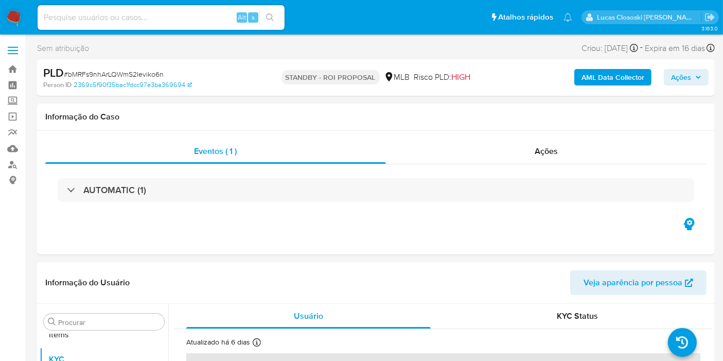
scroll to position [558, 0]
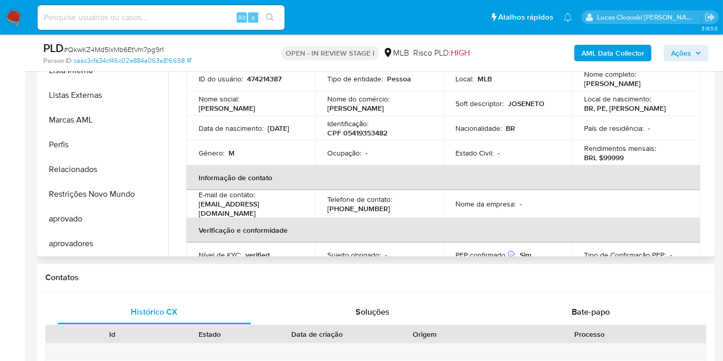
scroll to position [255, 0]
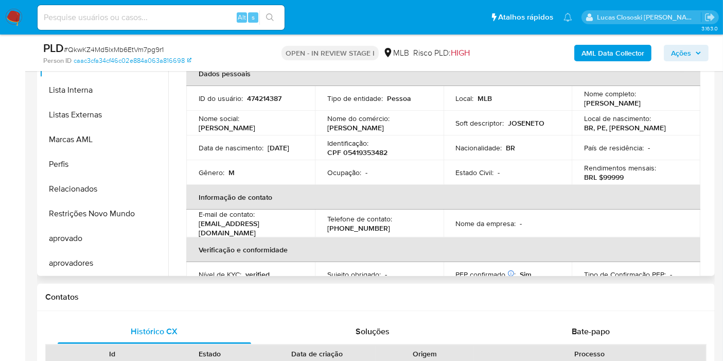
click at [372, 156] on p "CPF 05419353482" at bounding box center [358, 152] width 60 height 9
copy p "05419353482"
click at [381, 155] on p "CPF 05419353482" at bounding box center [358, 152] width 60 height 9
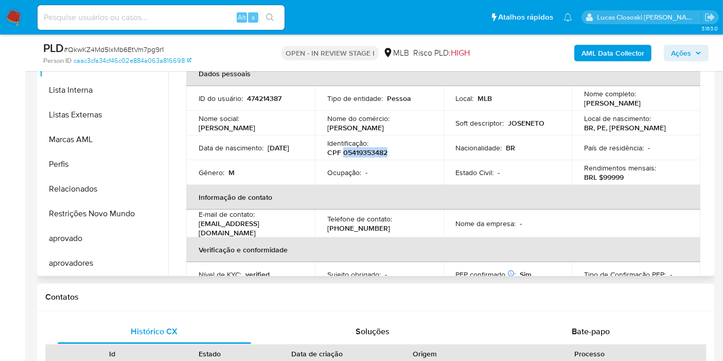
click at [383, 153] on p "CPF 05419353482" at bounding box center [358, 152] width 60 height 9
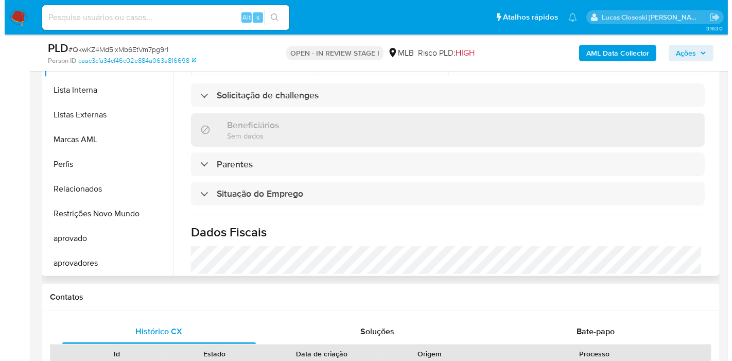
scroll to position [457, 0]
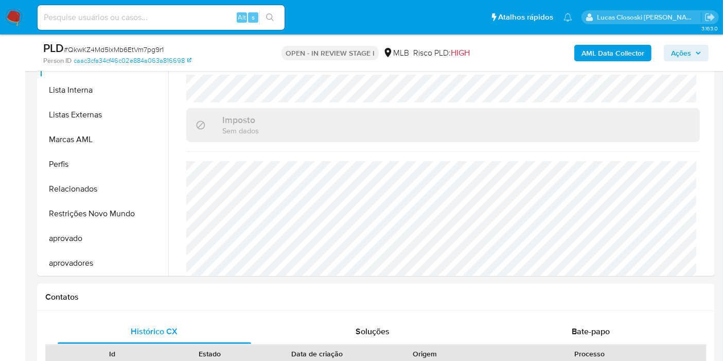
click at [635, 60] on b "AML Data Collector" at bounding box center [613, 53] width 63 height 16
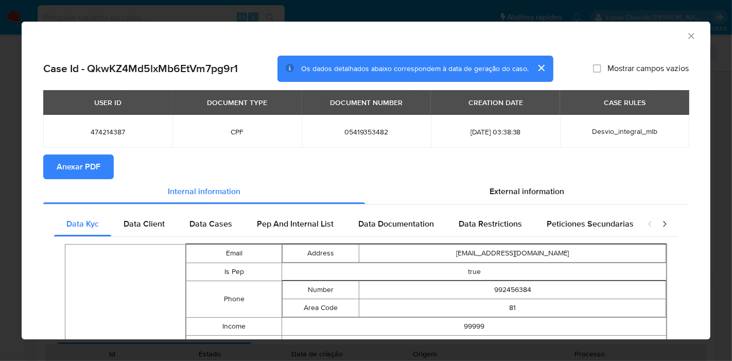
click at [93, 173] on span "Anexar PDF" at bounding box center [79, 167] width 44 height 23
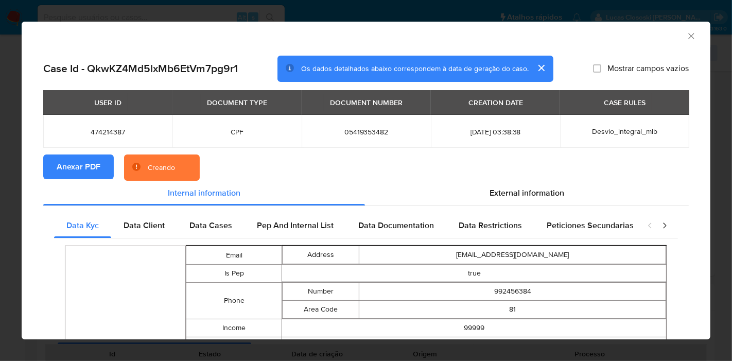
click at [550, 193] on span "External information" at bounding box center [527, 193] width 75 height 12
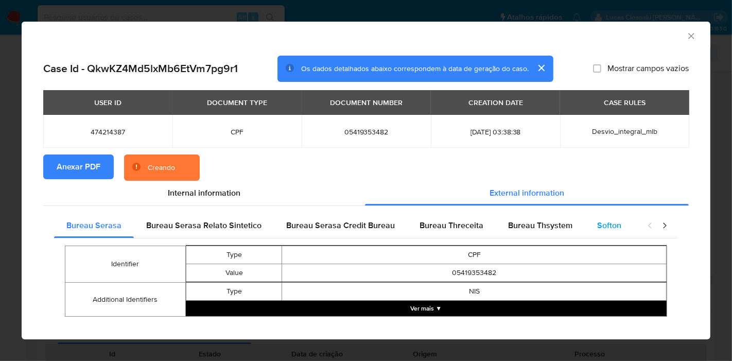
click at [598, 229] on span "Softon" at bounding box center [609, 225] width 24 height 12
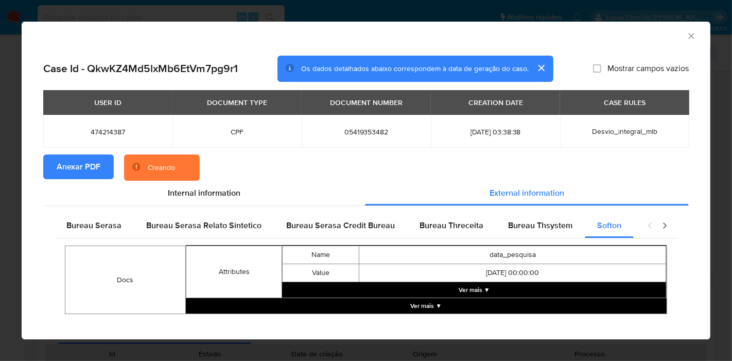
click at [475, 289] on button "Ver mais ▼" at bounding box center [474, 289] width 384 height 15
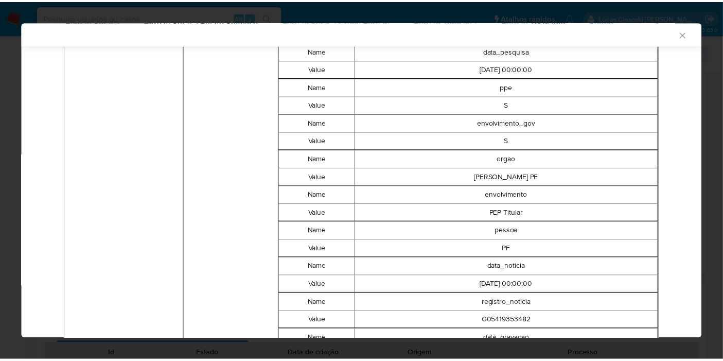
scroll to position [83, 0]
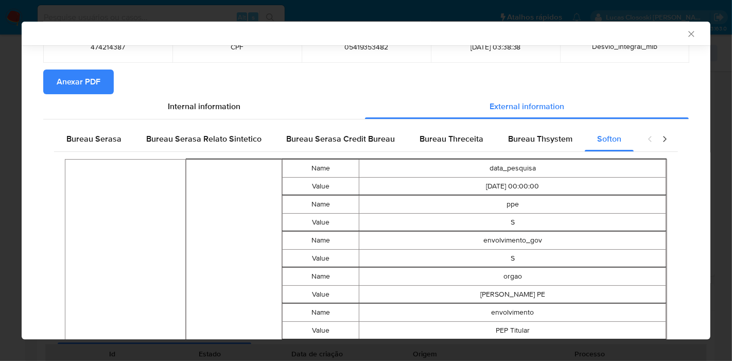
click at [686, 30] on icon "Fechar a janela" at bounding box center [691, 34] width 10 height 10
click at [679, 30] on div "AML Data Collector" at bounding box center [366, 34] width 689 height 24
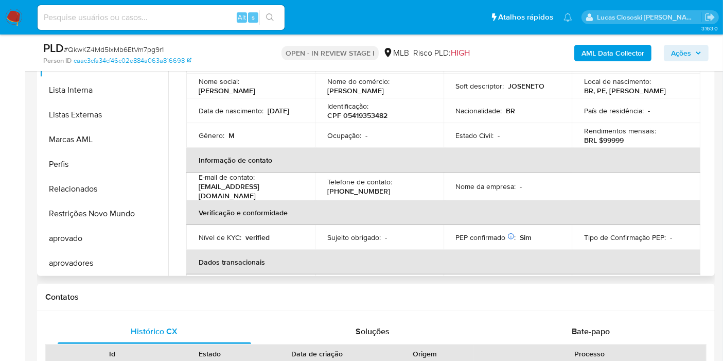
scroll to position [0, 0]
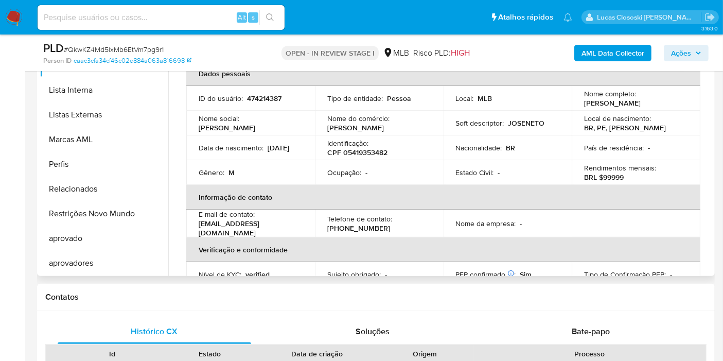
click at [351, 157] on p "CPF 05419353482" at bounding box center [358, 152] width 60 height 9
copy p "05419353482"
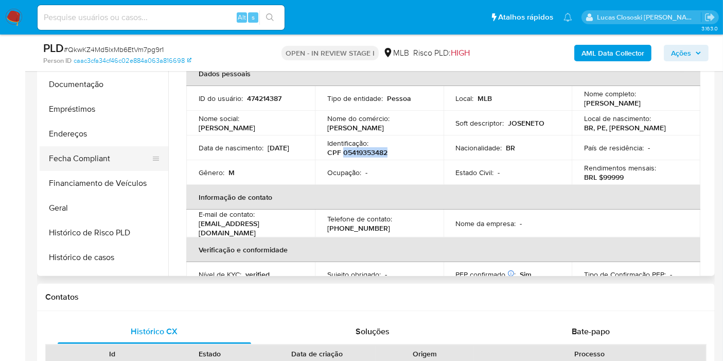
scroll to position [215, 0]
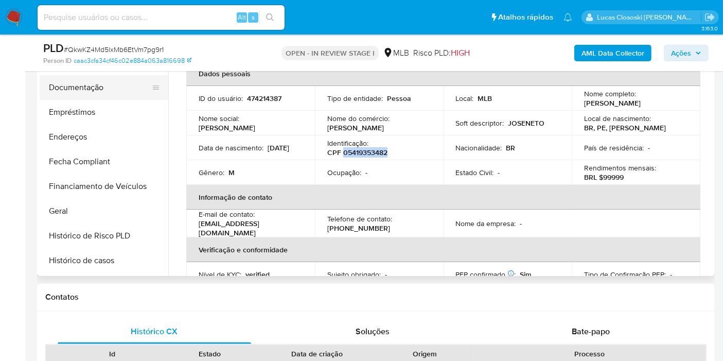
click at [78, 90] on button "Documentação" at bounding box center [100, 87] width 120 height 25
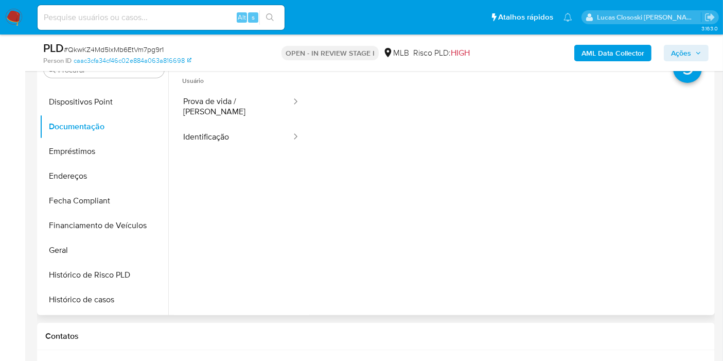
scroll to position [198, 0]
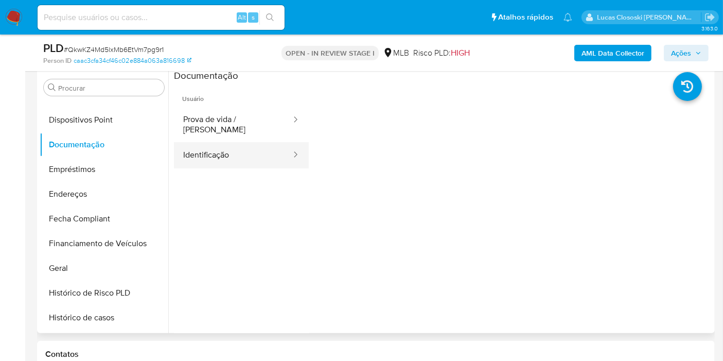
click at [216, 142] on button "Identificação" at bounding box center [233, 155] width 118 height 26
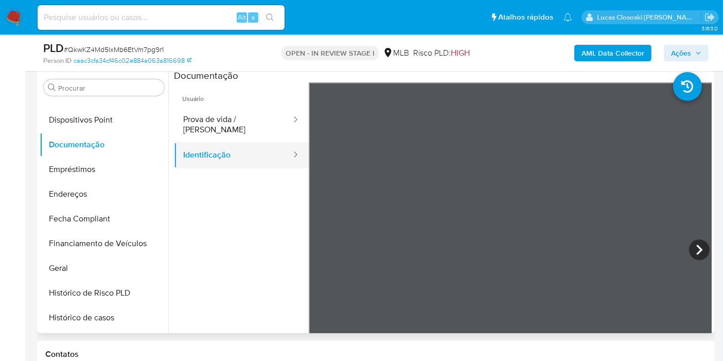
click at [216, 142] on button "Identificação" at bounding box center [233, 155] width 118 height 26
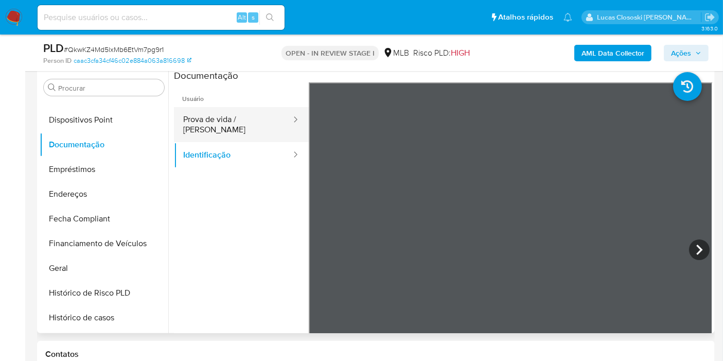
click at [224, 112] on button "Prova de vida / Selfie" at bounding box center [233, 124] width 118 height 35
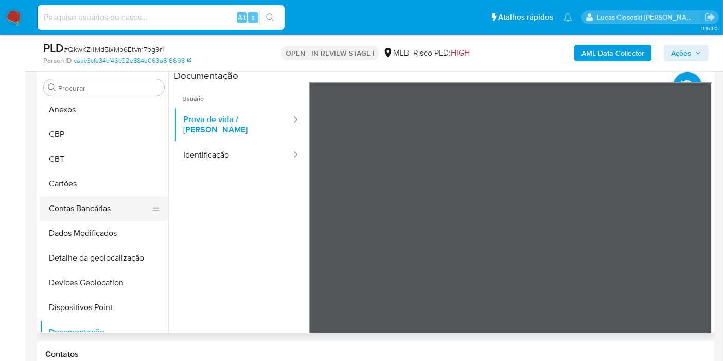
scroll to position [0, 0]
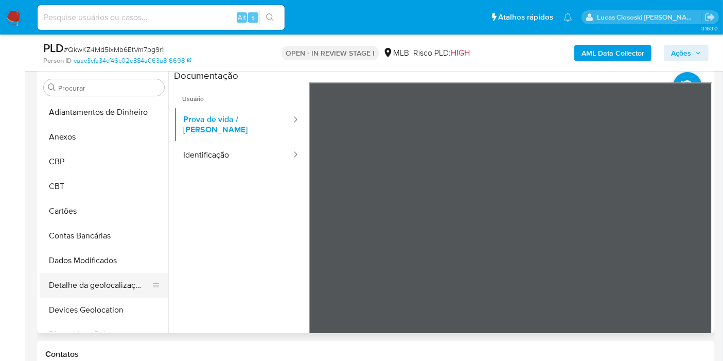
click at [95, 289] on button "Detalhe da geolocalização" at bounding box center [100, 285] width 120 height 25
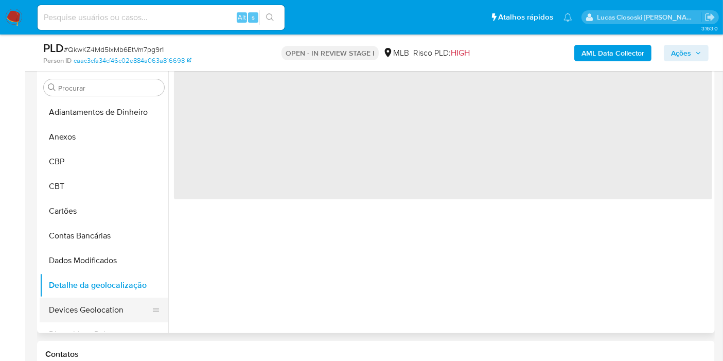
click at [94, 303] on button "Devices Geolocation" at bounding box center [100, 310] width 120 height 25
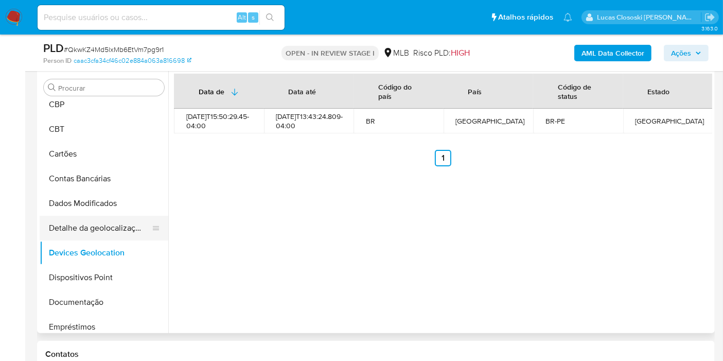
scroll to position [114, 0]
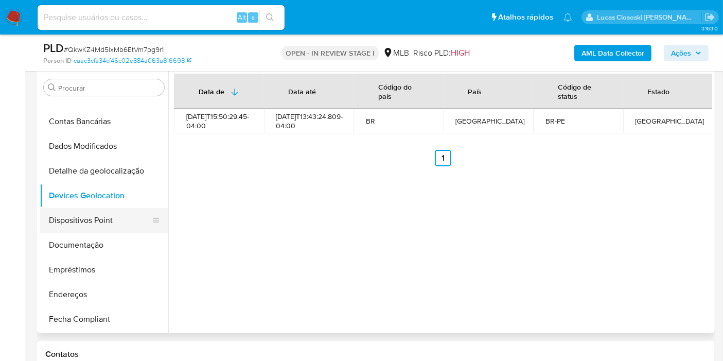
click at [73, 229] on button "Dispositivos Point" at bounding box center [100, 220] width 120 height 25
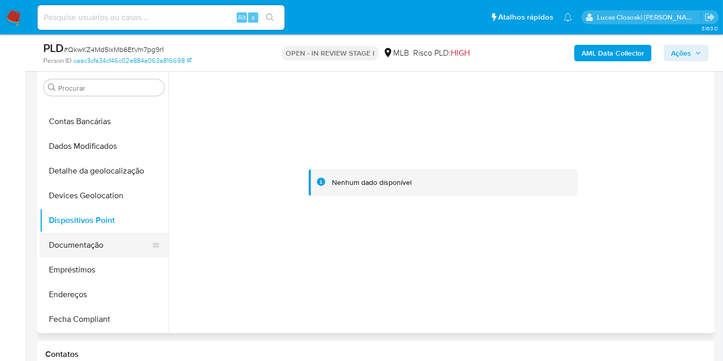
click at [97, 238] on button "Documentação" at bounding box center [100, 245] width 120 height 25
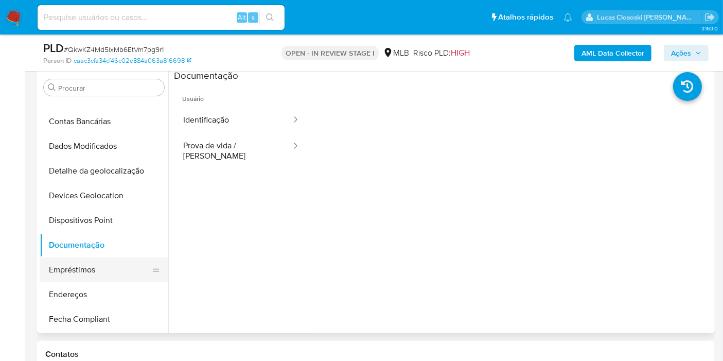
click at [72, 281] on button "Empréstimos" at bounding box center [100, 269] width 120 height 25
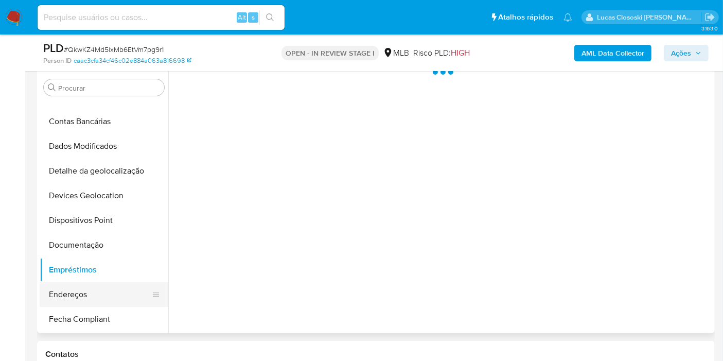
click at [71, 289] on button "Endereços" at bounding box center [100, 294] width 120 height 25
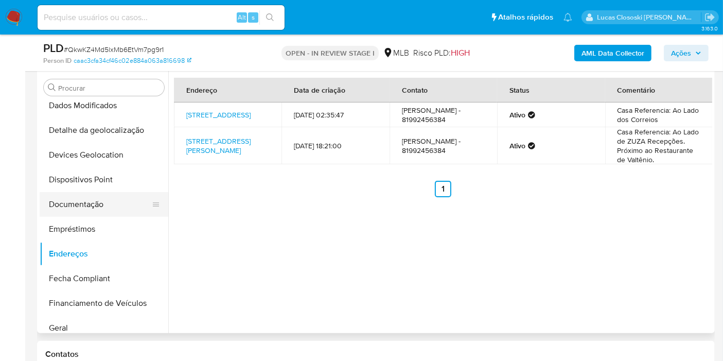
scroll to position [171, 0]
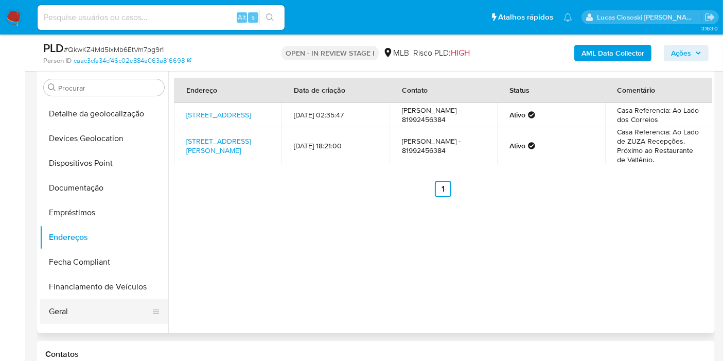
click at [75, 306] on button "Geral" at bounding box center [100, 311] width 120 height 25
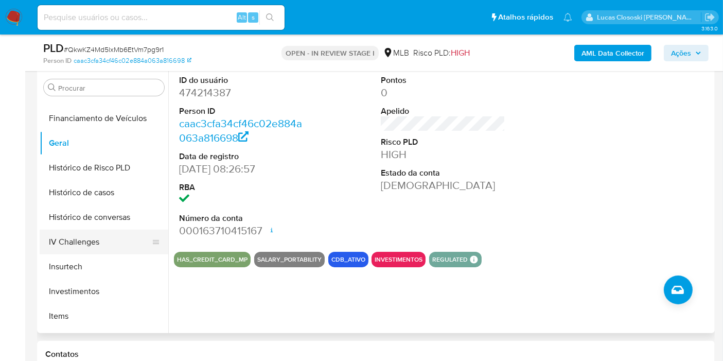
scroll to position [343, 0]
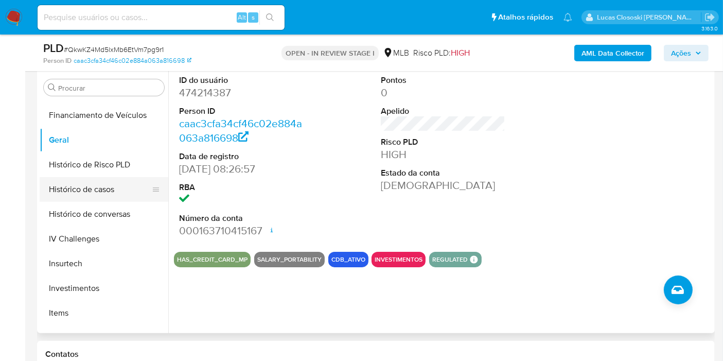
click at [94, 191] on button "Histórico de casos" at bounding box center [100, 189] width 120 height 25
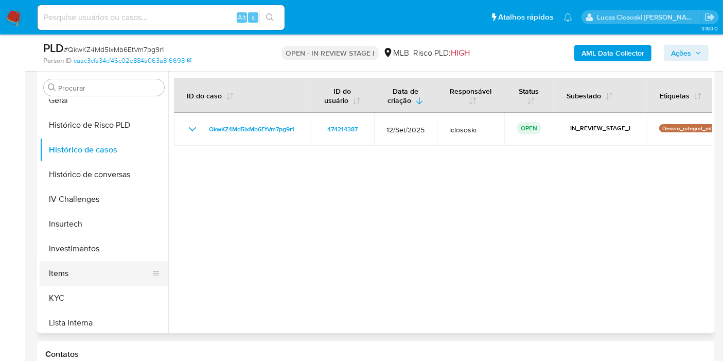
scroll to position [400, 0]
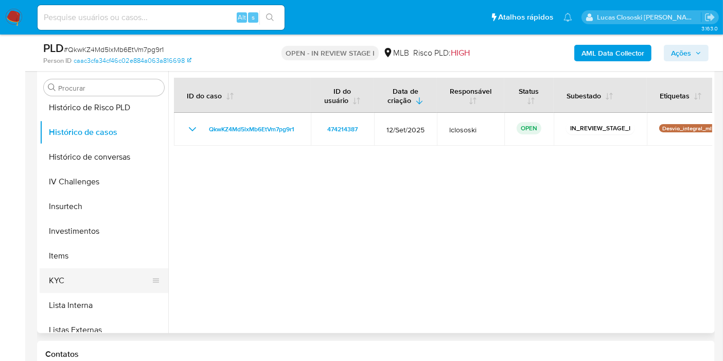
click at [74, 276] on button "KYC" at bounding box center [100, 280] width 120 height 25
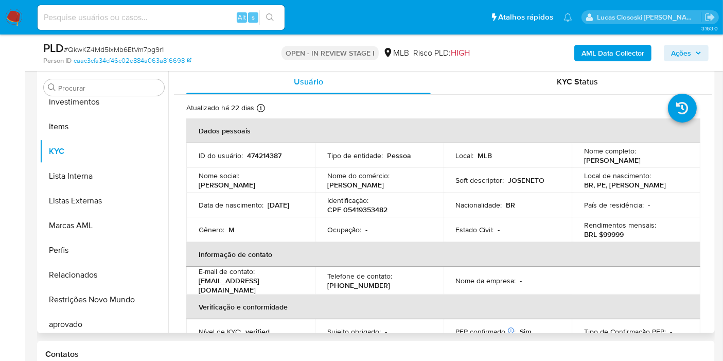
scroll to position [558, 0]
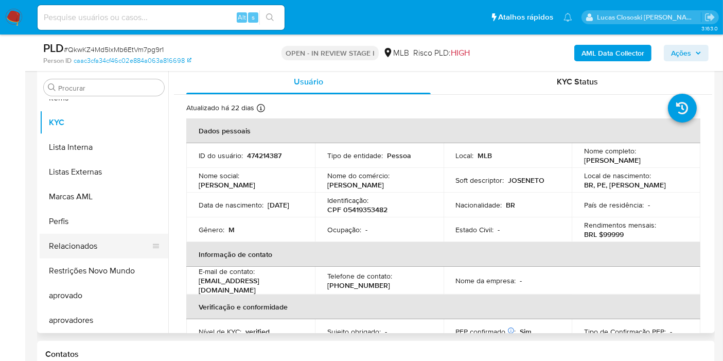
click at [132, 252] on button "Relacionados" at bounding box center [100, 246] width 120 height 25
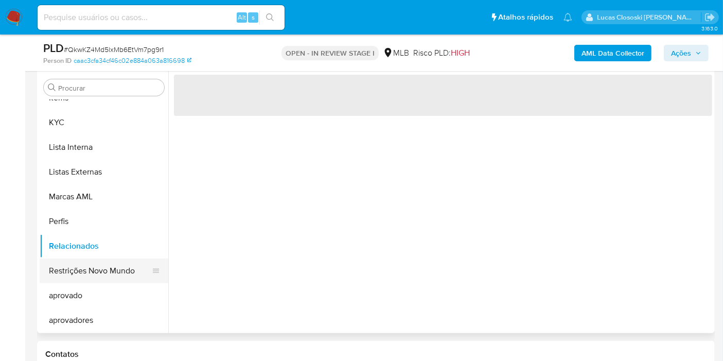
click at [114, 271] on button "Restrições Novo Mundo" at bounding box center [100, 270] width 120 height 25
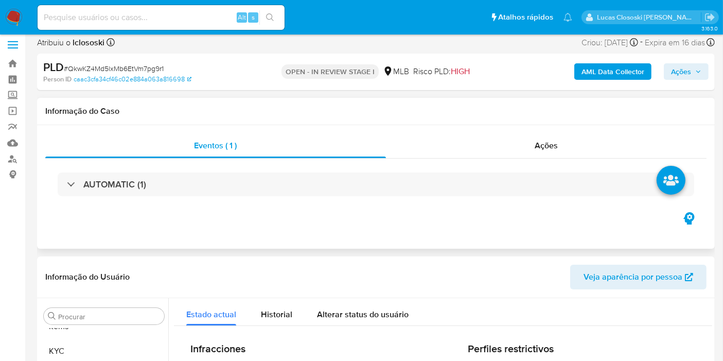
scroll to position [0, 0]
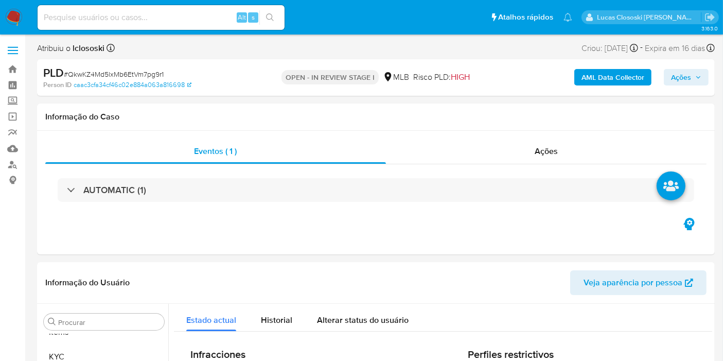
click at [126, 74] on span "# QkwKZ4Md5lxMb6EtVm7pg9r1" at bounding box center [114, 74] width 100 height 10
copy span "QkwKZ4Md5lxMb6EtVm7pg9r1"
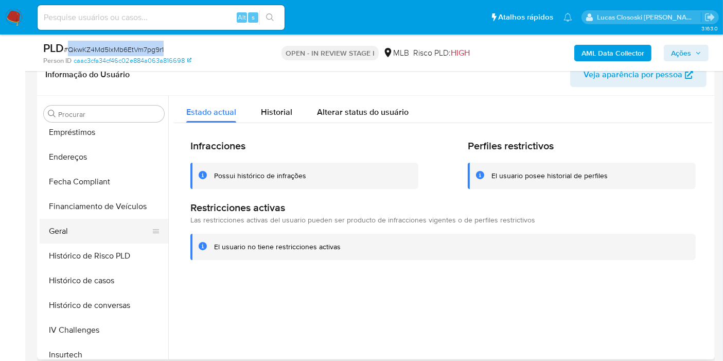
scroll to position [215, 0]
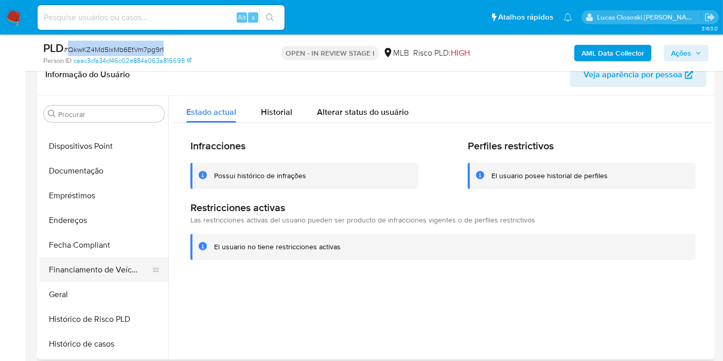
click at [72, 280] on button "Financiamento de Veículos" at bounding box center [100, 269] width 120 height 25
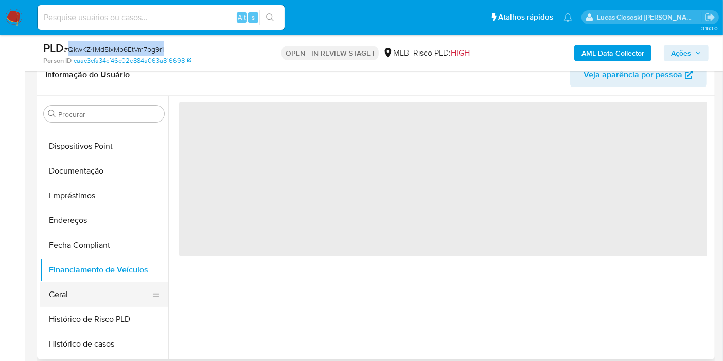
click at [72, 290] on button "Geral" at bounding box center [100, 294] width 120 height 25
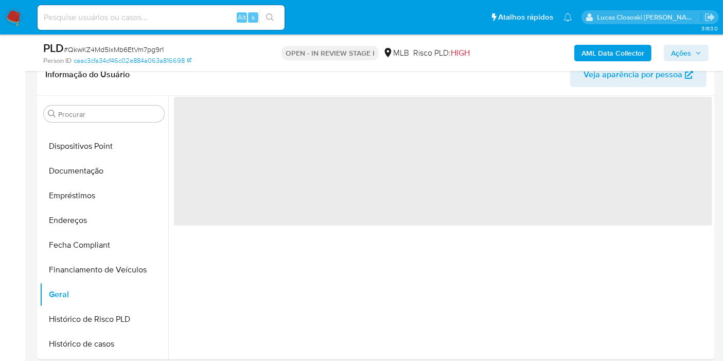
click at [243, 58] on div "Person ID caac3cfa34cf46c02e884a063a816698" at bounding box center [152, 60] width 219 height 9
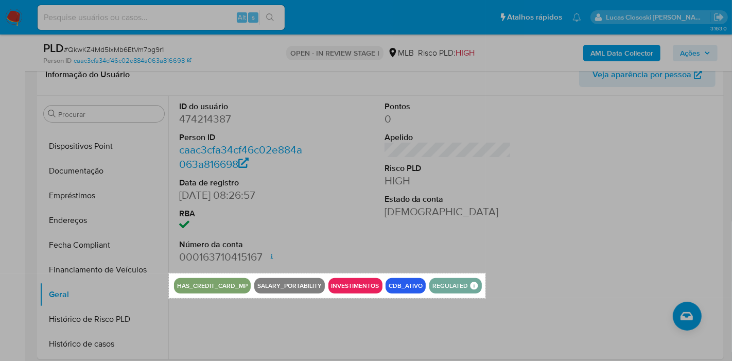
drag, startPoint x: 169, startPoint y: 273, endPoint x: 486, endPoint y: 298, distance: 317.7
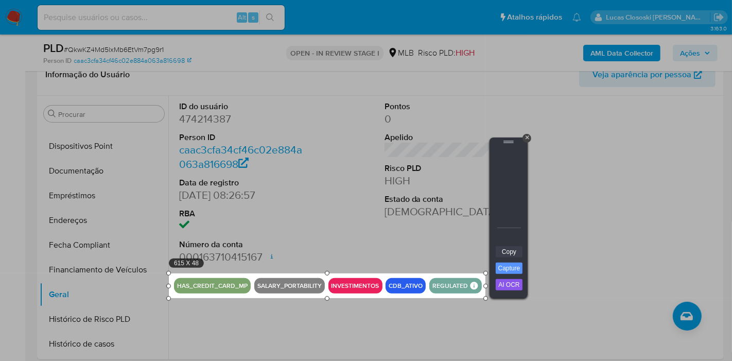
drag, startPoint x: 503, startPoint y: 261, endPoint x: 506, endPoint y: 254, distance: 6.7
click at [506, 254] on div "Copy Capture AI OCR + Transform Images to Editable Text in Seconds! Instantly e…" at bounding box center [508, 272] width 31 height 53
click at [506, 254] on link "Copy" at bounding box center [509, 251] width 27 height 11
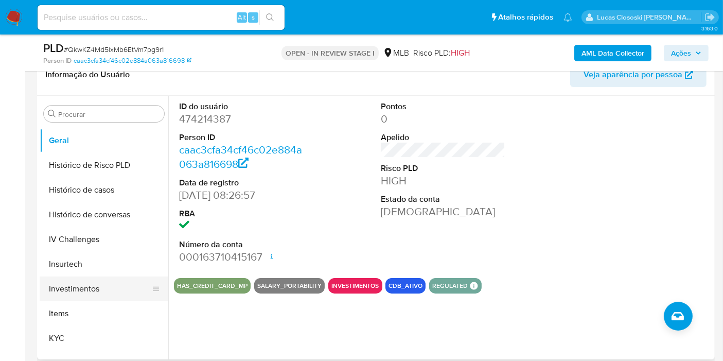
scroll to position [387, 0]
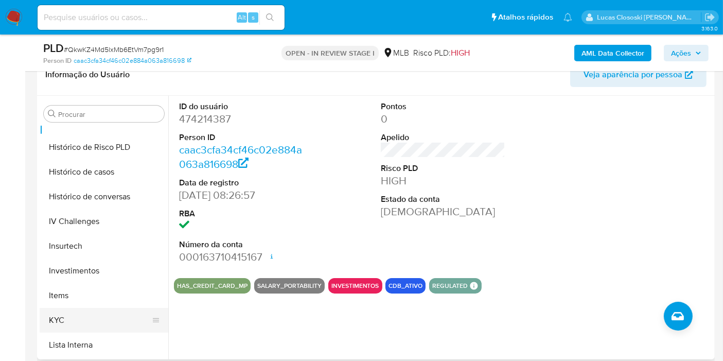
click at [71, 324] on button "KYC" at bounding box center [100, 320] width 120 height 25
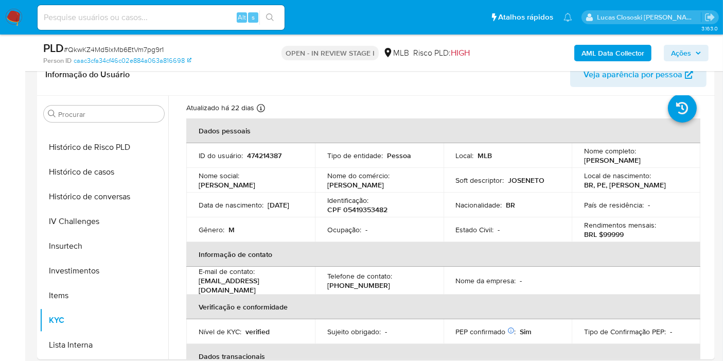
scroll to position [0, 0]
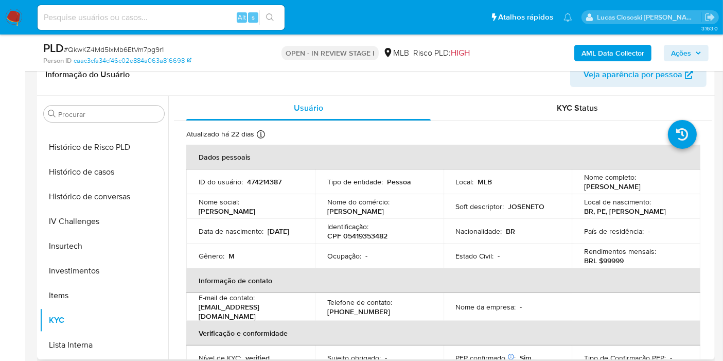
click at [373, 240] on p "CPF 05419353482" at bounding box center [358, 235] width 60 height 9
copy p "05419353482"
click at [685, 55] on span "Ações" at bounding box center [681, 53] width 20 height 16
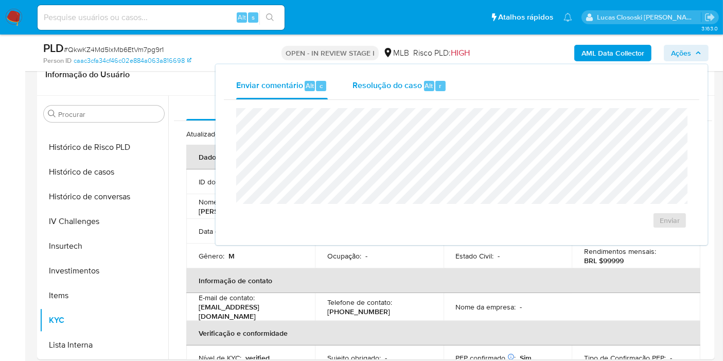
click at [397, 96] on div "Resolução do caso Alt r" at bounding box center [400, 86] width 94 height 27
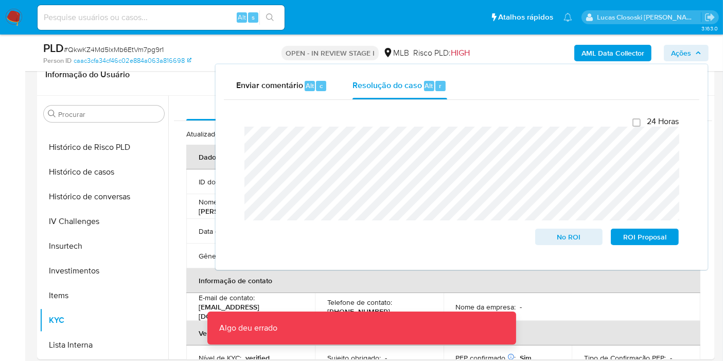
click at [680, 59] on span "Ações" at bounding box center [681, 53] width 20 height 16
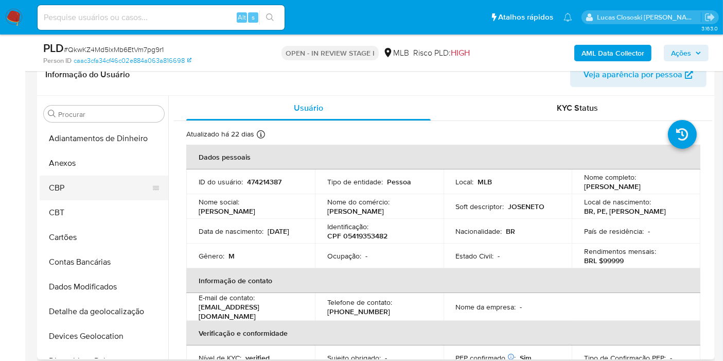
click at [104, 182] on button "CBP" at bounding box center [100, 188] width 120 height 25
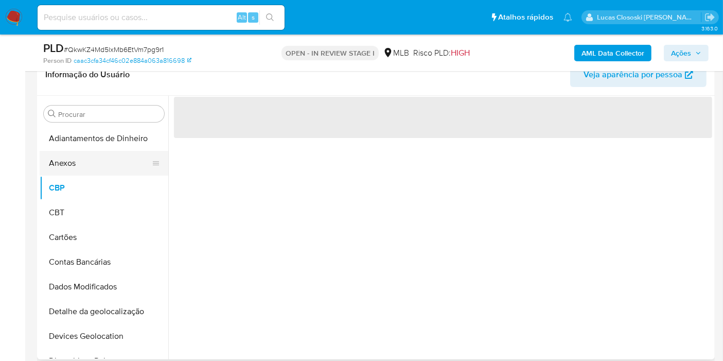
click at [101, 169] on button "Anexos" at bounding box center [100, 163] width 120 height 25
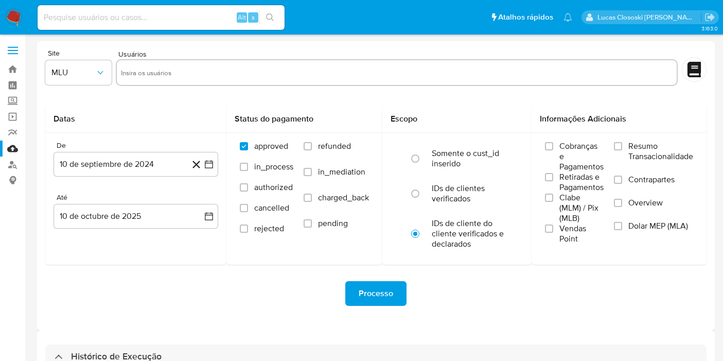
select select "10"
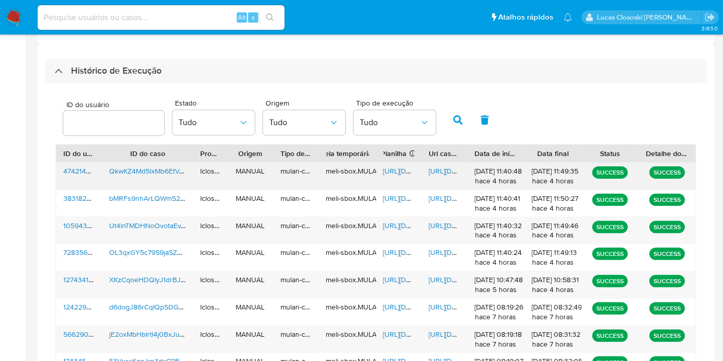
click at [397, 171] on span "[URL][DOMAIN_NAME]" at bounding box center [419, 171] width 71 height 10
click at [442, 167] on span "[URL][DOMAIN_NAME]" at bounding box center [464, 171] width 71 height 10
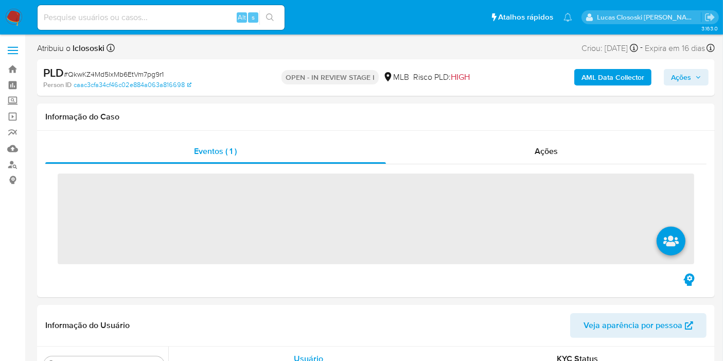
scroll to position [558, 0]
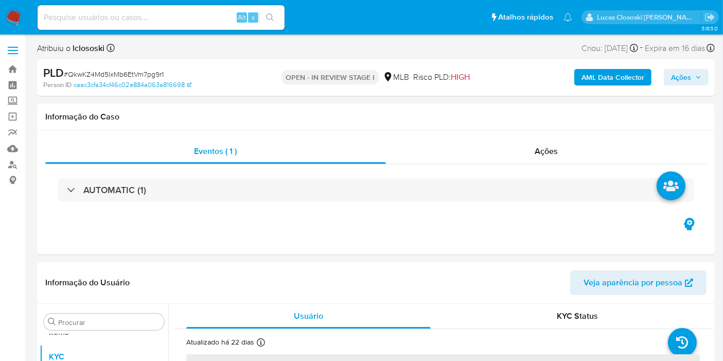
select select "10"
click at [684, 77] on span "Ações" at bounding box center [681, 77] width 20 height 16
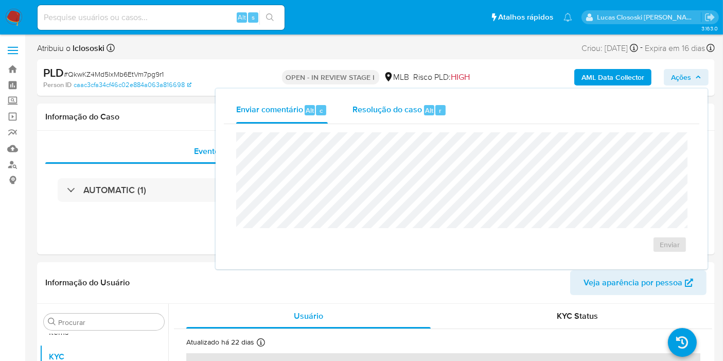
click at [421, 108] on span "Resolução do caso" at bounding box center [388, 110] width 70 height 12
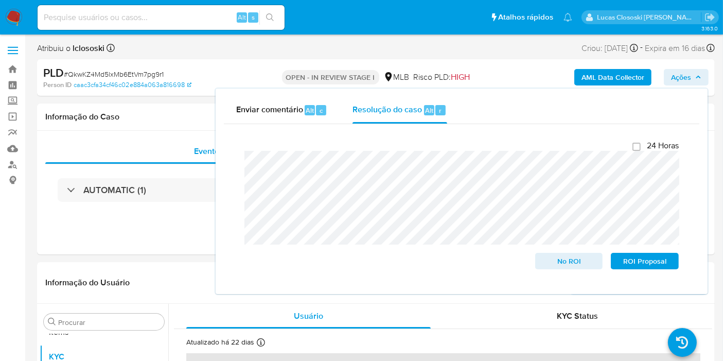
click at [688, 78] on span "Ações" at bounding box center [681, 77] width 20 height 16
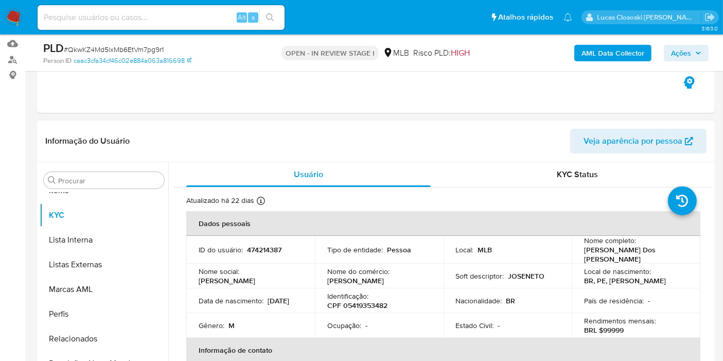
scroll to position [171, 0]
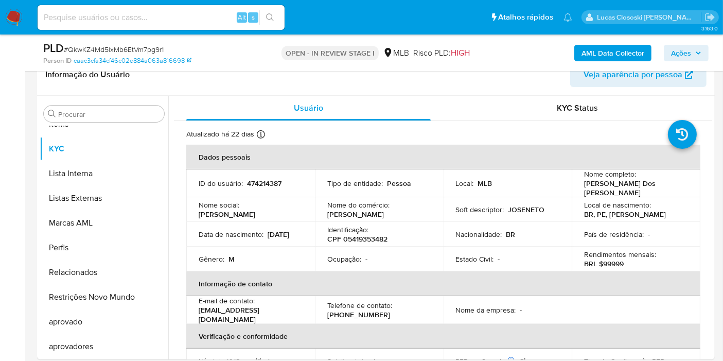
click at [700, 55] on icon "button" at bounding box center [699, 53] width 6 height 6
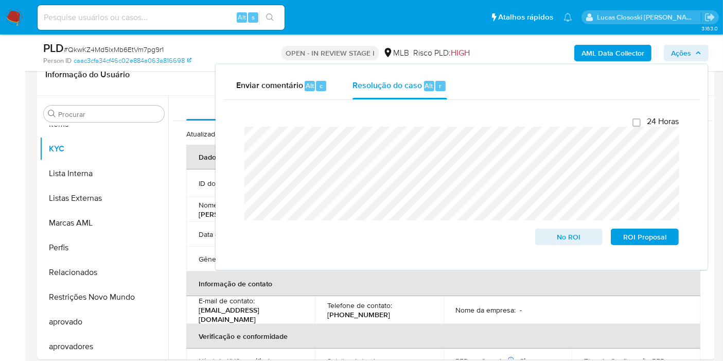
click at [700, 55] on icon "button" at bounding box center [699, 53] width 6 height 6
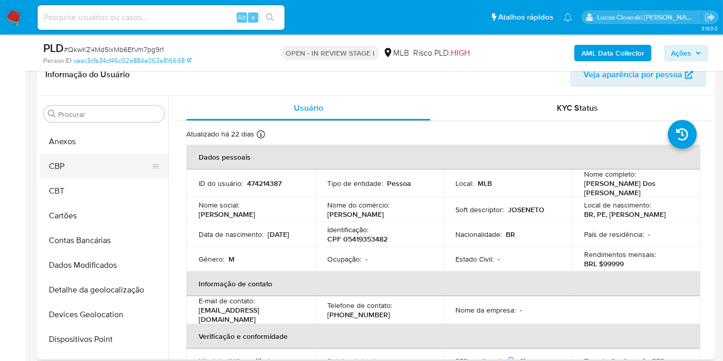
scroll to position [0, 0]
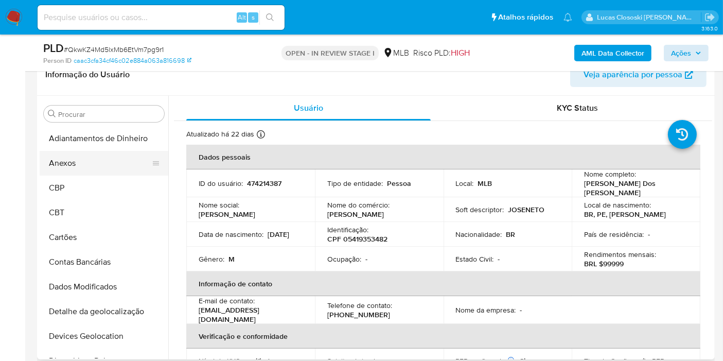
click at [67, 160] on button "Anexos" at bounding box center [100, 163] width 120 height 25
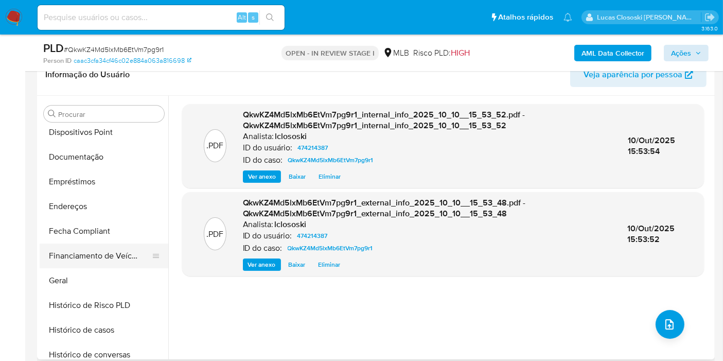
scroll to position [343, 0]
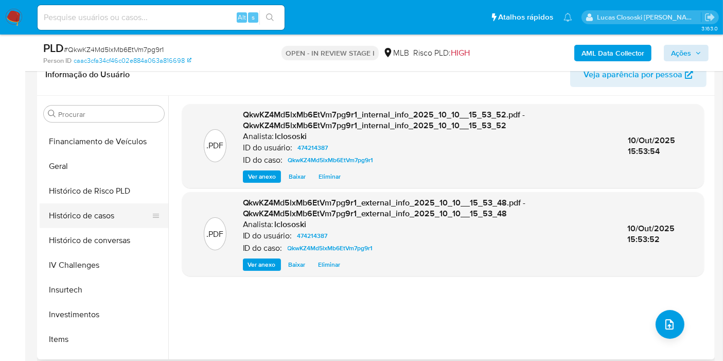
click at [110, 215] on button "Histórico de casos" at bounding box center [100, 215] width 120 height 25
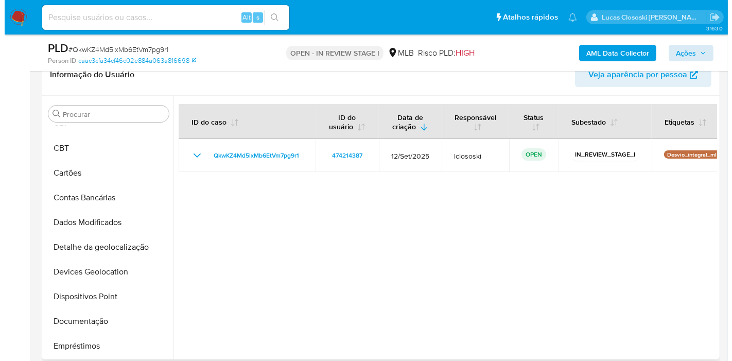
scroll to position [0, 0]
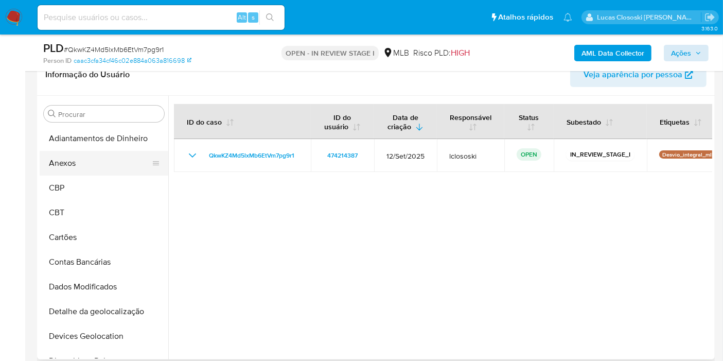
click at [85, 159] on button "Anexos" at bounding box center [100, 163] width 120 height 25
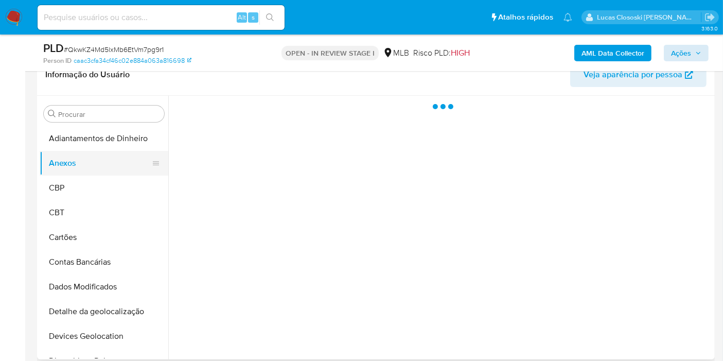
click at [85, 159] on button "Anexos" at bounding box center [100, 163] width 120 height 25
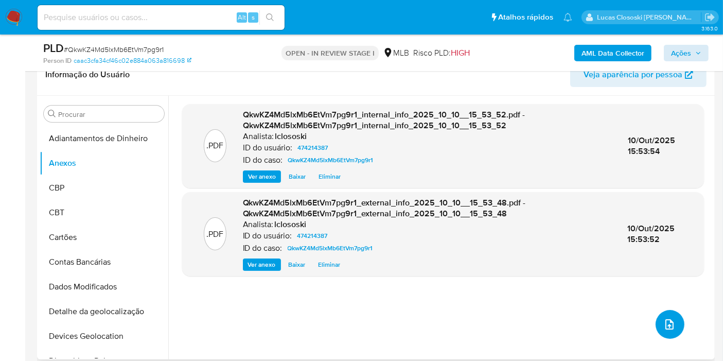
click at [665, 320] on icon "upload-file" at bounding box center [670, 324] width 12 height 12
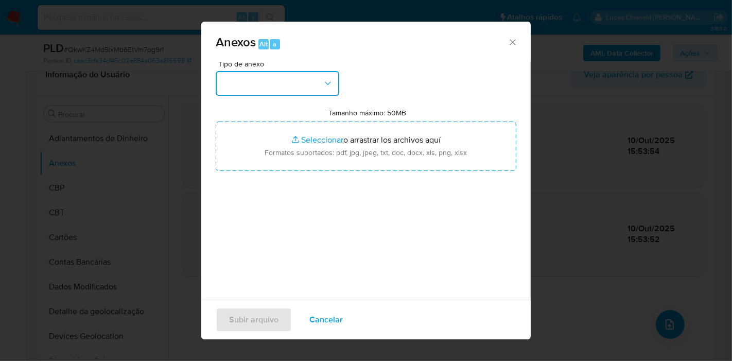
click at [273, 92] on button "button" at bounding box center [278, 83] width 124 height 25
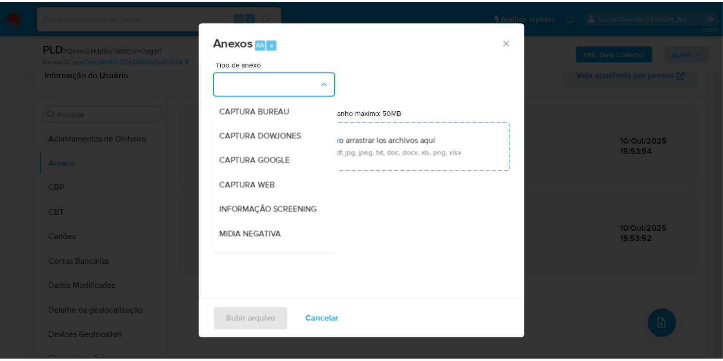
scroll to position [158, 0]
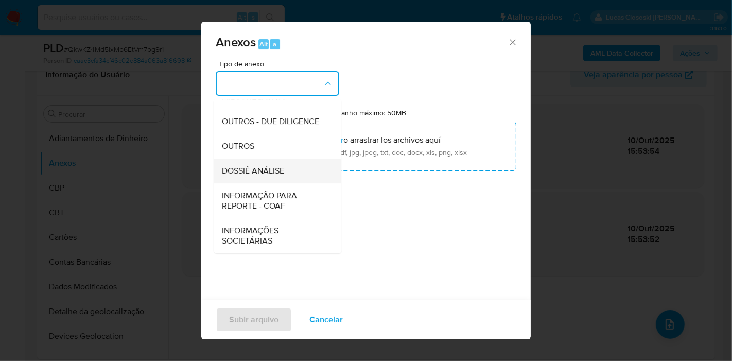
click at [263, 173] on span "DOSSIÊ ANÁLISE" at bounding box center [253, 171] width 62 height 10
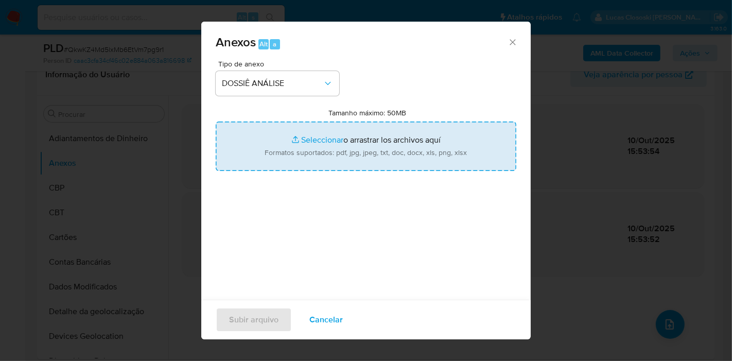
click at [269, 151] on input "Tamanho máximo: 50MB Seleccionar archivos" at bounding box center [366, 146] width 301 height 49
type input "C:\fakepath\SAR - XXXX - CPF 05419353482 - [PERSON_NAME] DOS [PERSON_NAME].pdf"
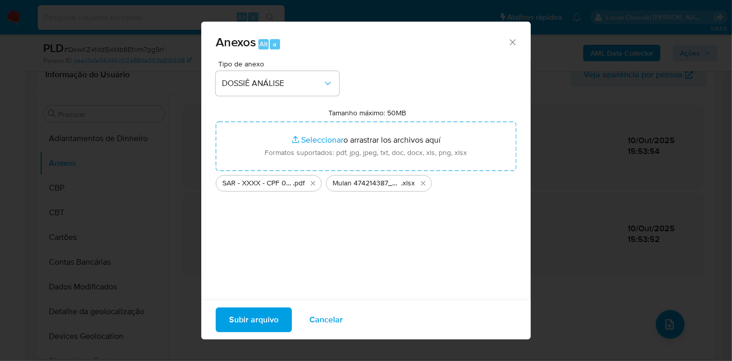
click at [250, 315] on span "Subir arquivo" at bounding box center [253, 319] width 49 height 23
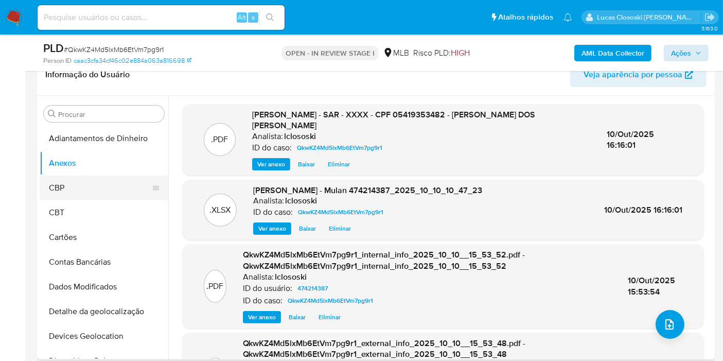
click at [60, 177] on button "CBP" at bounding box center [100, 188] width 120 height 25
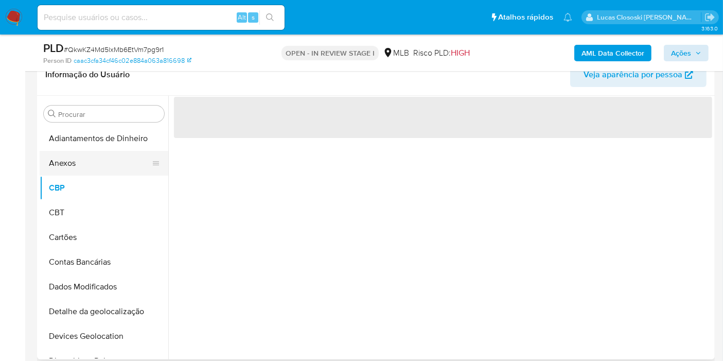
click at [63, 166] on button "Anexos" at bounding box center [100, 163] width 120 height 25
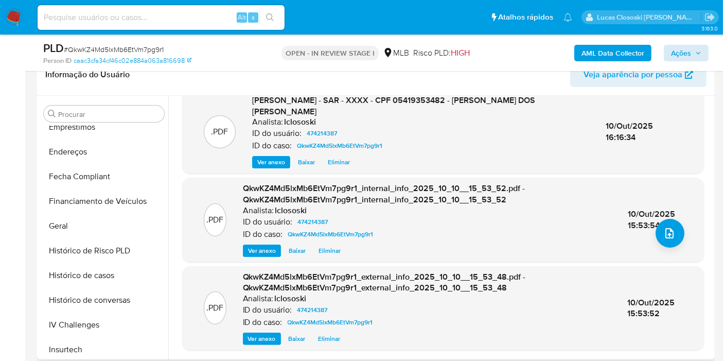
scroll to position [286, 0]
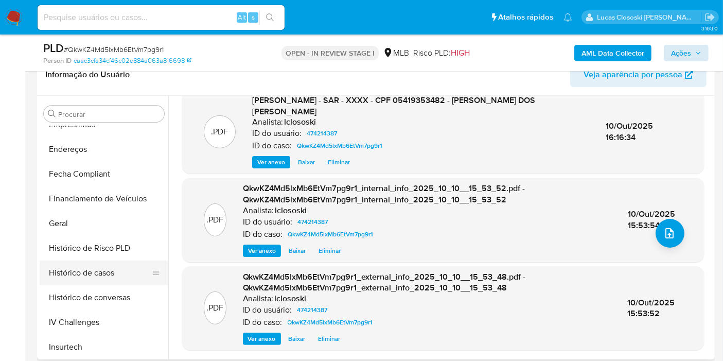
click at [94, 262] on button "Histórico de casos" at bounding box center [100, 273] width 120 height 25
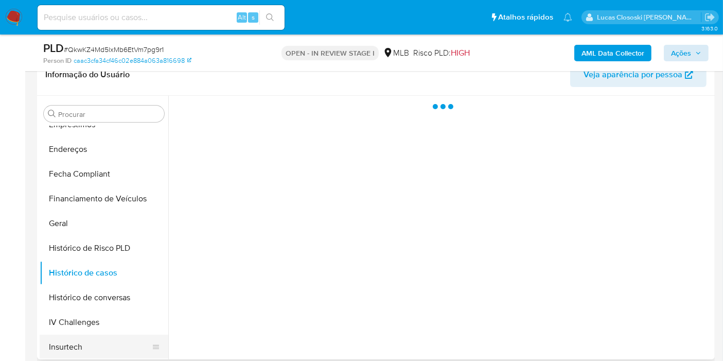
scroll to position [400, 0]
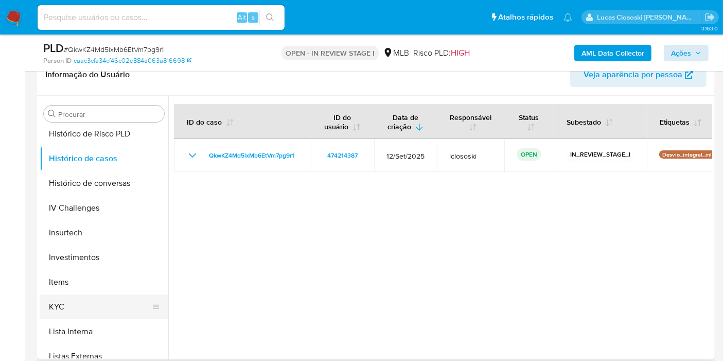
click at [65, 306] on button "KYC" at bounding box center [100, 307] width 120 height 25
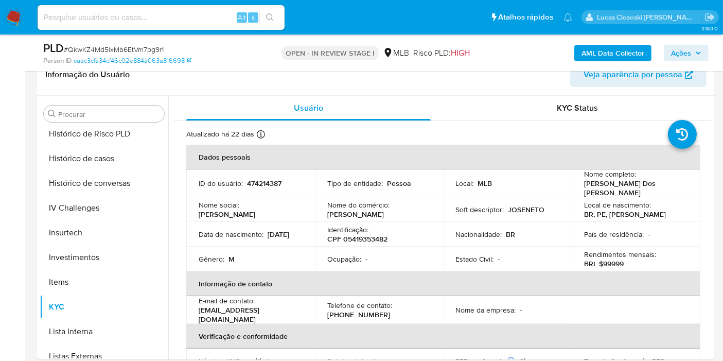
click at [691, 53] on span "Ações" at bounding box center [681, 53] width 20 height 16
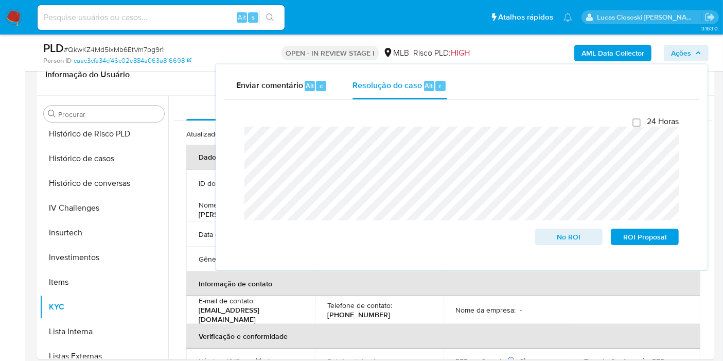
click at [691, 53] on span "Ações" at bounding box center [681, 53] width 20 height 16
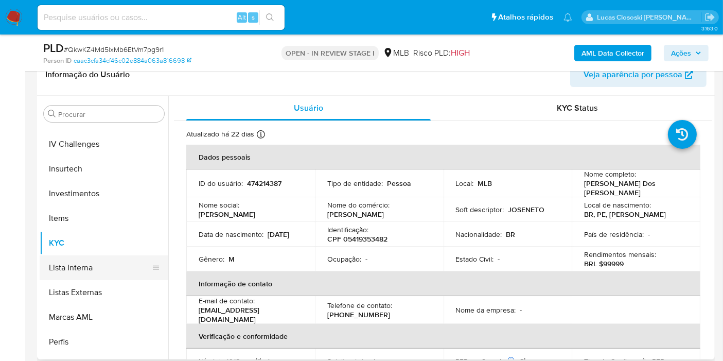
scroll to position [387, 0]
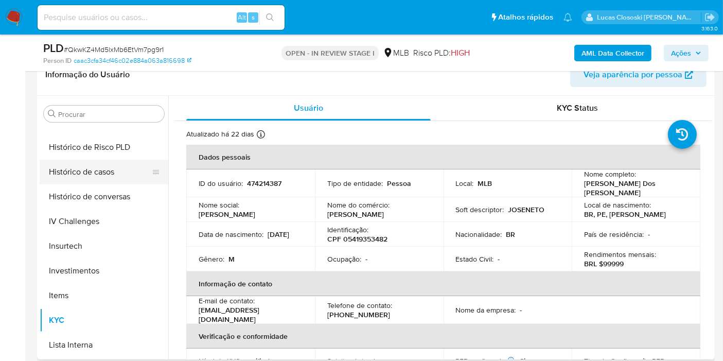
click at [105, 176] on button "Histórico de casos" at bounding box center [100, 172] width 120 height 25
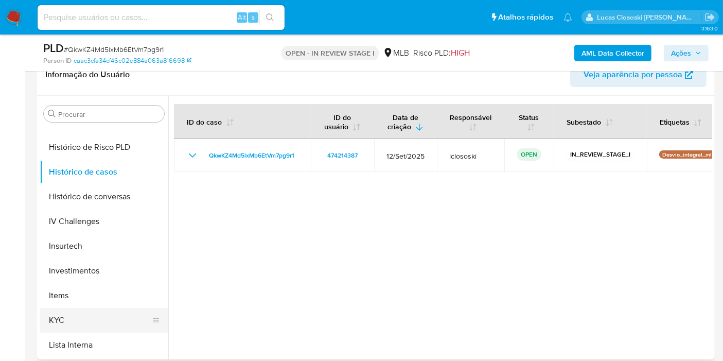
click at [63, 312] on button "KYC" at bounding box center [100, 320] width 120 height 25
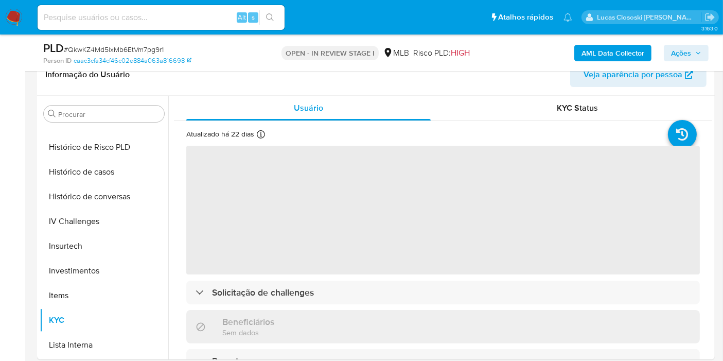
click at [675, 55] on span "Ações" at bounding box center [681, 53] width 20 height 16
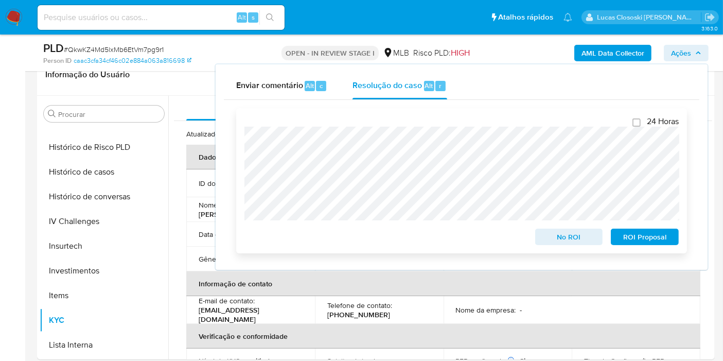
click at [643, 232] on span "ROI Proposal" at bounding box center [645, 237] width 54 height 14
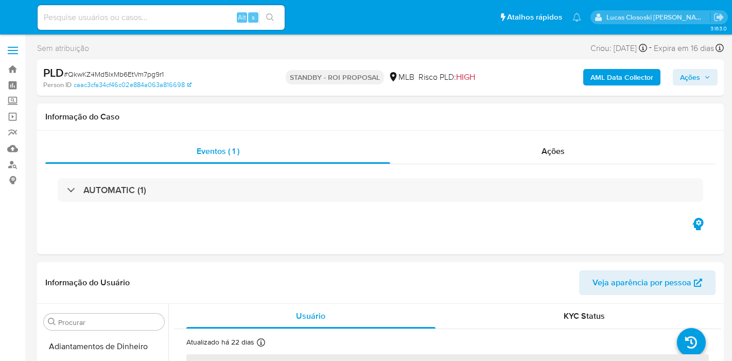
select select "10"
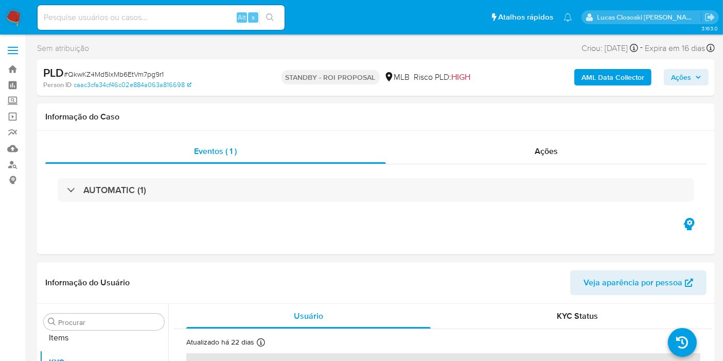
scroll to position [558, 0]
click at [13, 17] on img at bounding box center [14, 18] width 18 height 18
